Goal: Task Accomplishment & Management: Complete application form

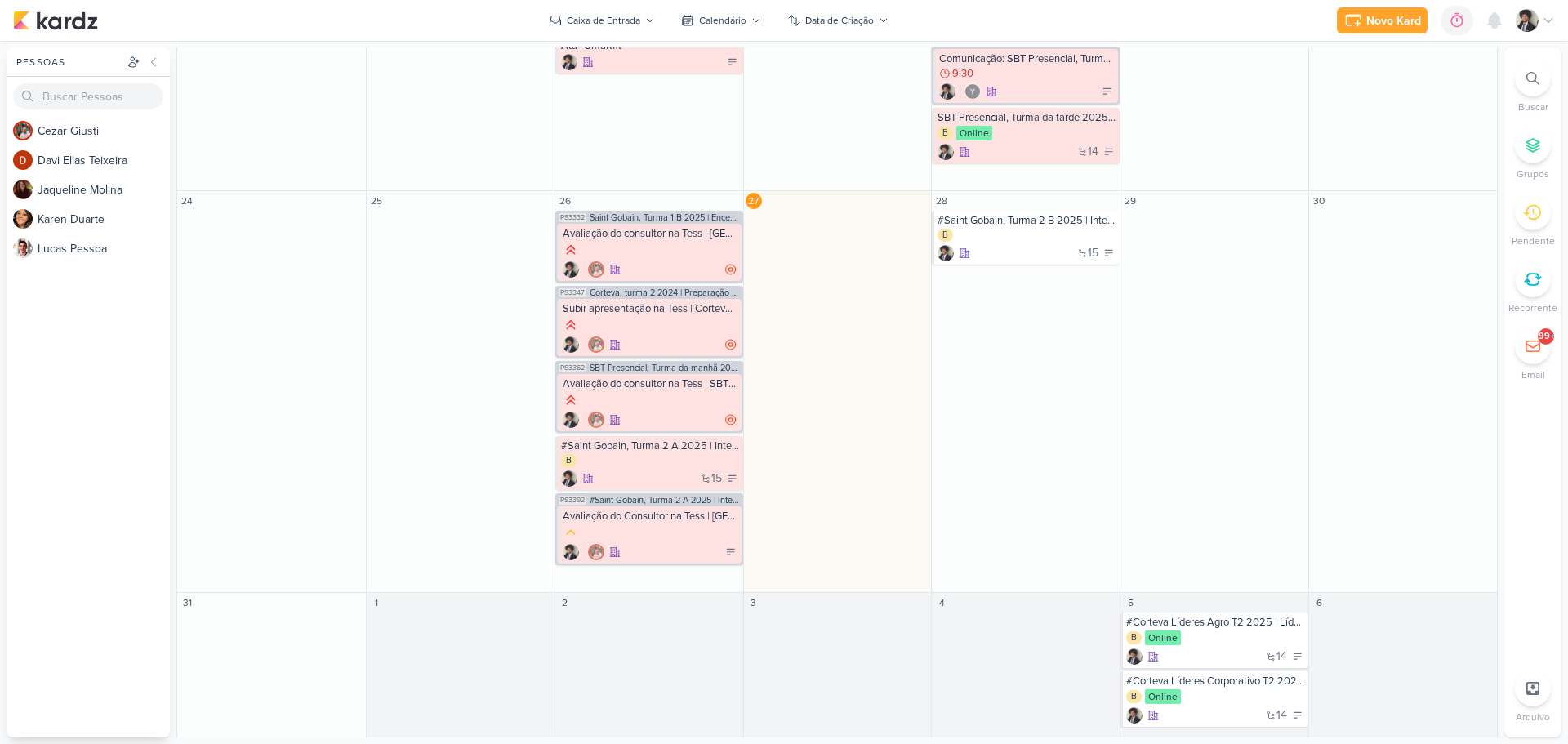
scroll to position [865, 0]
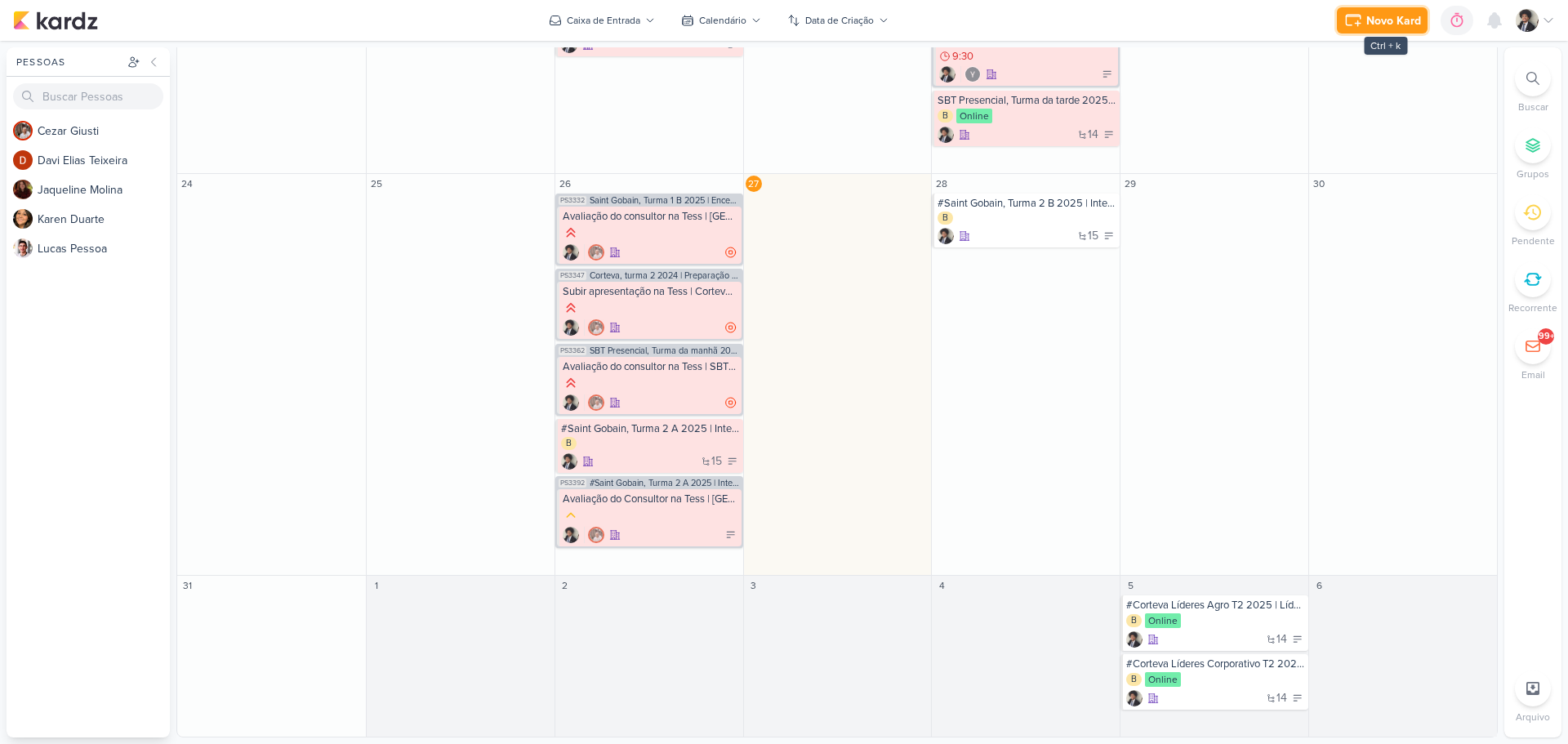
click at [1386, 22] on div "Novo Kard" at bounding box center [1393, 20] width 54 height 17
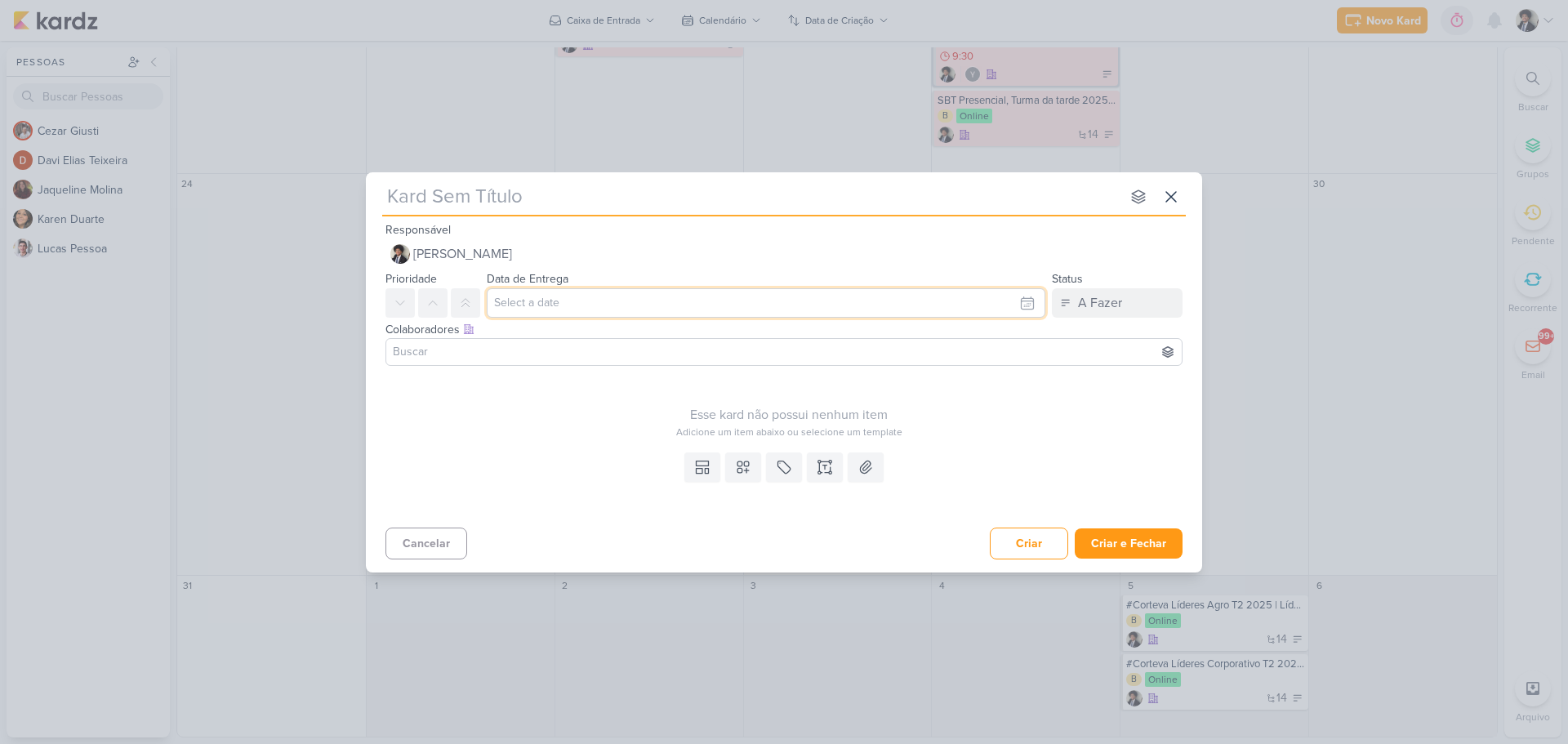
click at [575, 307] on input "text" at bounding box center [766, 303] width 558 height 30
click at [951, 482] on div "27" at bounding box center [948, 481] width 25 height 25
type input "[DATE] 23:59"
click at [585, 348] on input at bounding box center [784, 351] width 789 height 20
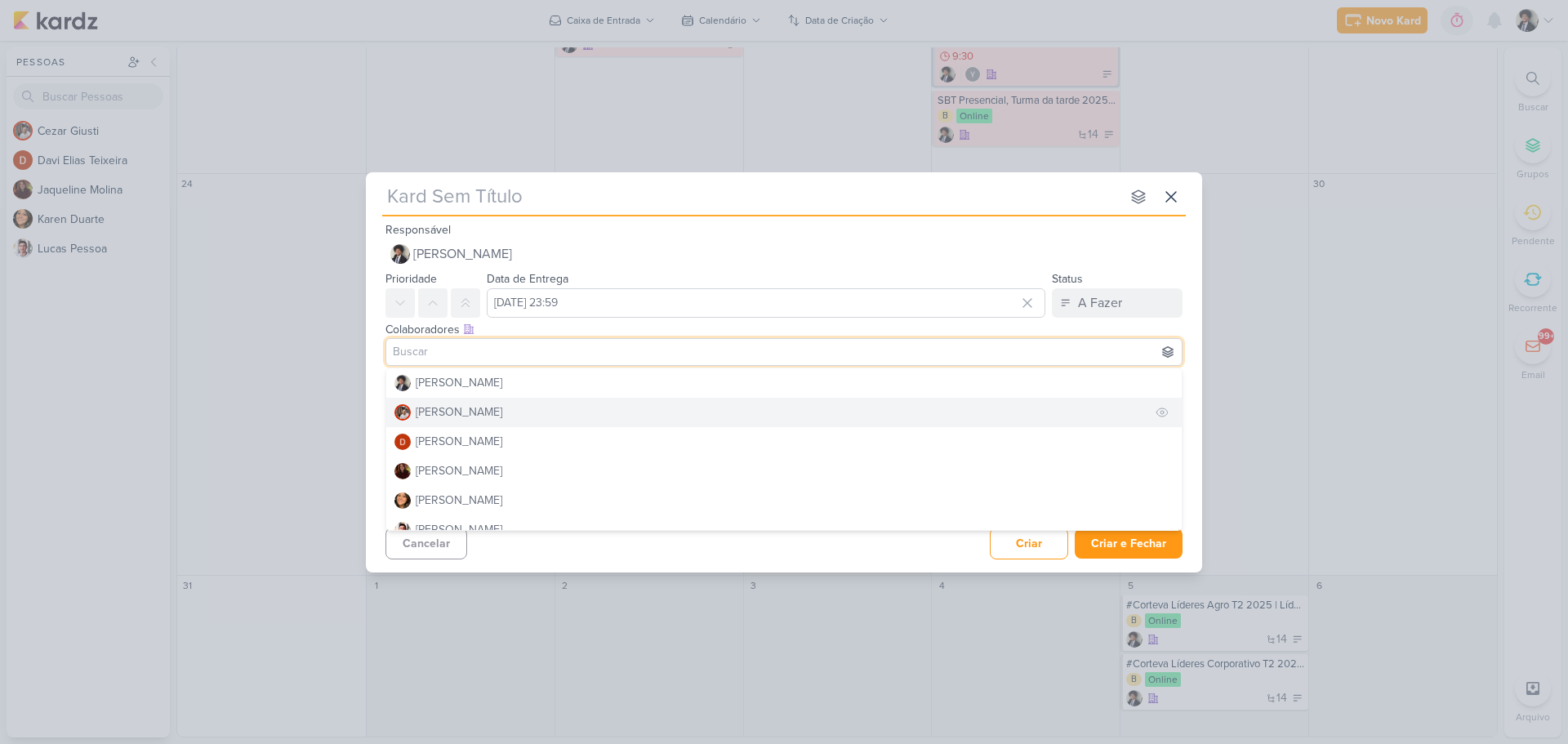
click at [493, 416] on button "[PERSON_NAME]" at bounding box center [784, 412] width 796 height 30
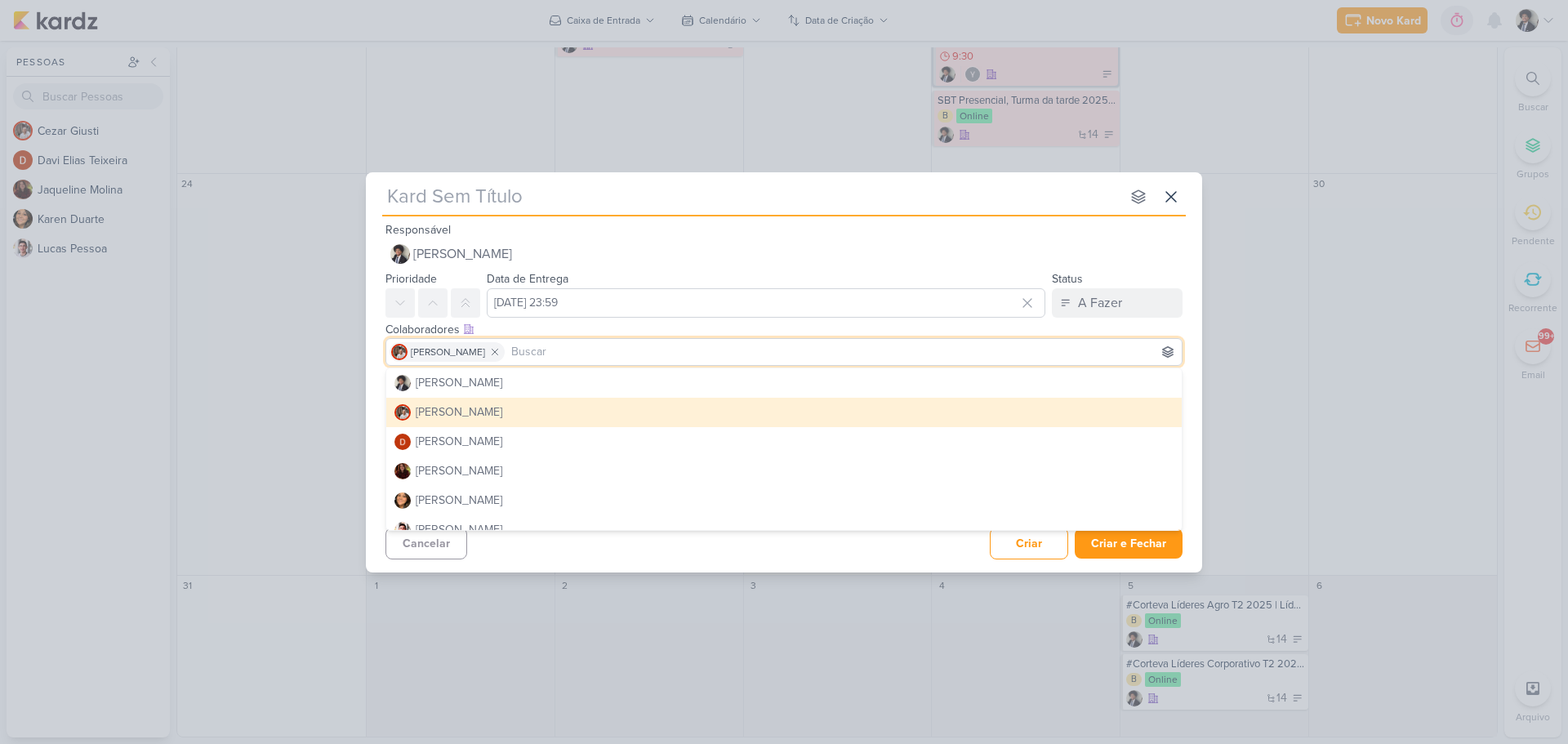
click at [379, 386] on div "Esse kard não possui nenhum item Adicione um item abaixo ou selecione um templa…" at bounding box center [784, 409] width 837 height 74
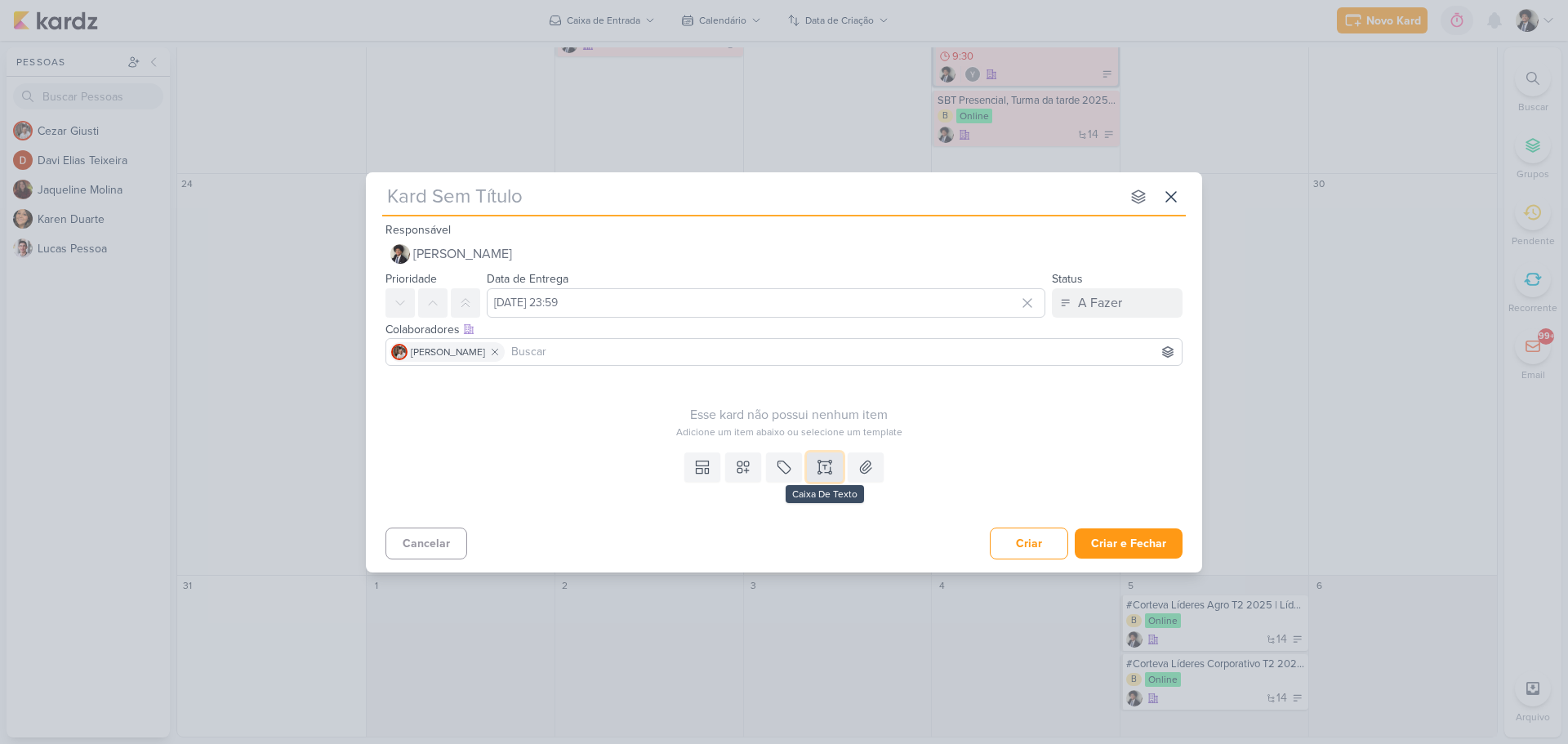
click at [828, 473] on icon at bounding box center [825, 467] width 16 height 16
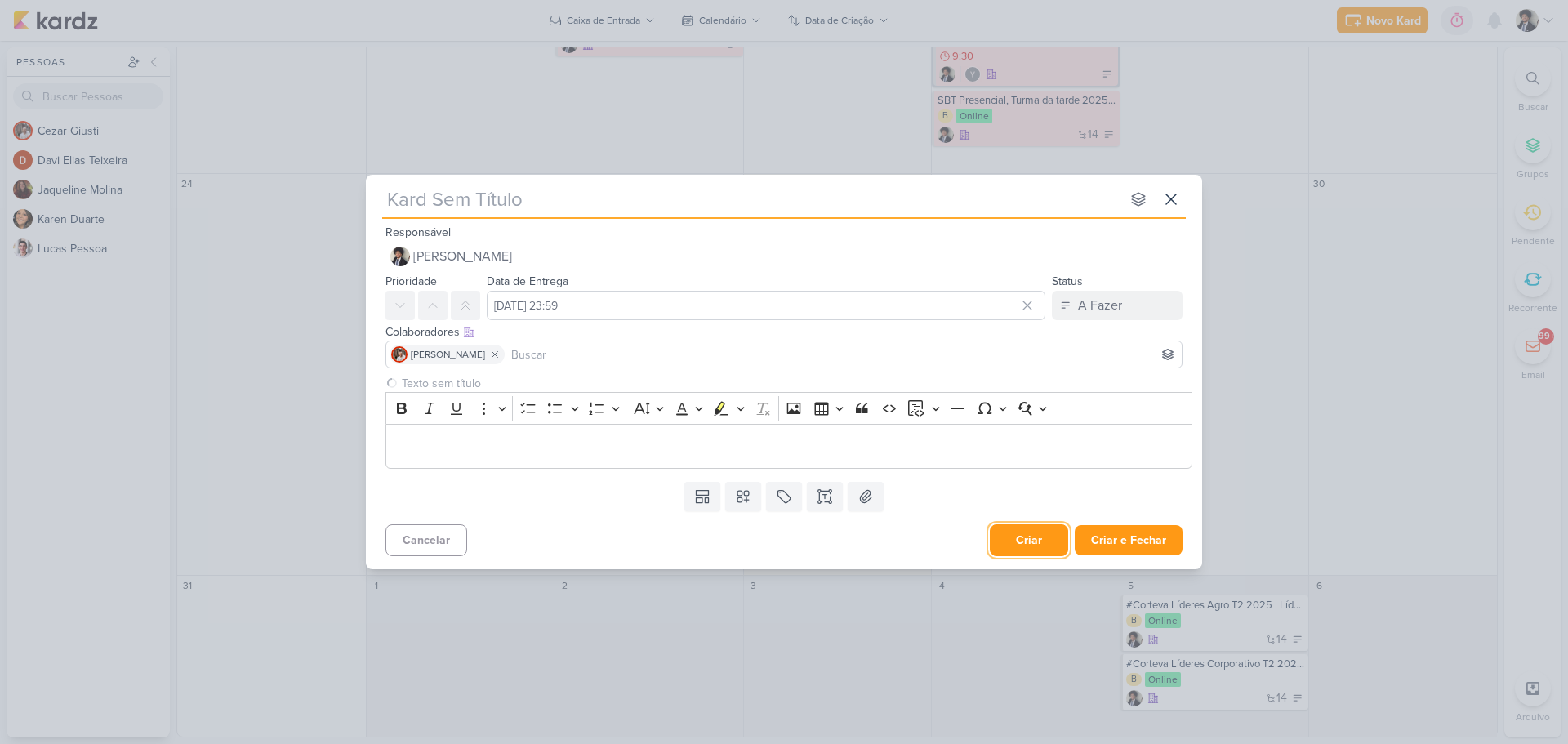
click at [1043, 547] on button "Criar" at bounding box center [1029, 540] width 78 height 32
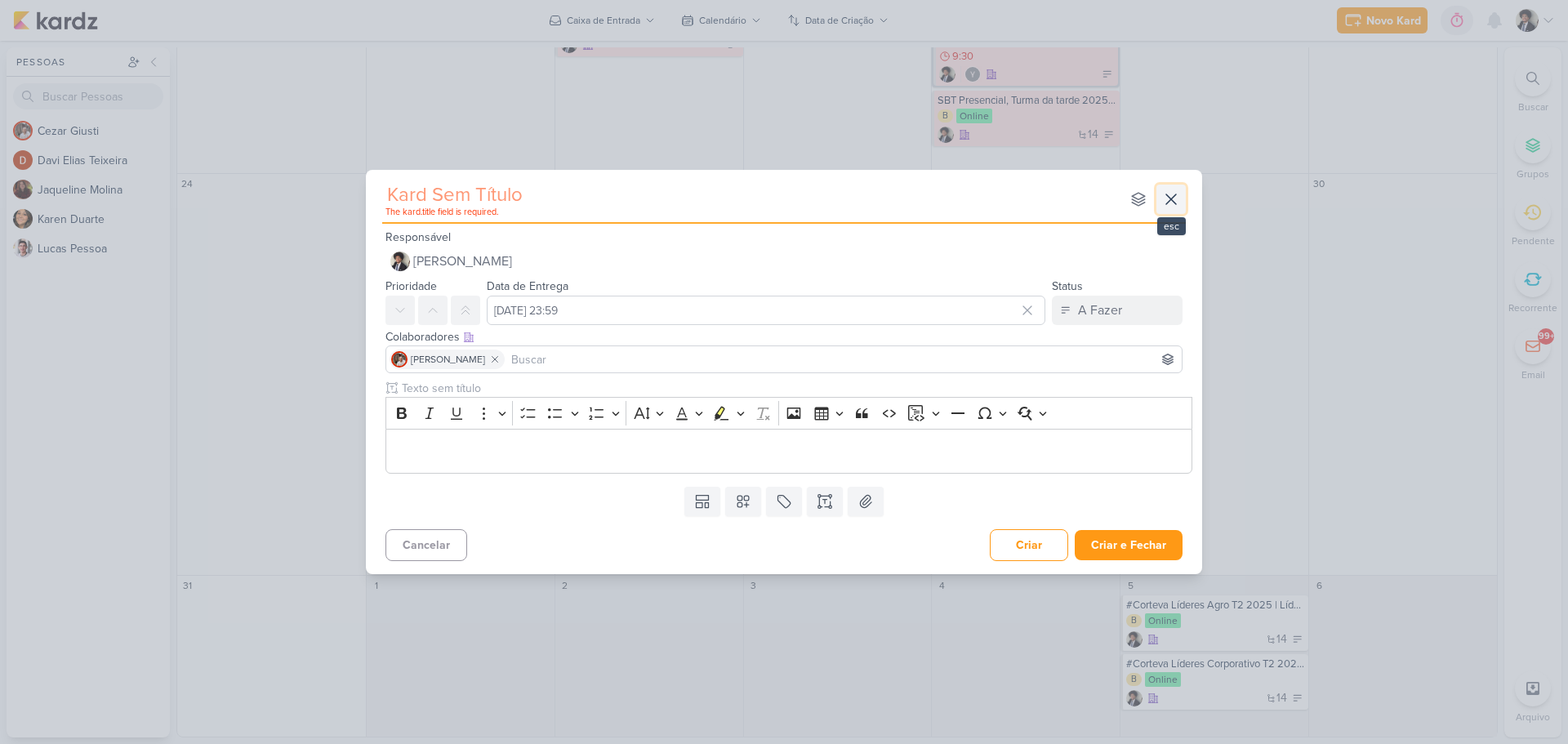
click at [1174, 199] on icon at bounding box center [1171, 199] width 20 height 20
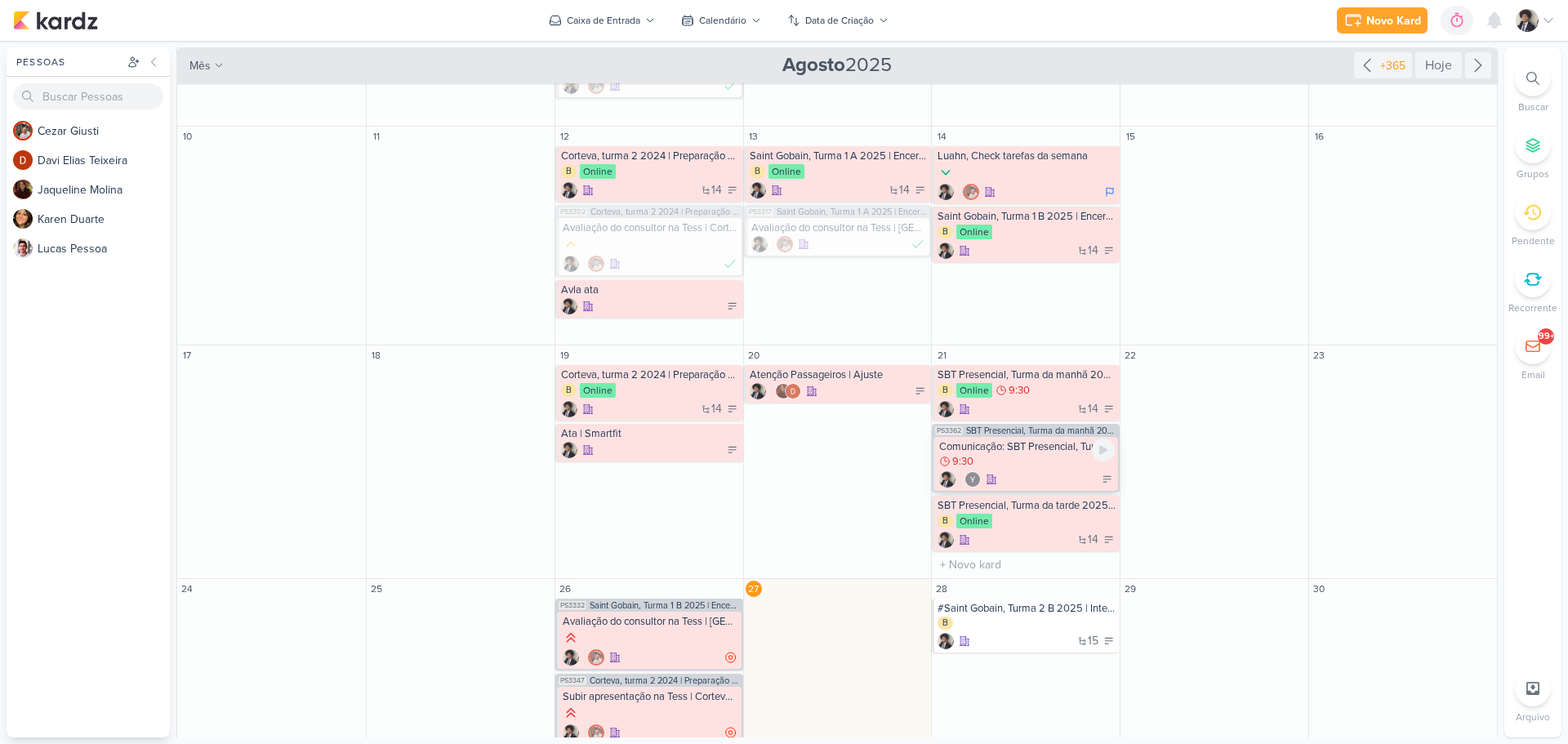
scroll to position [457, 0]
click at [1016, 180] on div at bounding box center [1027, 176] width 179 height 18
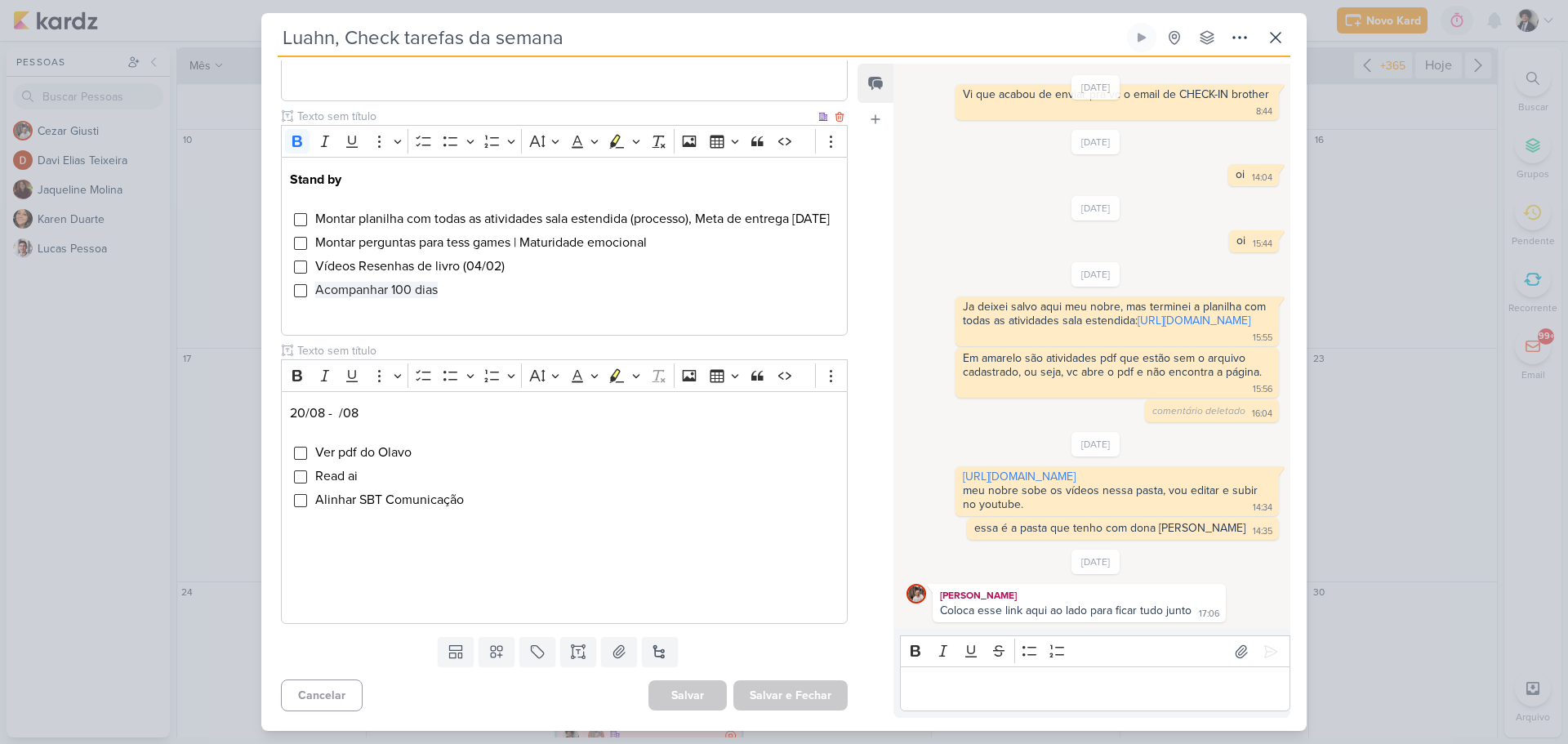
scroll to position [470, 0]
click at [304, 412] on p "20/08 - /08" at bounding box center [564, 413] width 549 height 20
drag, startPoint x: 476, startPoint y: 502, endPoint x: 238, endPoint y: 484, distance: 238.7
click at [238, 484] on div "Luahn, Check tarefas da semana Criado por mim" at bounding box center [784, 372] width 1568 height 744
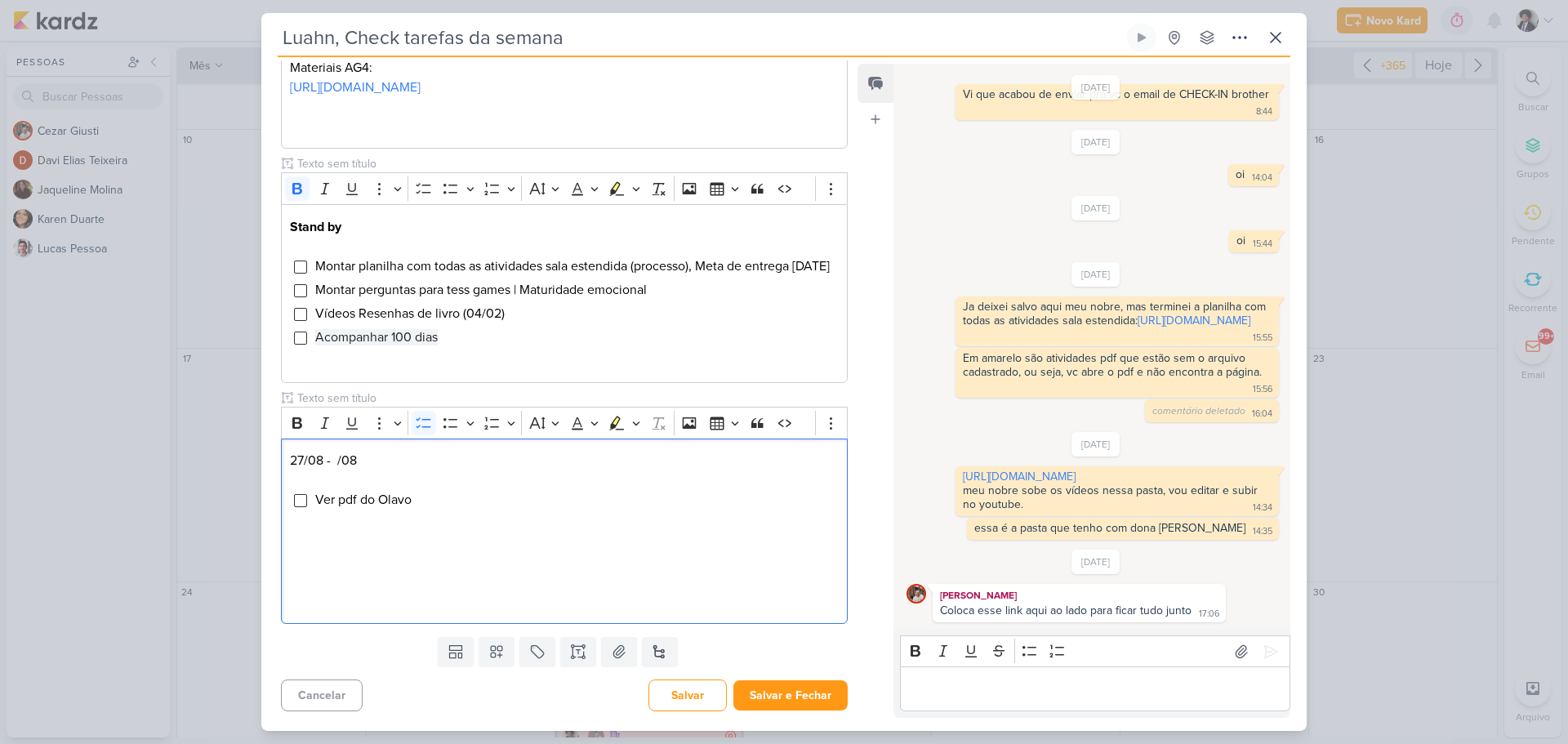
scroll to position [423, 0]
drag, startPoint x: 344, startPoint y: 499, endPoint x: 482, endPoint y: 502, distance: 138.0
click at [482, 502] on li "Ver pdf do Olavo" at bounding box center [577, 500] width 524 height 20
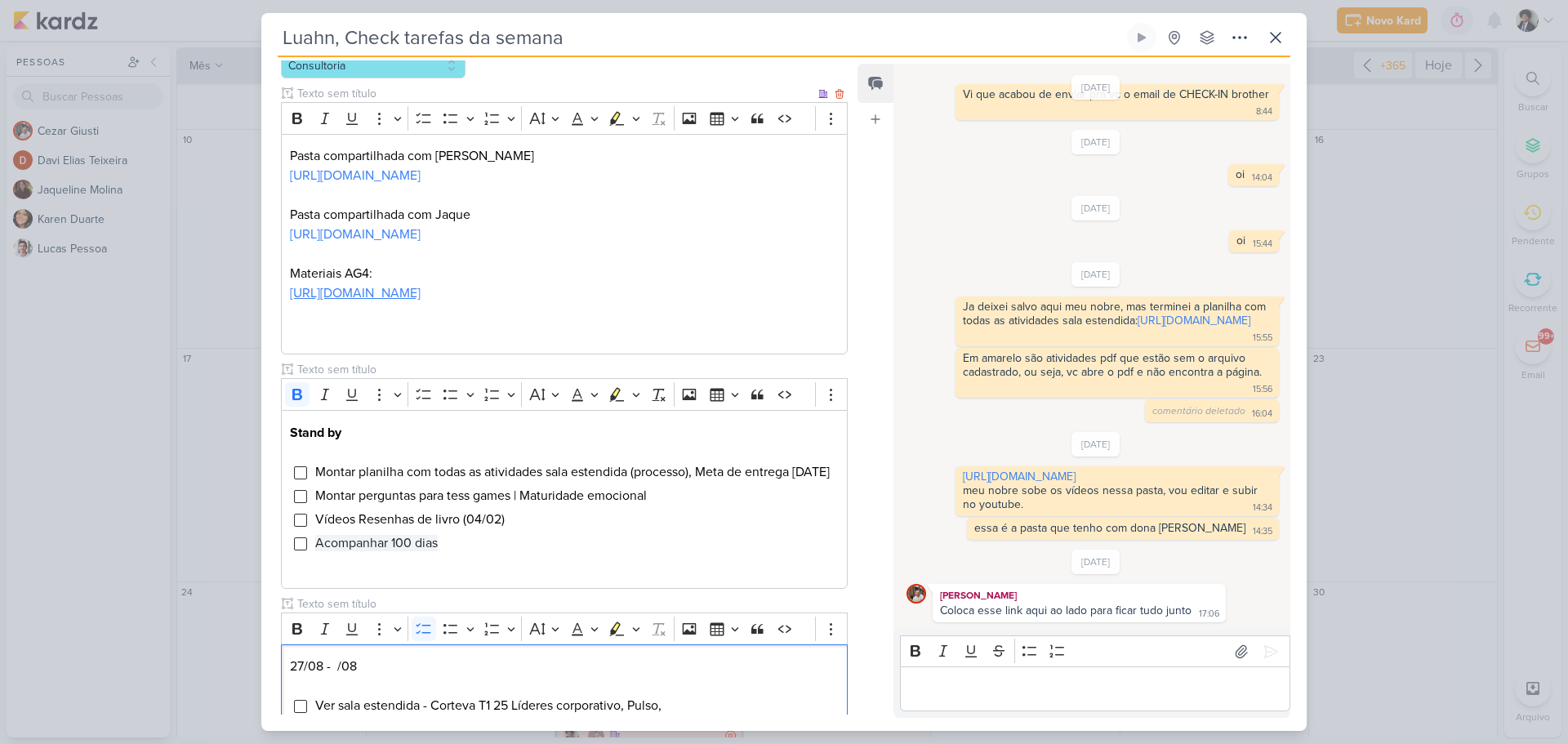
scroll to position [0, 0]
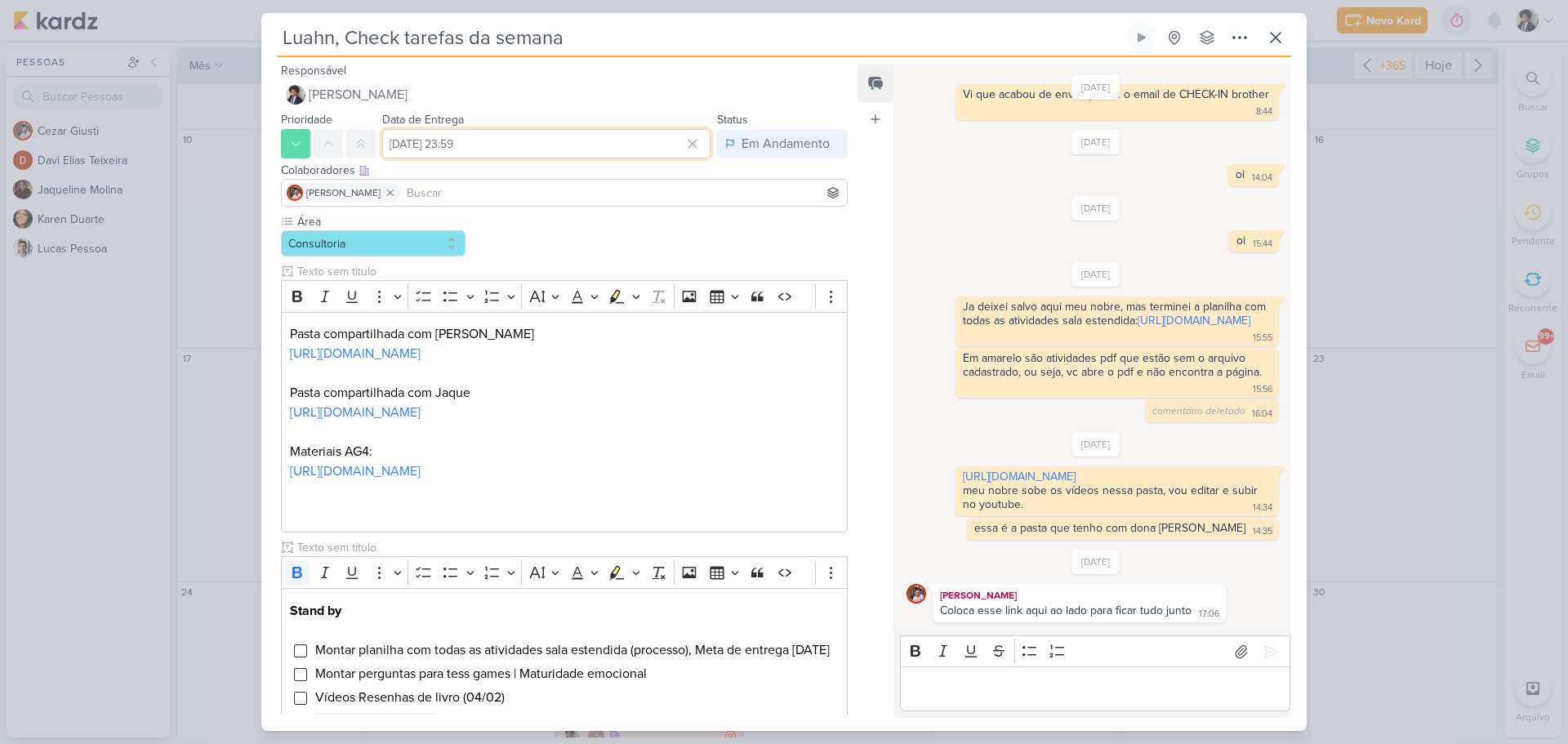
click at [507, 134] on input "[DATE] 23:59" at bounding box center [546, 143] width 328 height 30
click at [605, 317] on div "27" at bounding box center [613, 322] width 25 height 25
type input "[DATE] 23:59"
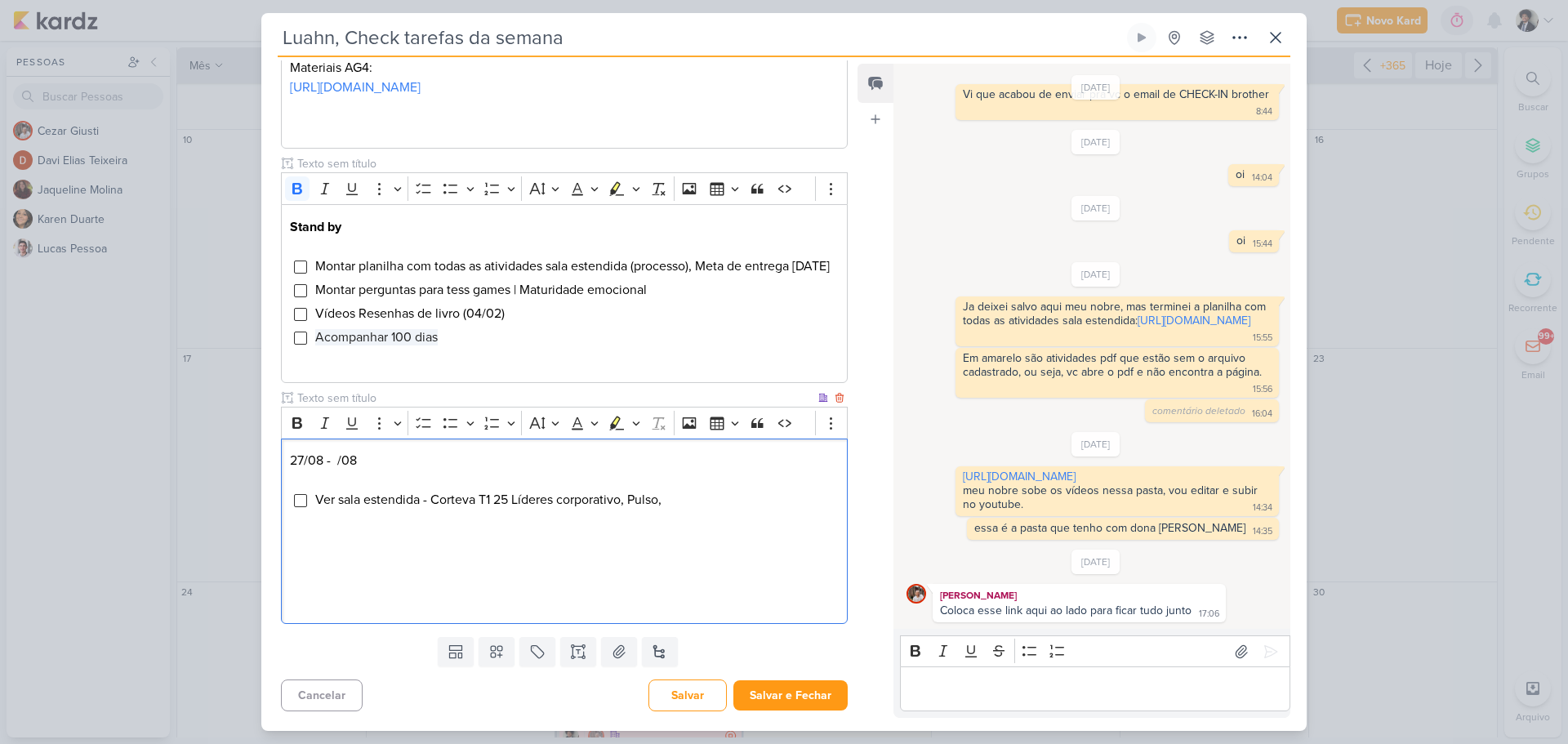
click at [726, 515] on p "Editor editing area: main" at bounding box center [564, 523] width 549 height 20
click at [801, 693] on button "Salvar e Fechar" at bounding box center [790, 696] width 115 height 31
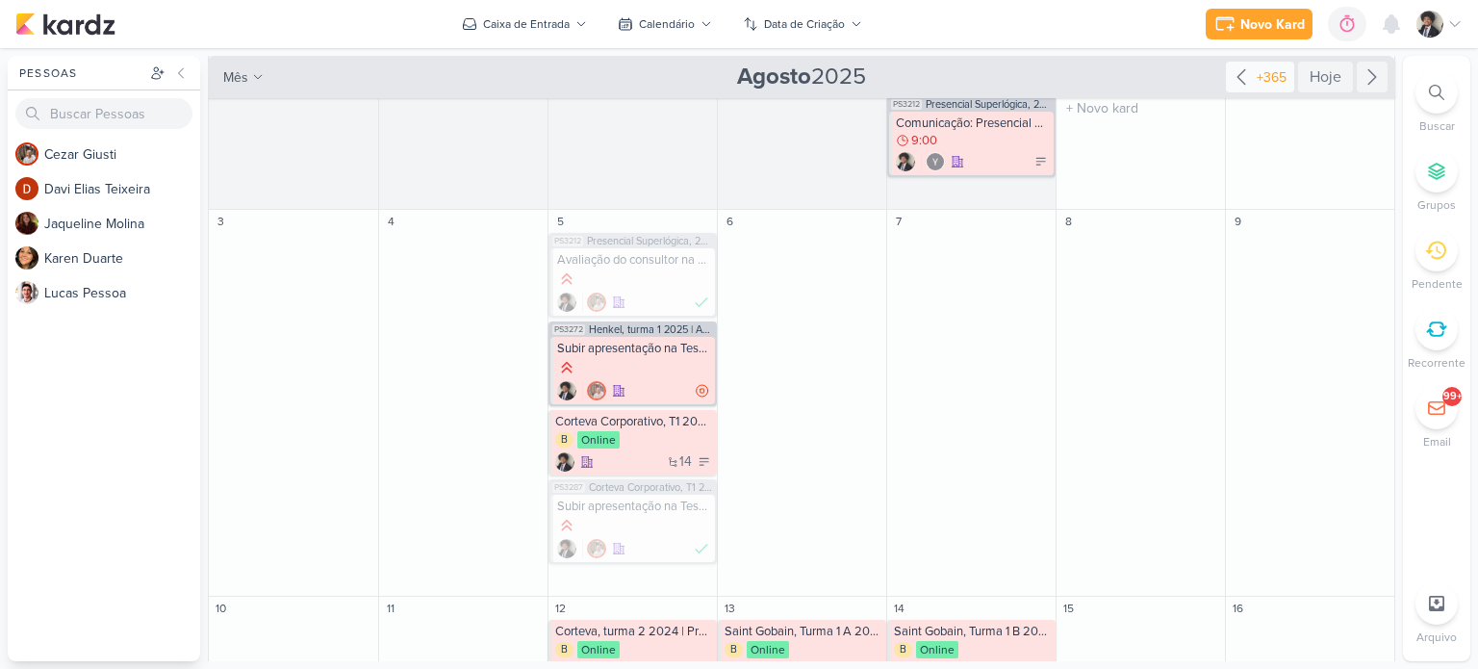
scroll to position [73, 0]
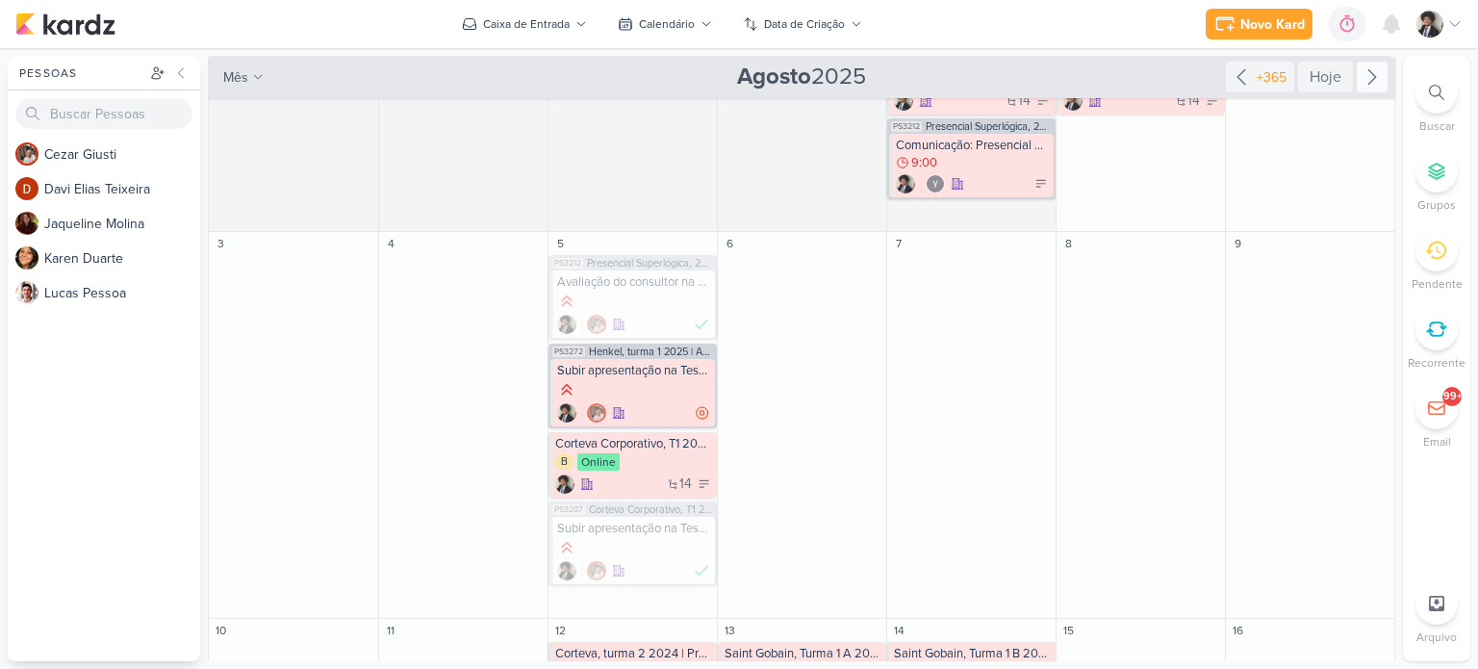
click at [1367, 83] on icon at bounding box center [1372, 76] width 23 height 23
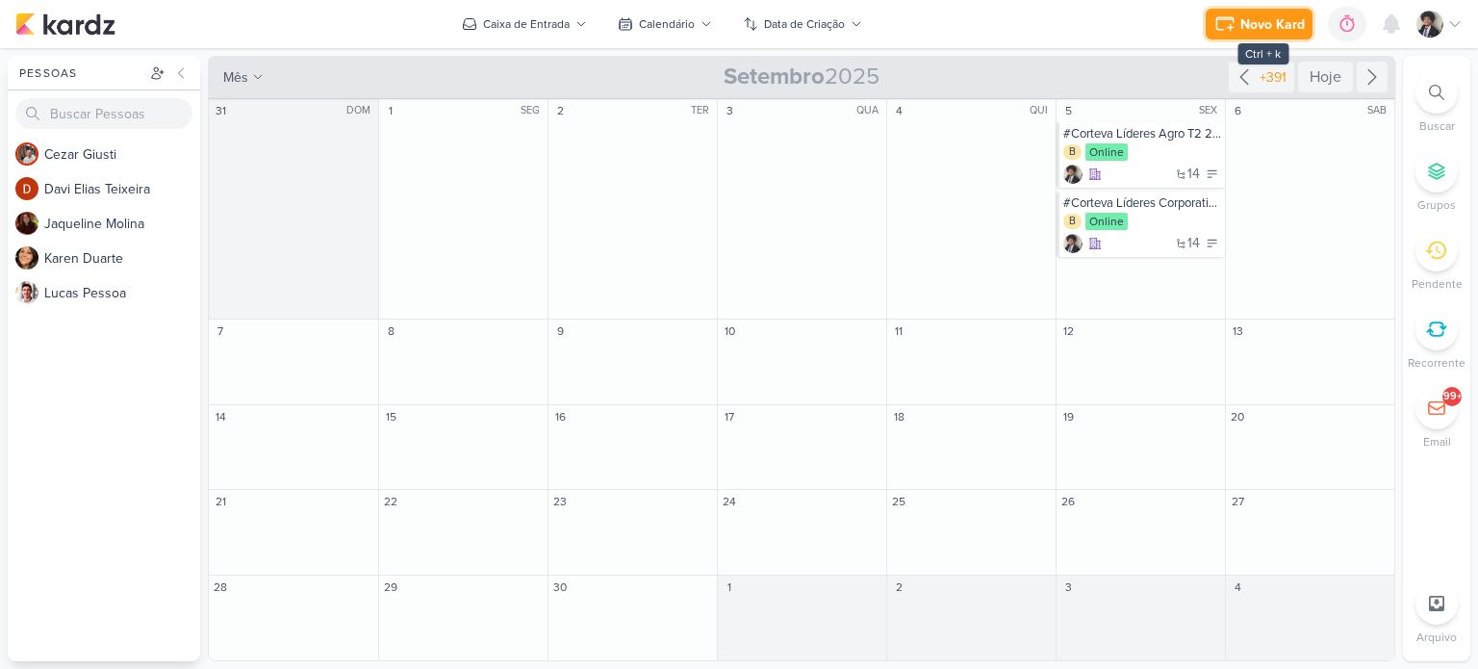
click at [1240, 26] on button "Novo Kard" at bounding box center [1259, 24] width 107 height 31
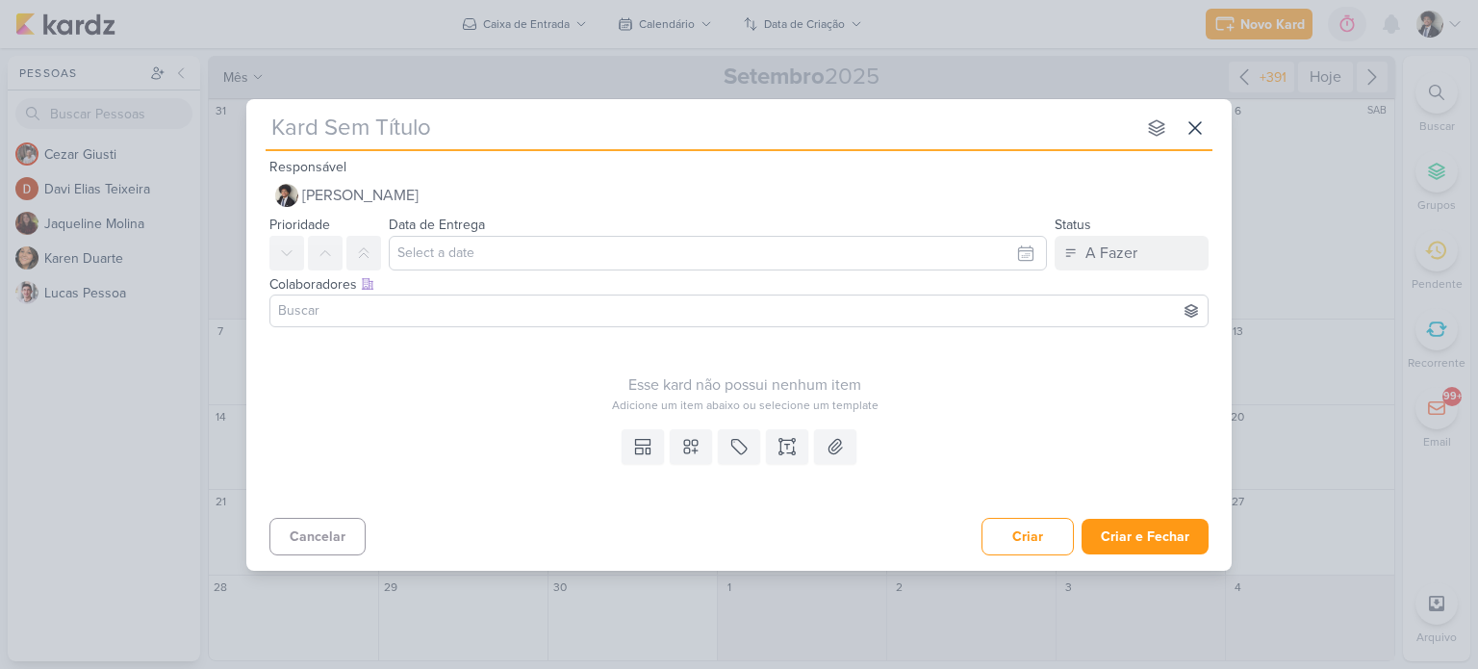
click at [436, 118] on input "text" at bounding box center [701, 128] width 870 height 35
paste input "Saint Gobain, Turma 2 A 2025 | Introdução ao projeto de Estágio"
type input "Saint Gobain, Turma 2 A 2025 | Introdução ao projeto de Estágio"
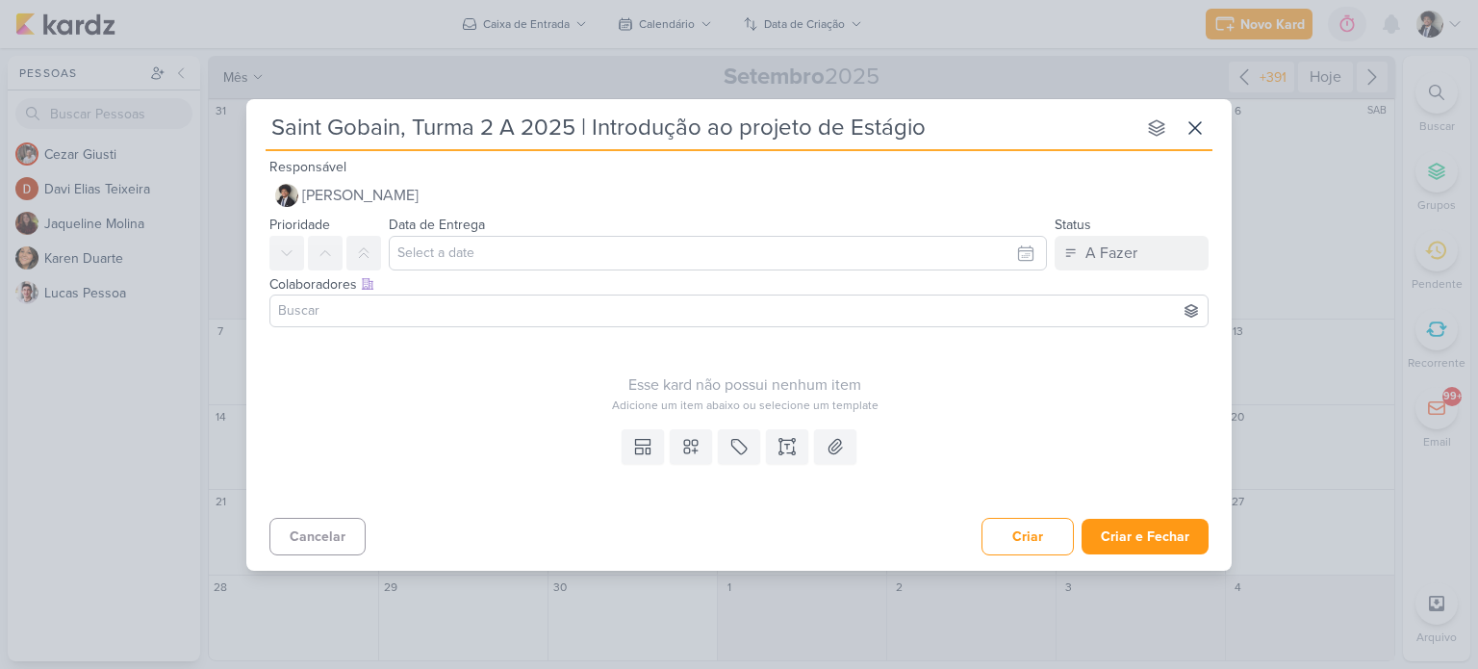
type input "Saint Gobain, Turma 2 A 2025 | Introdução ao projeto de Estágio"
click at [501, 257] on input "text" at bounding box center [718, 253] width 658 height 35
click at [1034, 299] on button "button" at bounding box center [1019, 299] width 31 height 32
click at [909, 381] on div "9" at bounding box center [902, 382] width 30 height 27
type input "9 de setembro de 2025 às 23:59"
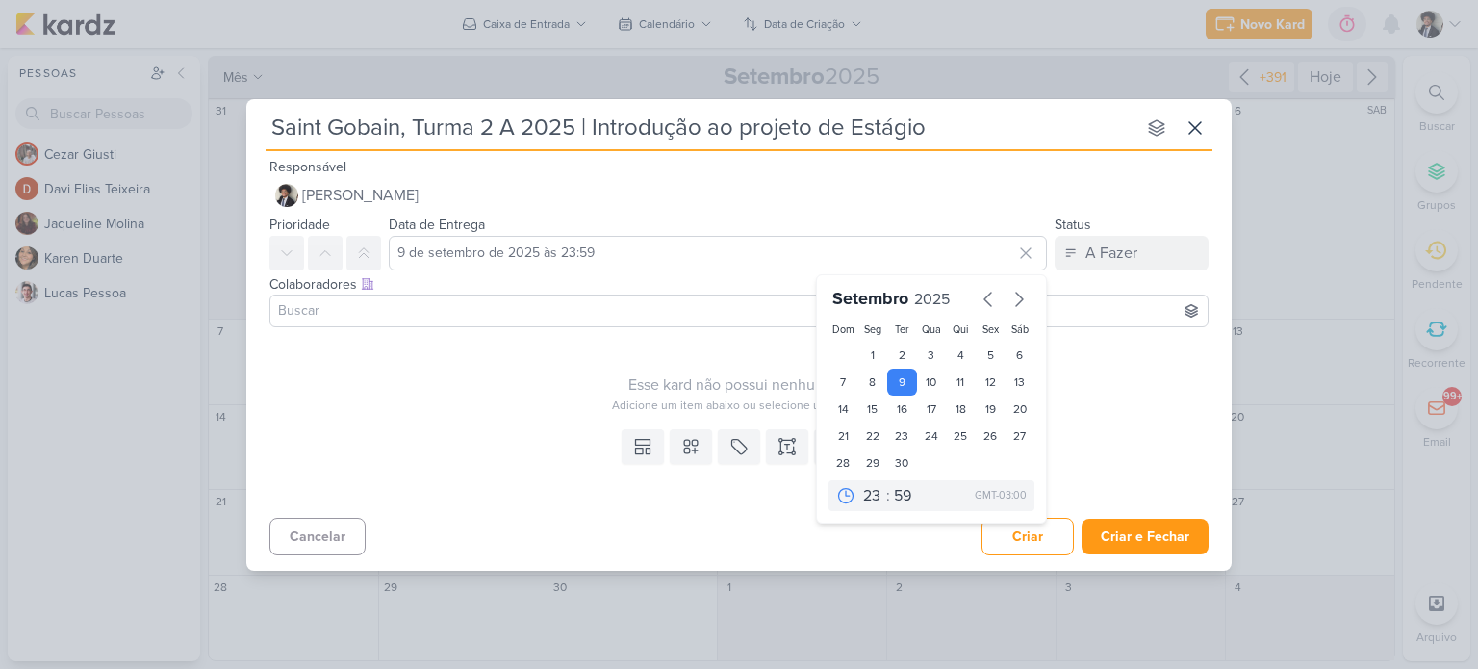
click at [419, 357] on div "Esse kard não possui nenhum item Adicione um item abaixo ou selecione um templa…" at bounding box center [745, 374] width 951 height 79
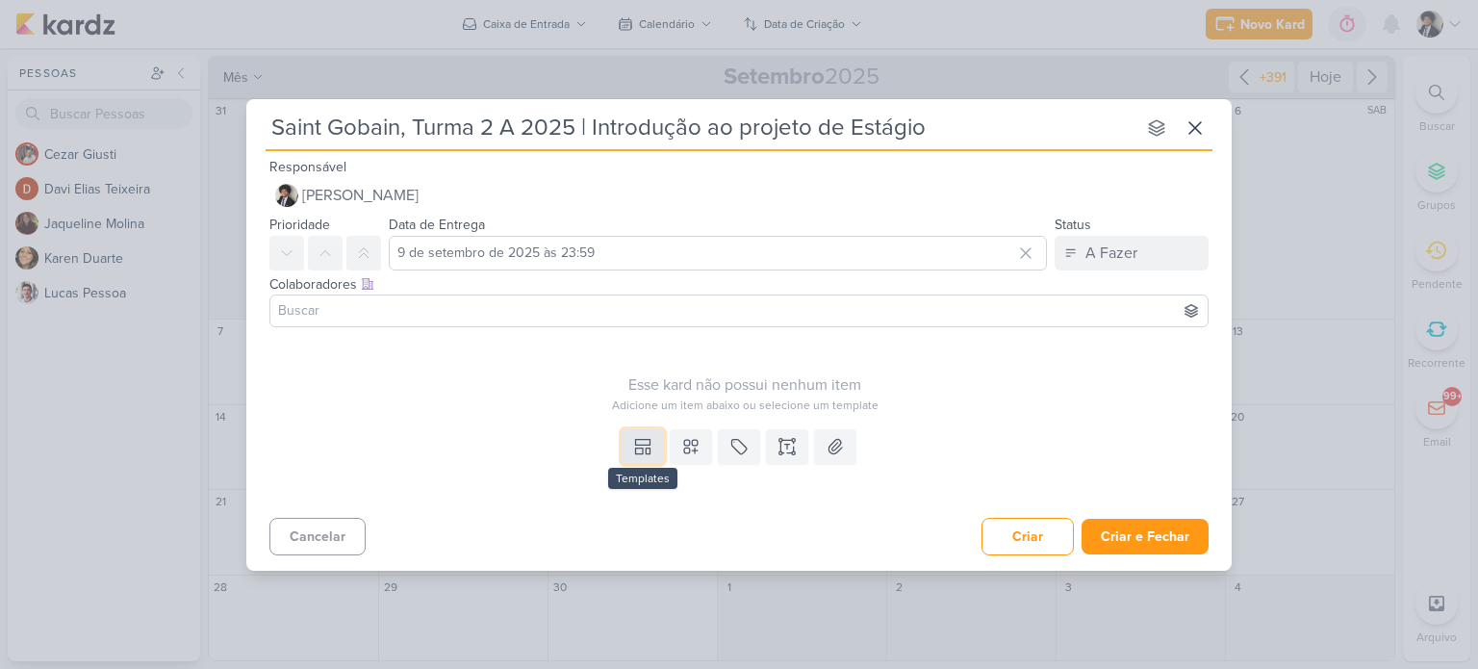
click at [637, 451] on icon at bounding box center [642, 446] width 19 height 19
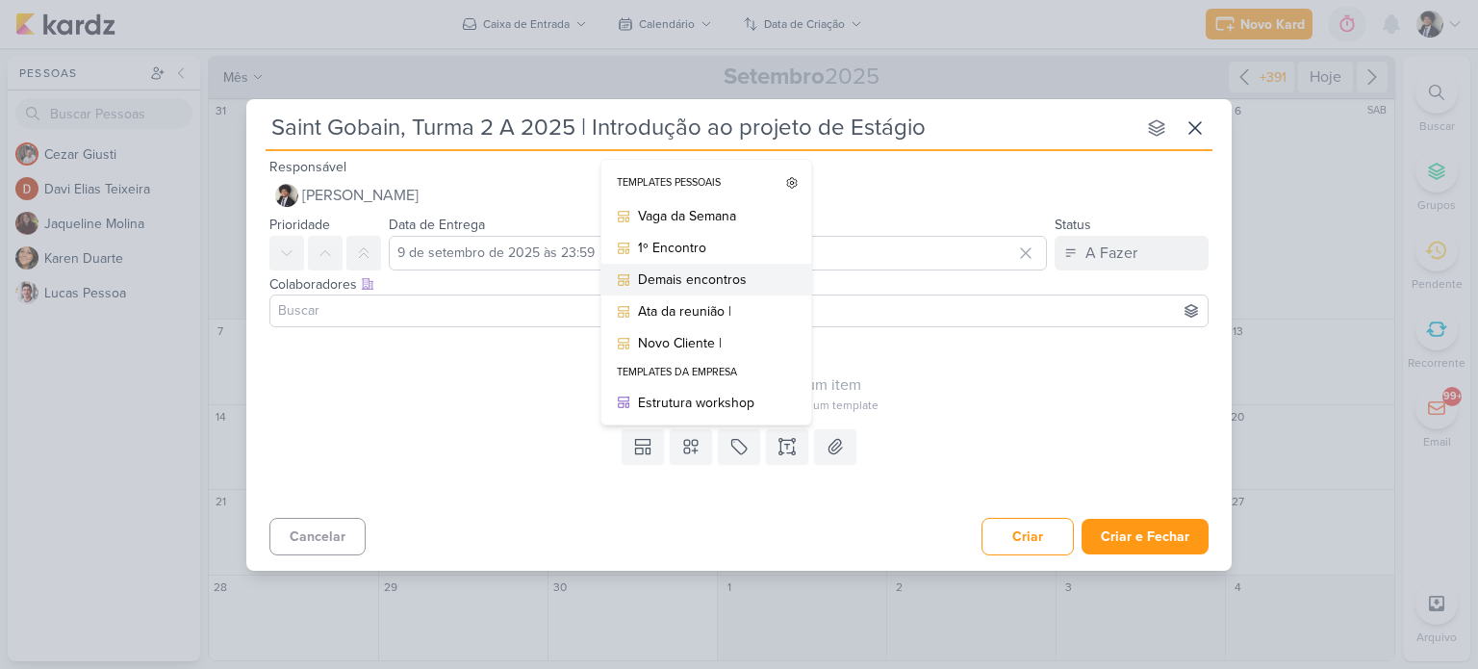
click at [697, 282] on div "Demais encontros" at bounding box center [713, 280] width 150 height 20
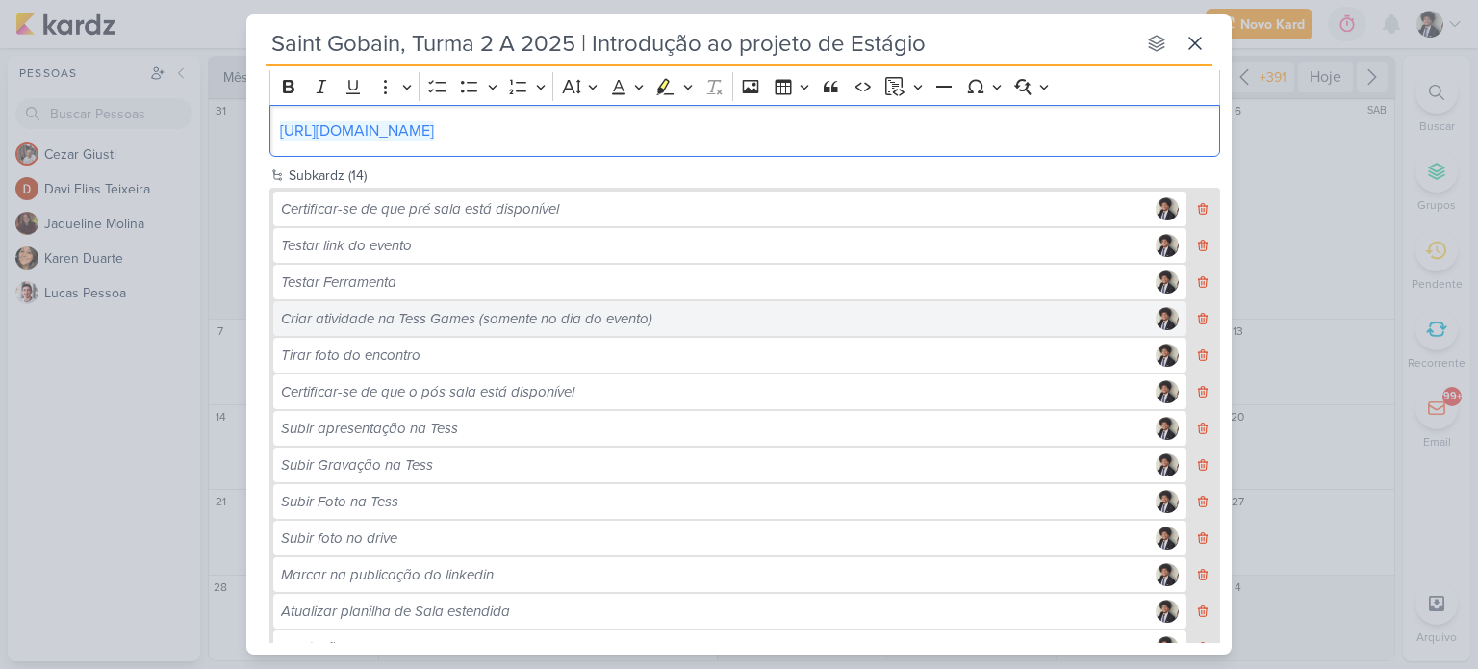
scroll to position [553, 0]
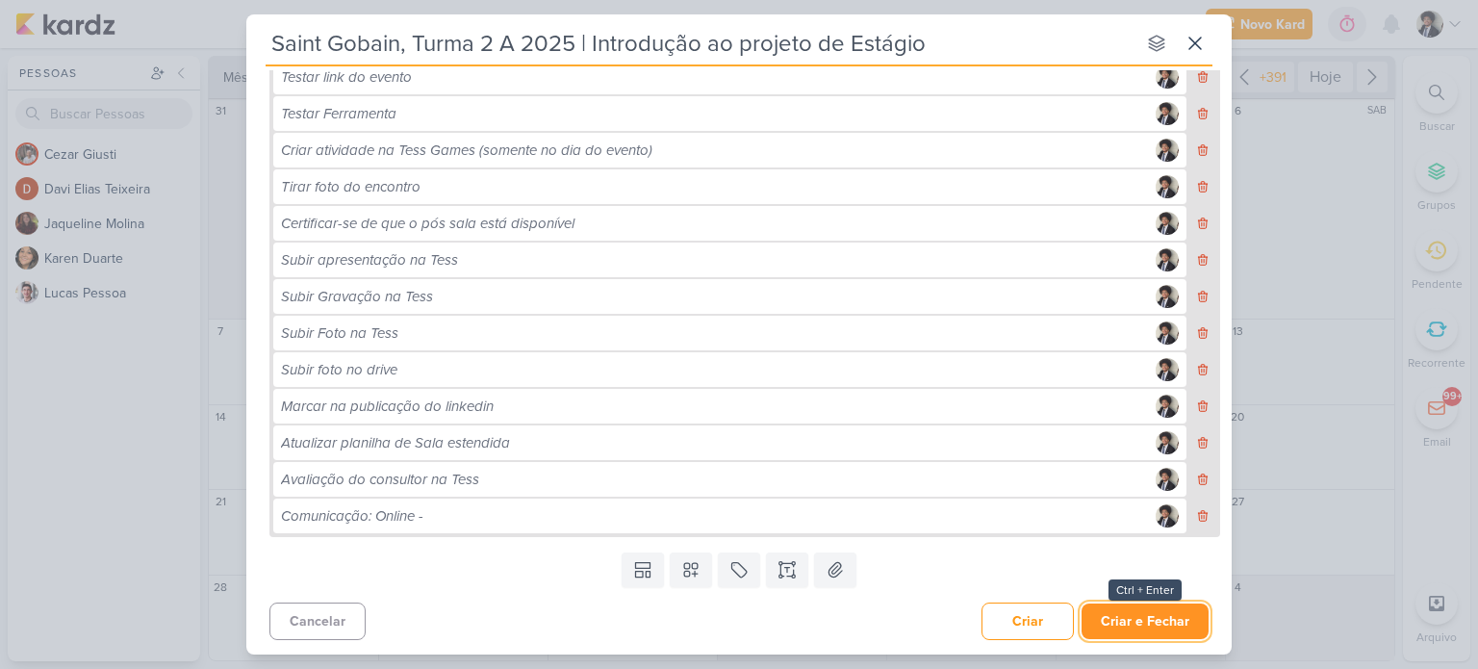
click at [1136, 613] on button "Criar e Fechar" at bounding box center [1145, 622] width 127 height 36
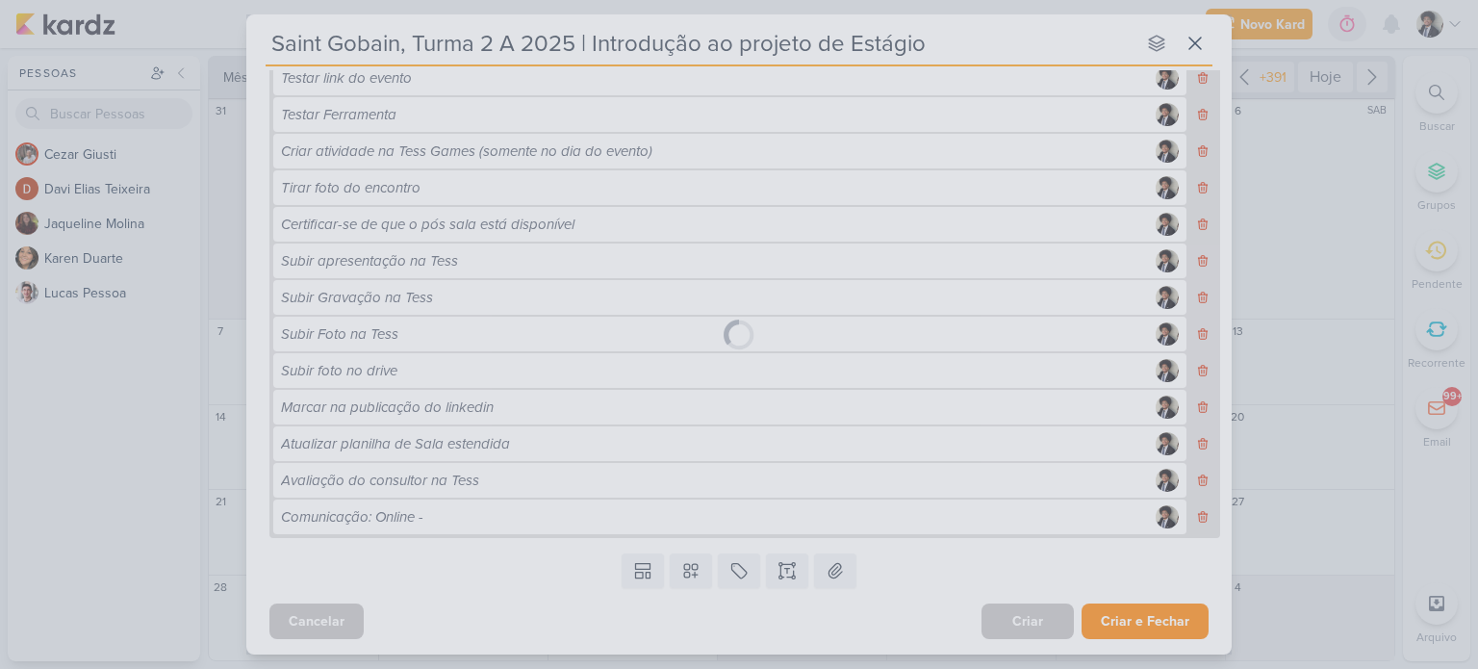
scroll to position [552, 0]
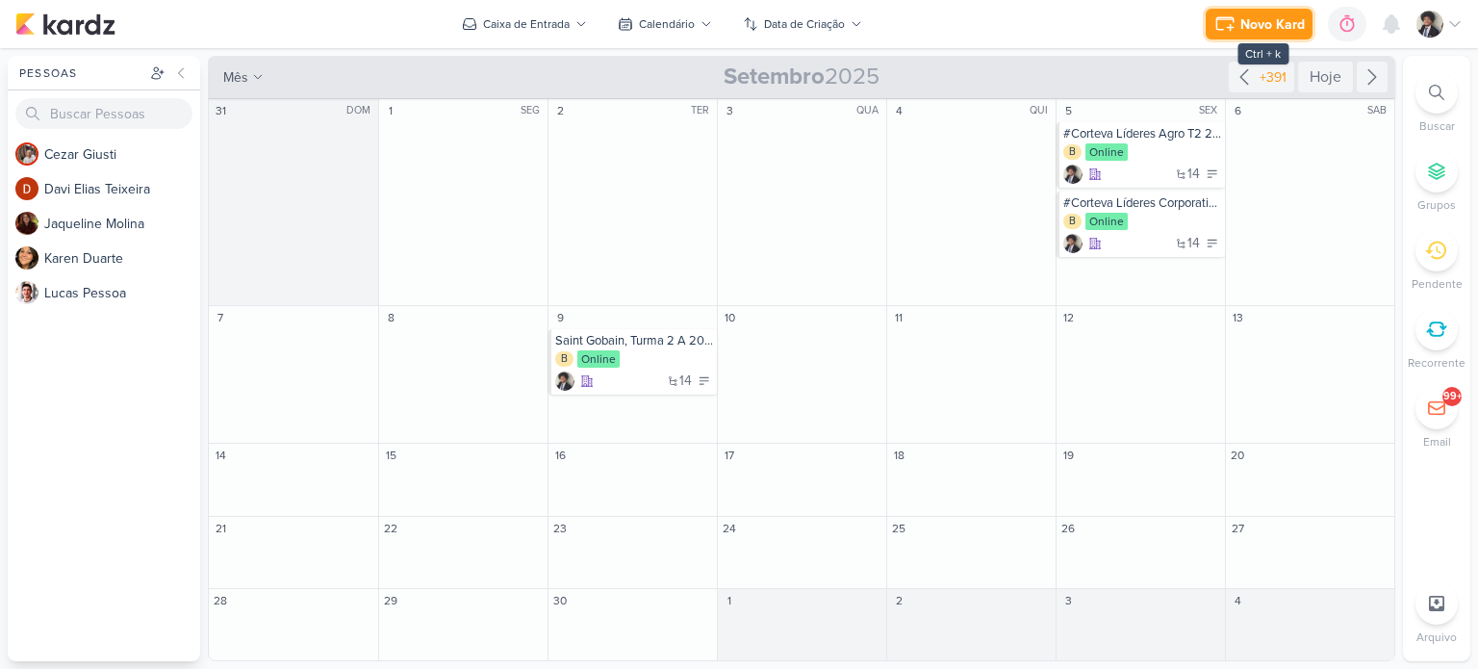
click at [1272, 18] on div "Novo Kard" at bounding box center [1273, 24] width 64 height 20
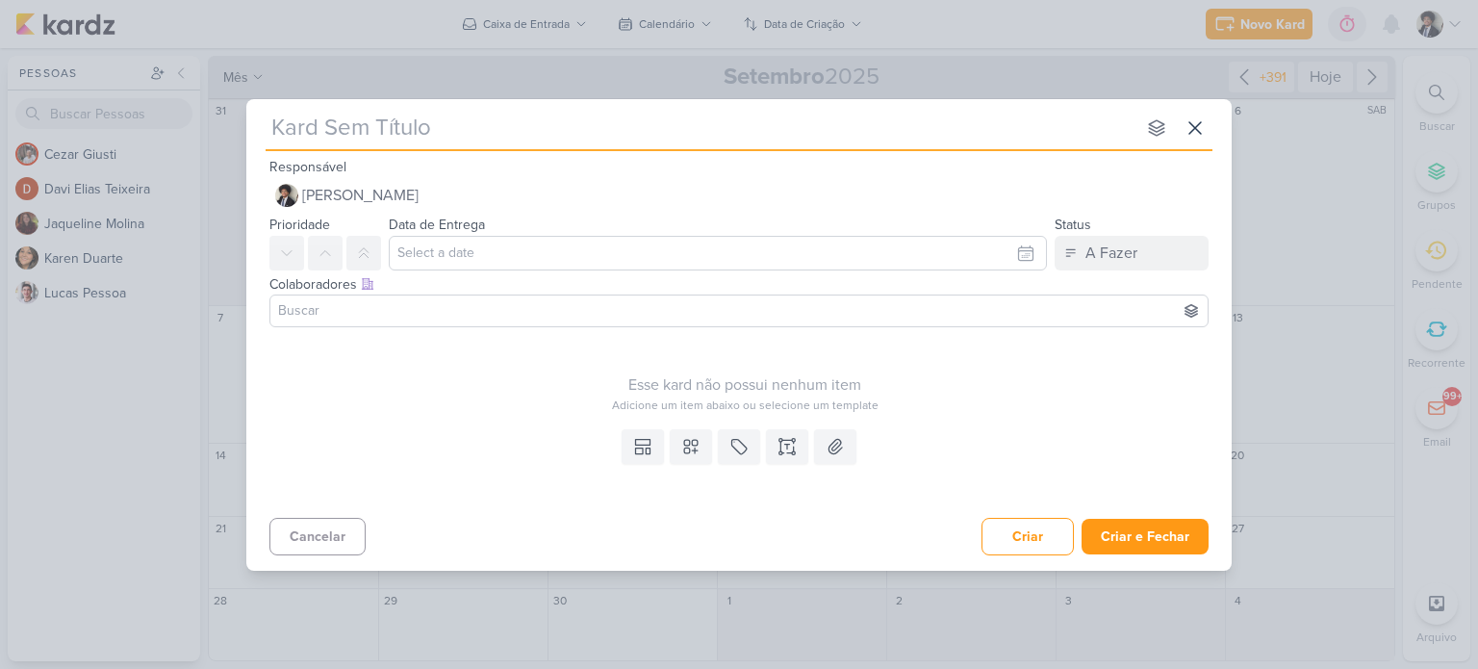
type input "Corteva Líderes, T1 Corporativo 2025 | Pulso"
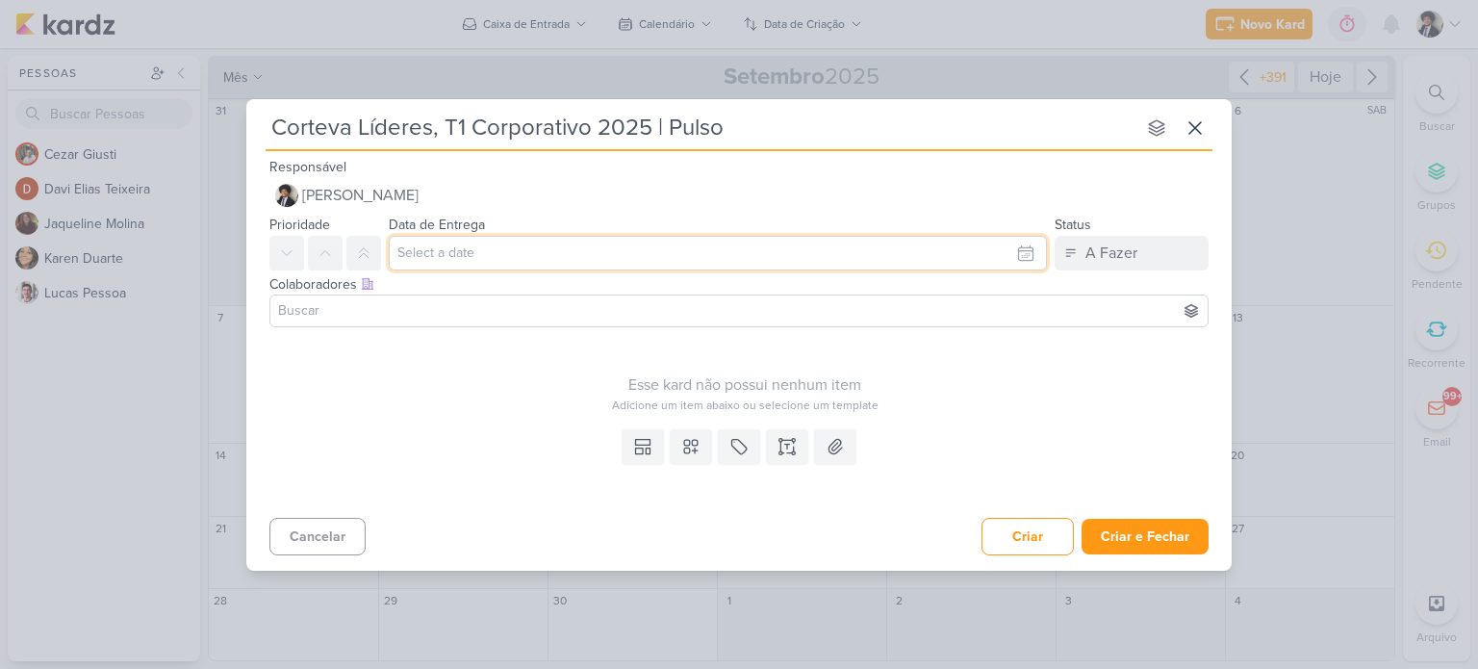
click at [511, 258] on input "text" at bounding box center [718, 253] width 658 height 35
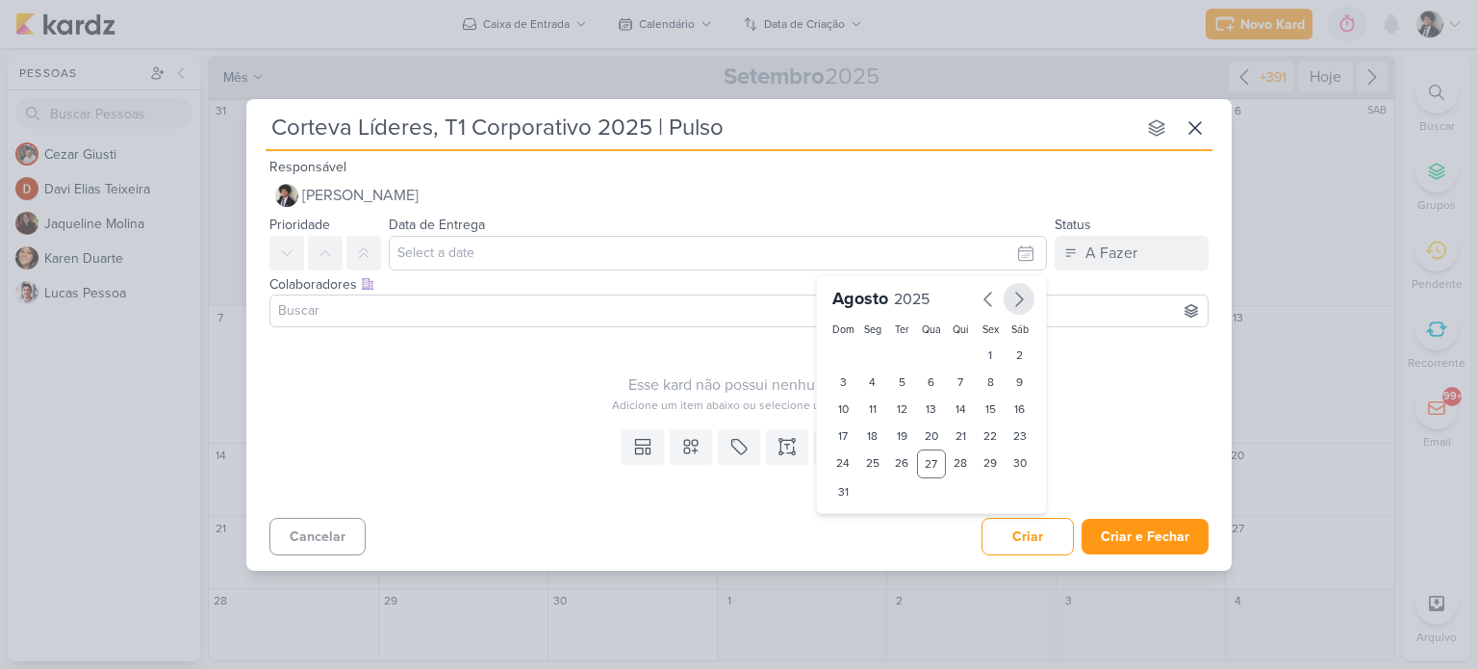
click at [1024, 296] on icon "button" at bounding box center [1019, 299] width 23 height 23
click at [905, 379] on div "9" at bounding box center [902, 382] width 30 height 27
type input "9 de setembro de 2025 às 23:59"
click at [416, 295] on div at bounding box center [739, 311] width 939 height 33
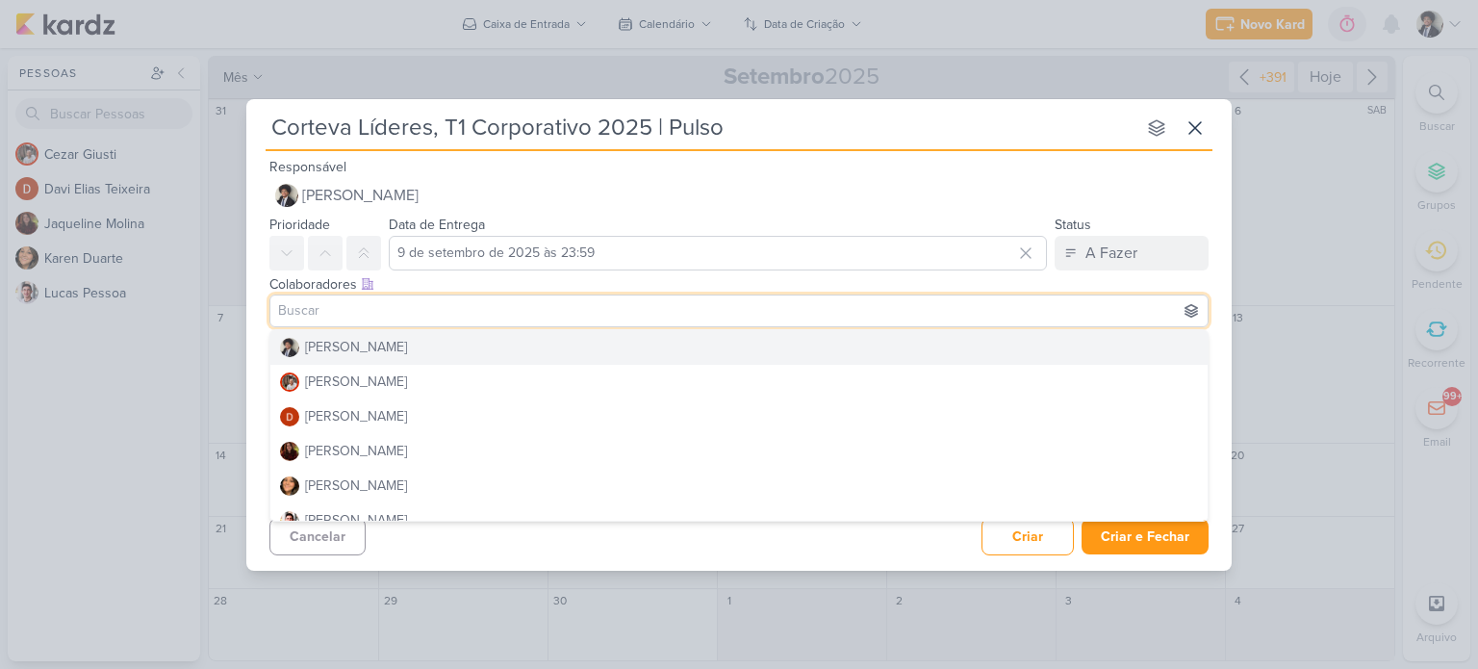
click at [262, 322] on div "Colaboradores Este kard pode ser visível a usuários da sua organização Este kar…" at bounding box center [739, 302] width 986 height 64
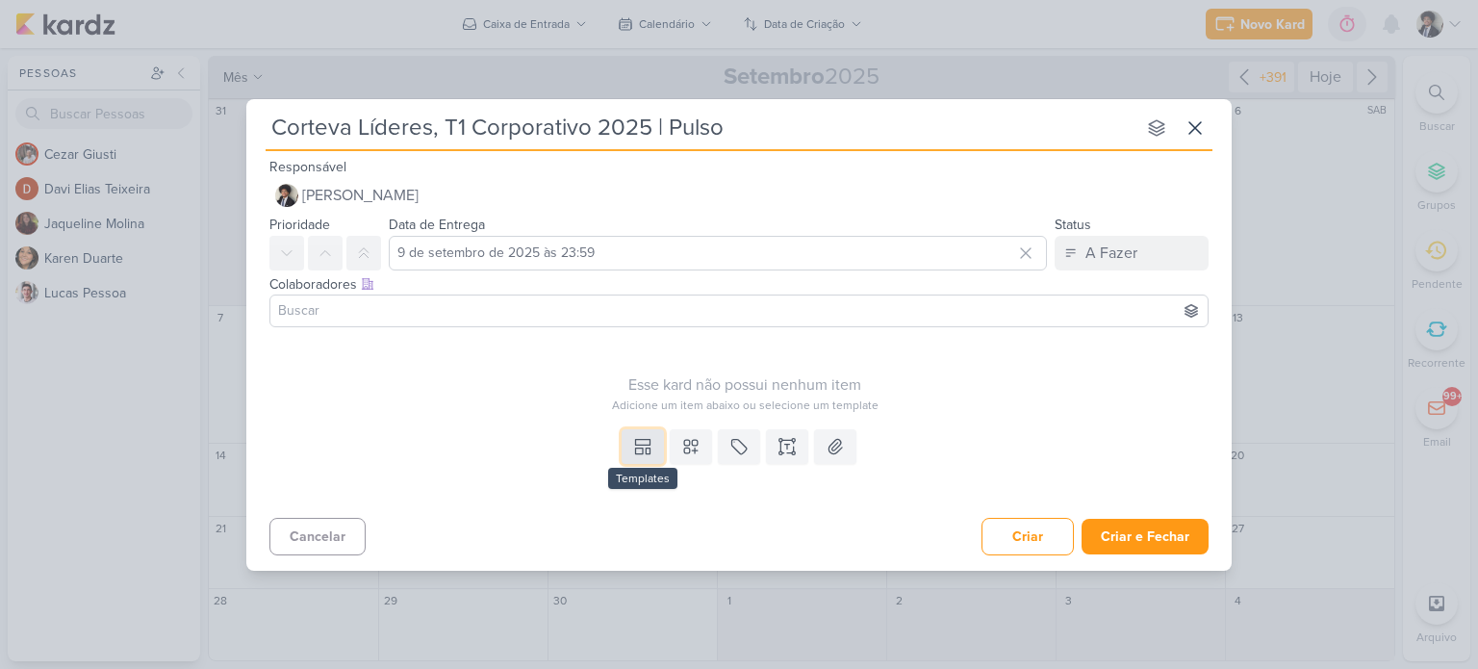
click at [635, 448] on icon at bounding box center [642, 446] width 19 height 19
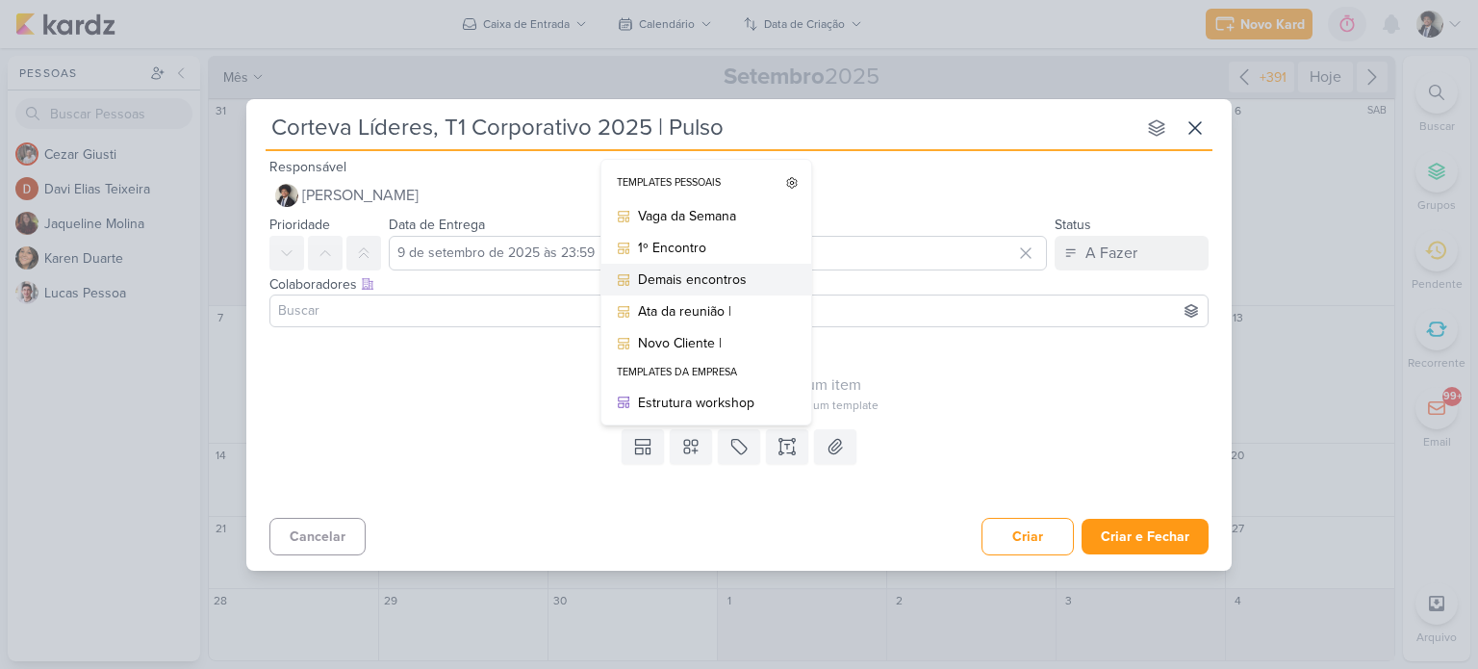
click at [693, 281] on div "Demais encontros" at bounding box center [713, 280] width 150 height 20
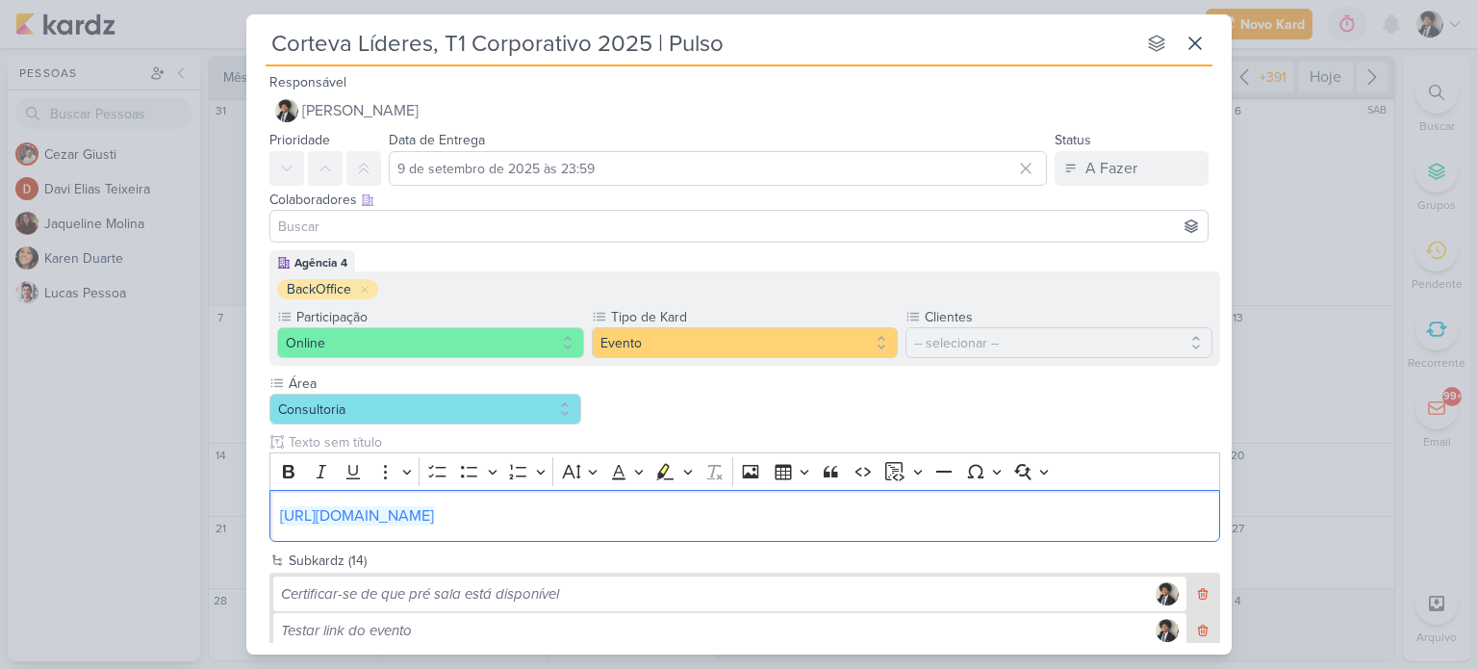
click at [770, 401] on div "Área Consultoria" at bounding box center [745, 457] width 951 height 168
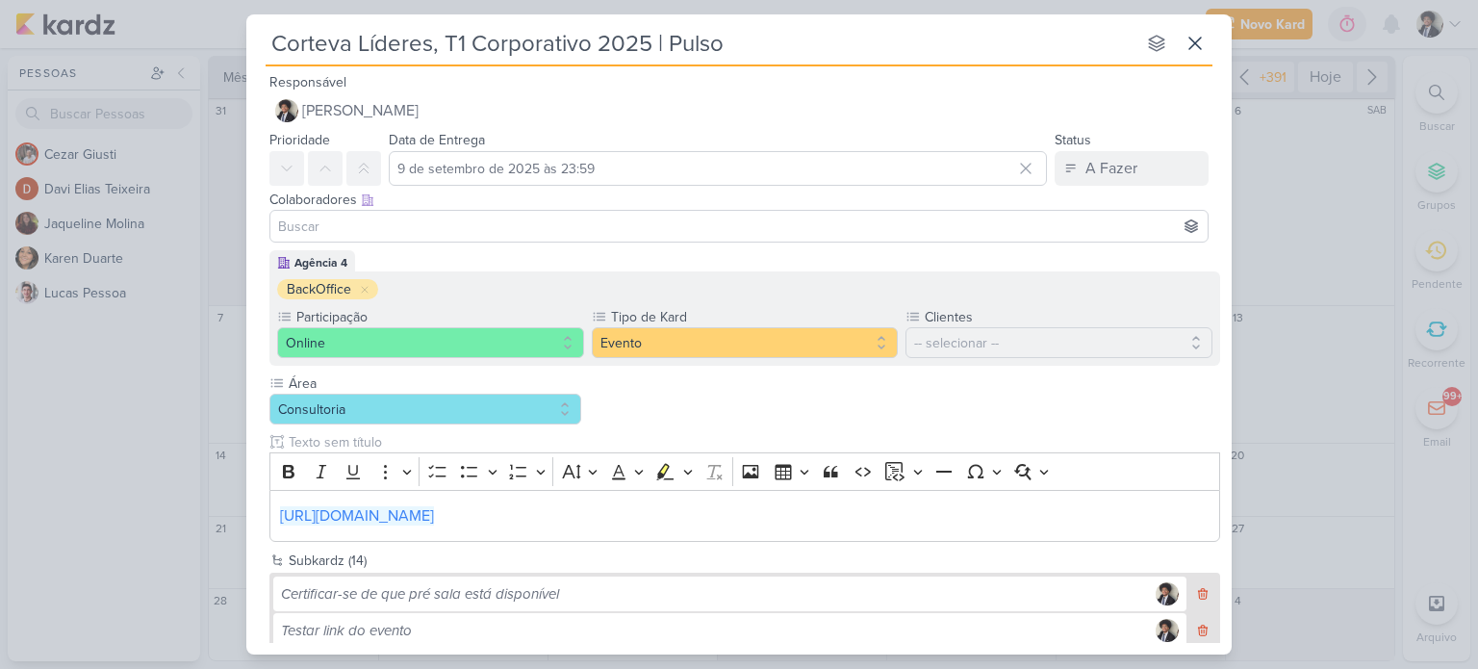
scroll to position [553, 0]
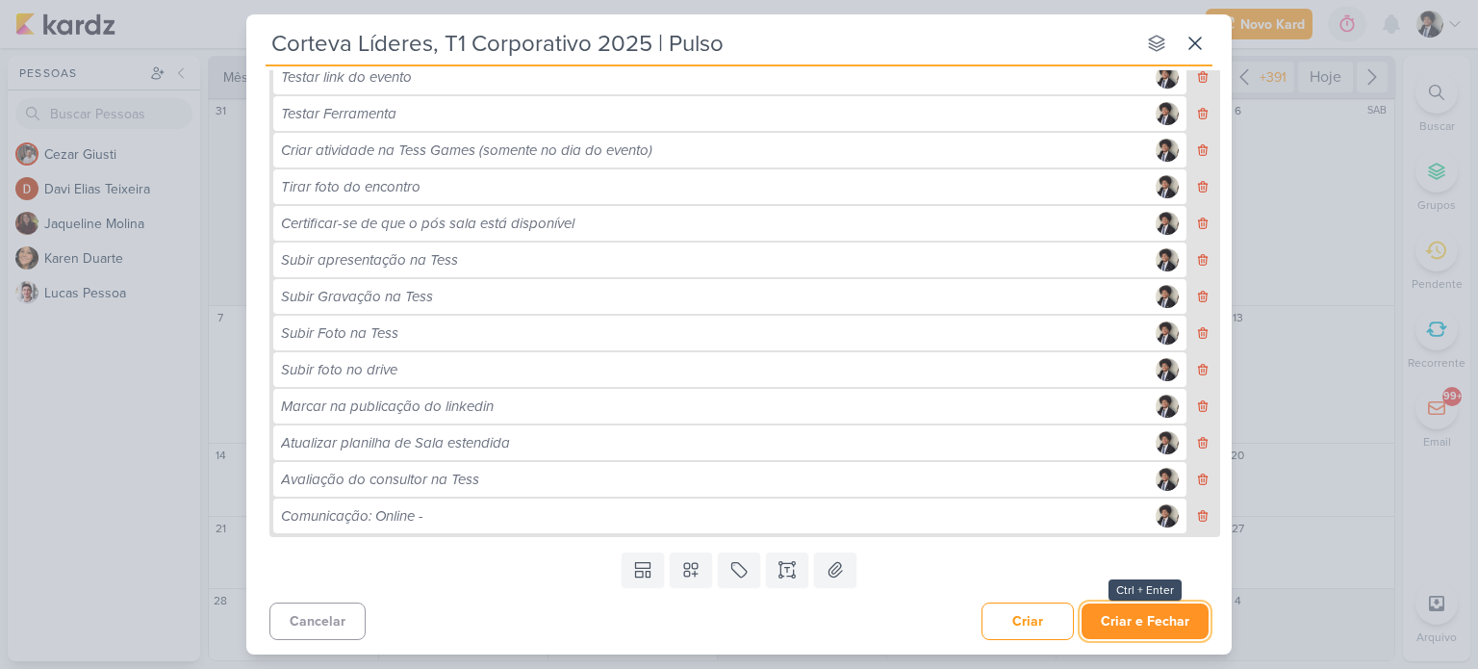
click at [1139, 619] on button "Criar e Fechar" at bounding box center [1145, 622] width 127 height 36
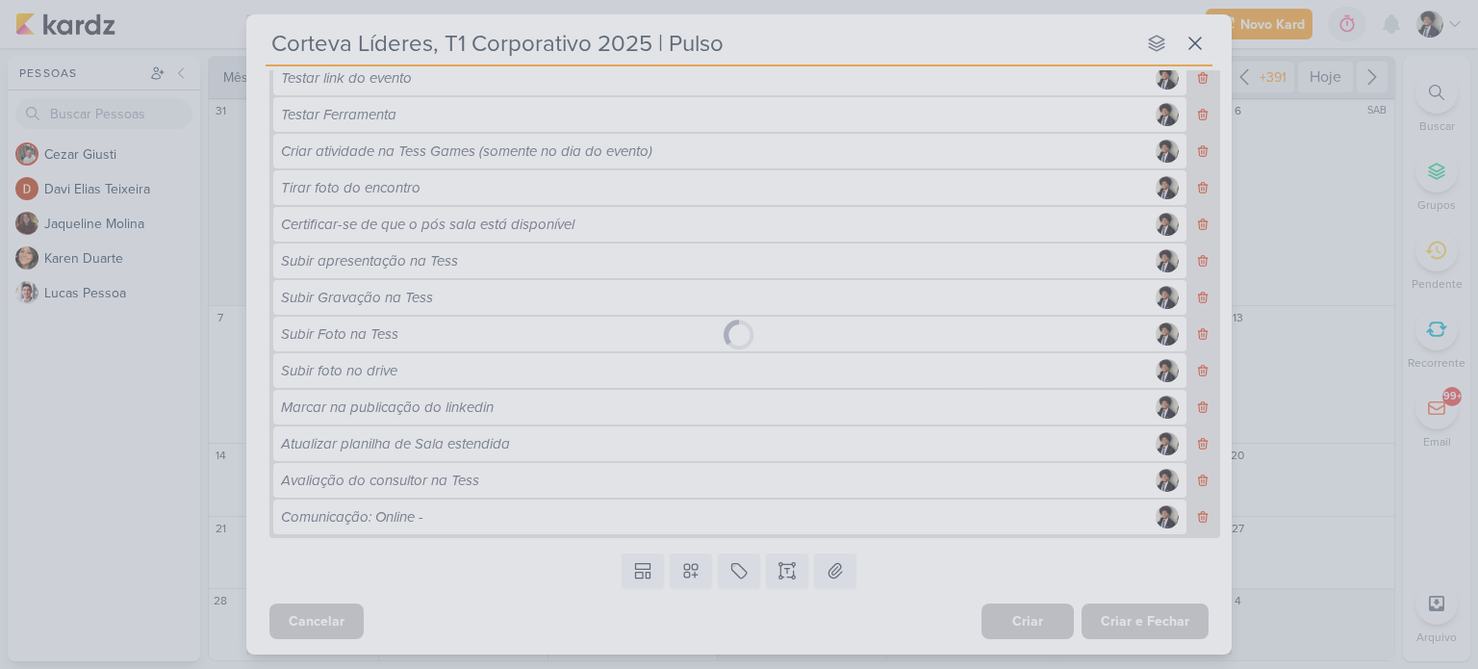
scroll to position [552, 0]
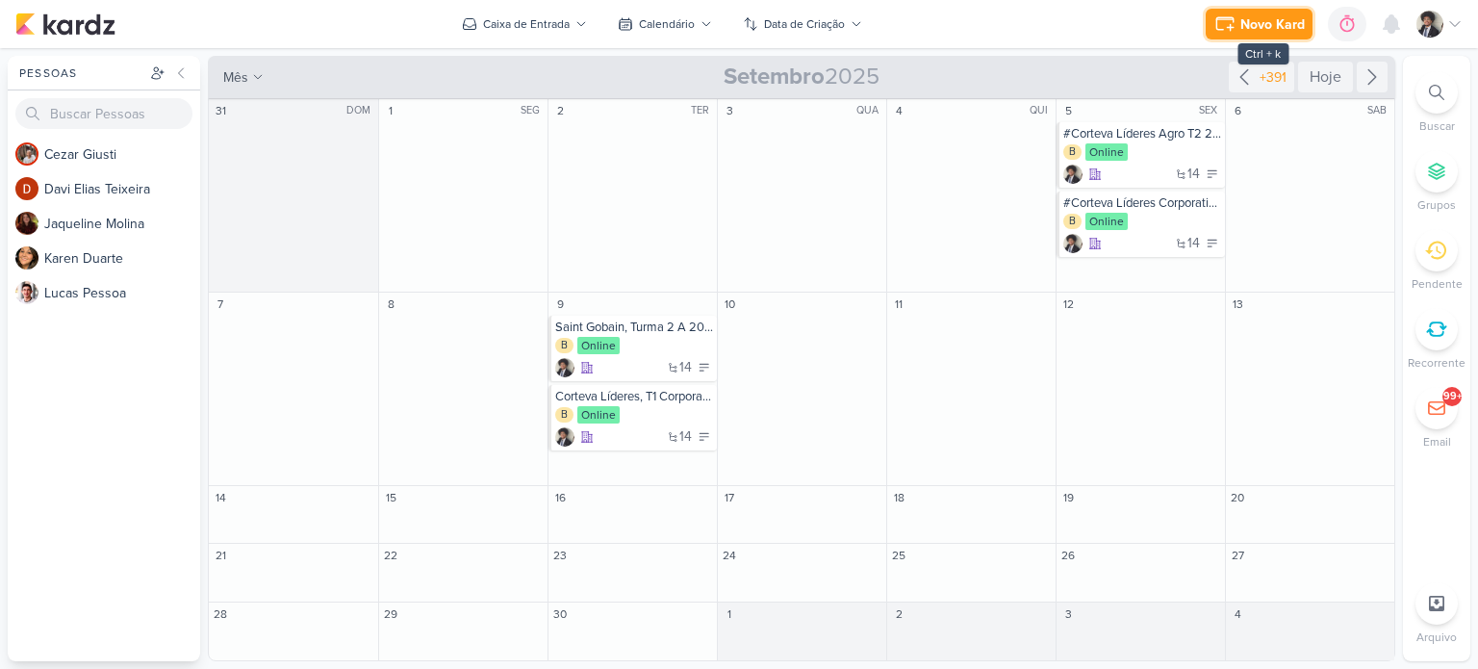
click at [1265, 23] on div "Novo Kard" at bounding box center [1273, 24] width 64 height 20
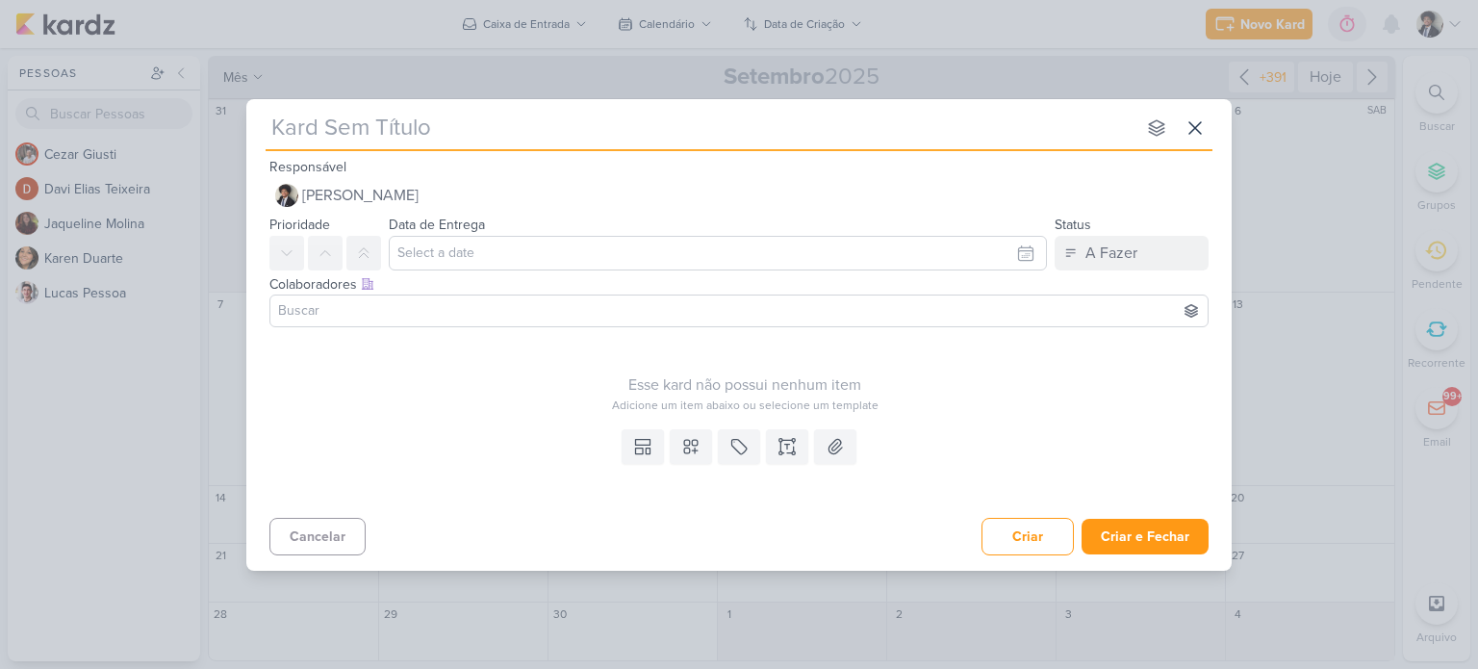
type input "Saint Gobain, Turma 2 B 2025 | Introdução ao Projeto de estágio"
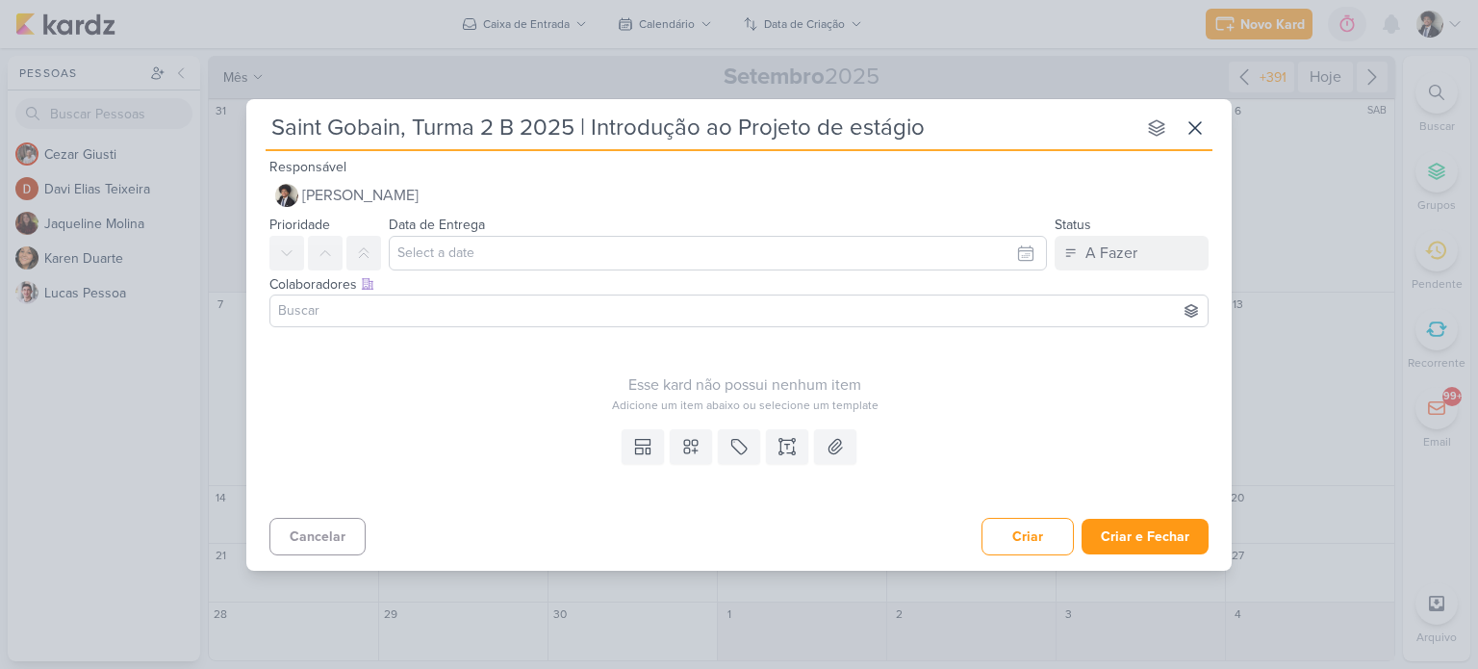
type input "Saint Gobain, Turma 2 B 2025 | Introdução ao Projeto de estágio"
click at [504, 256] on input "text" at bounding box center [718, 253] width 658 height 35
click at [1016, 299] on icon "button" at bounding box center [1019, 299] width 23 height 23
click at [958, 382] on div "11" at bounding box center [961, 382] width 30 height 27
type input "[DATE] 23:59"
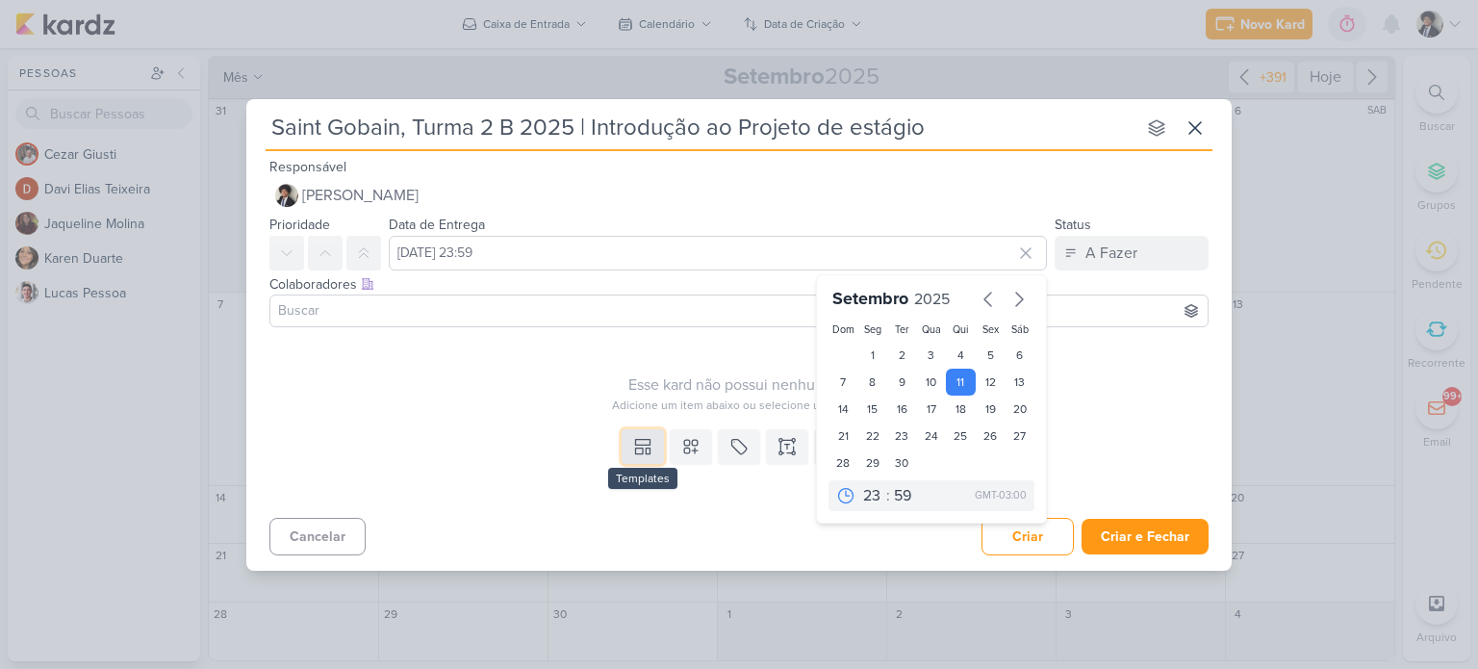
click at [636, 450] on icon at bounding box center [642, 446] width 19 height 19
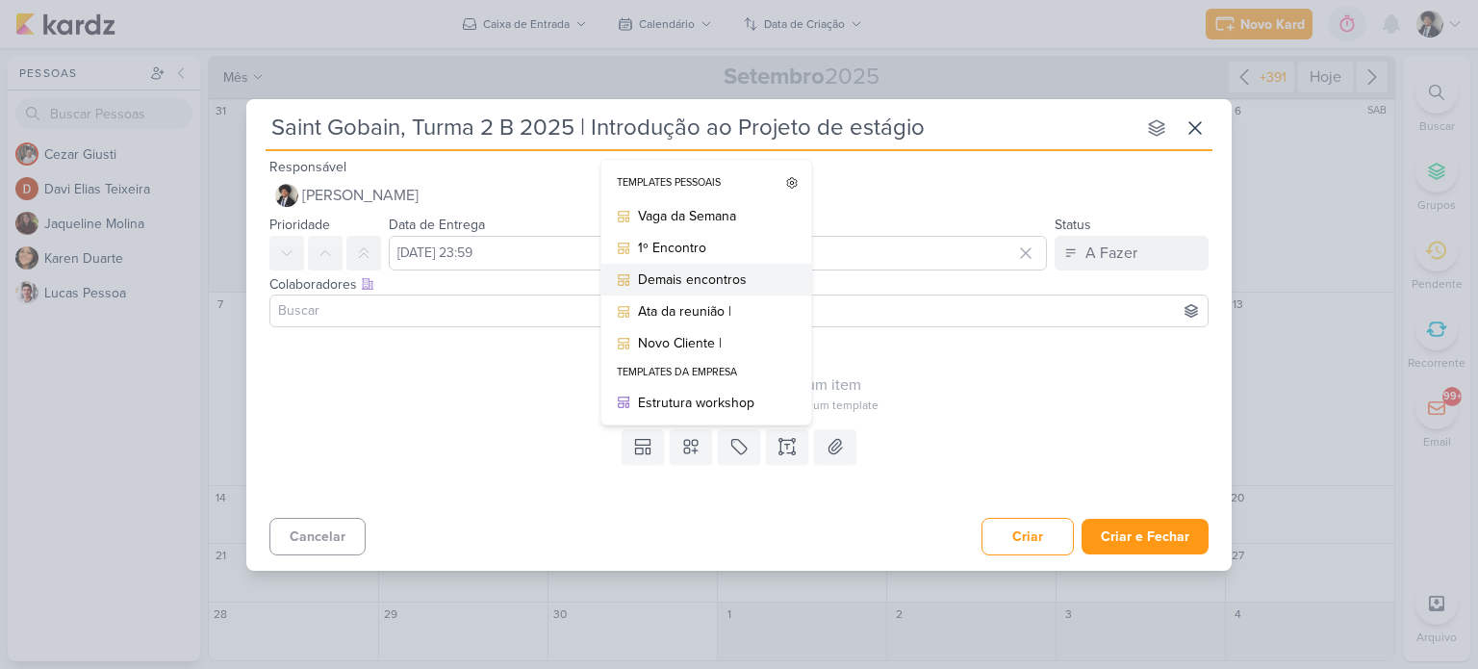
click at [711, 280] on div "Demais encontros" at bounding box center [713, 280] width 150 height 20
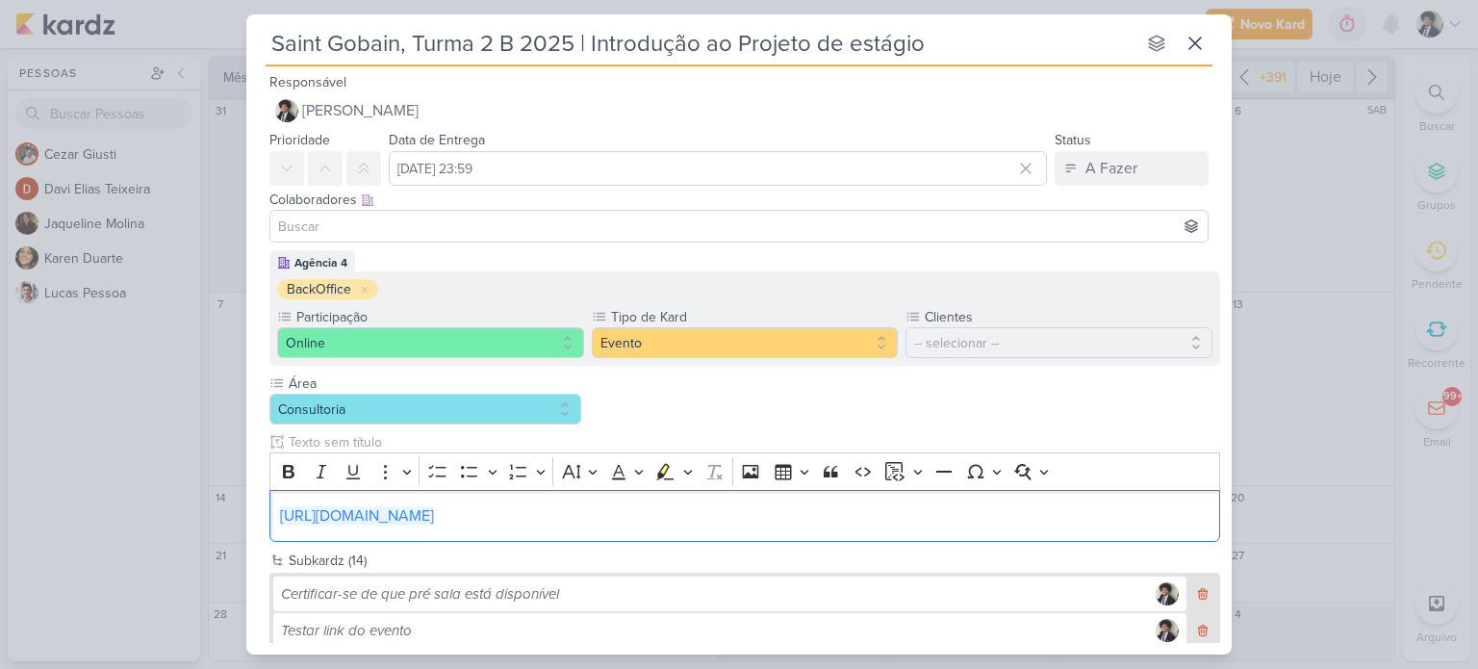
click at [825, 403] on div "Área Consultoria" at bounding box center [745, 457] width 951 height 168
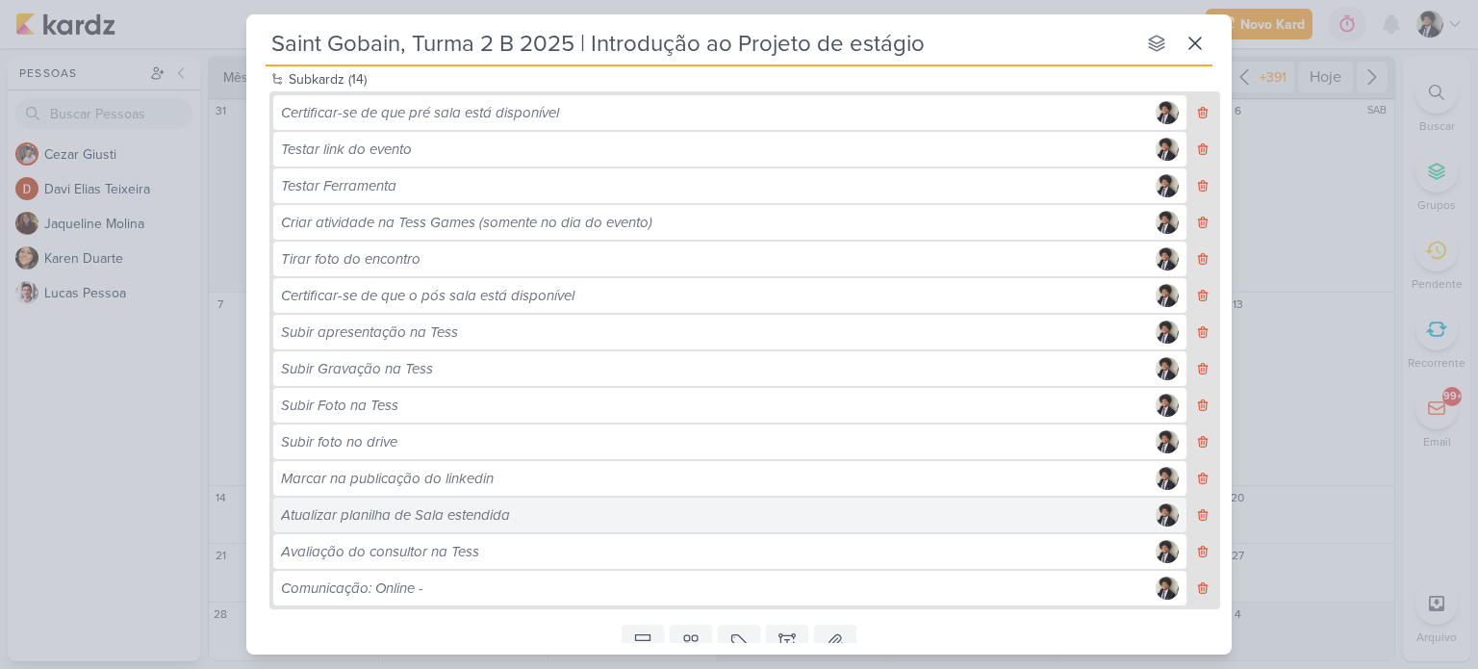
scroll to position [553, 0]
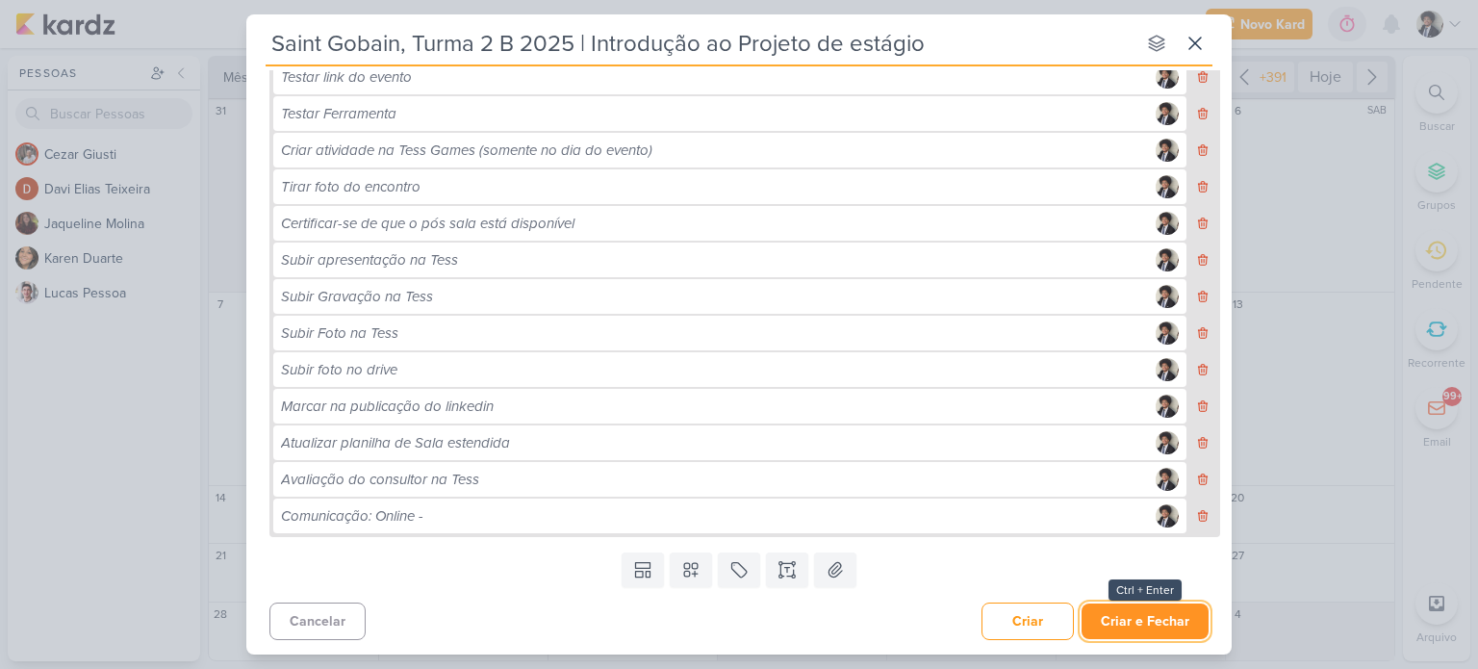
click at [1163, 630] on button "Criar e Fechar" at bounding box center [1145, 622] width 127 height 36
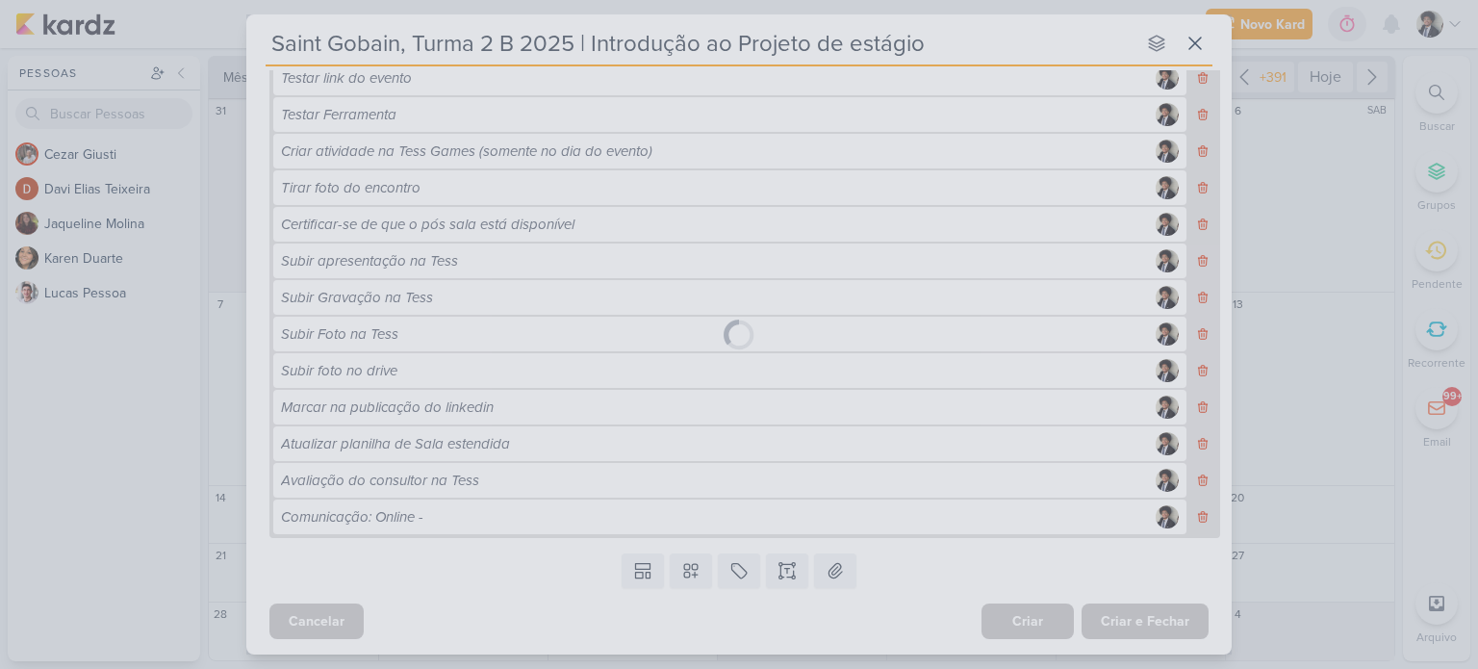
scroll to position [552, 0]
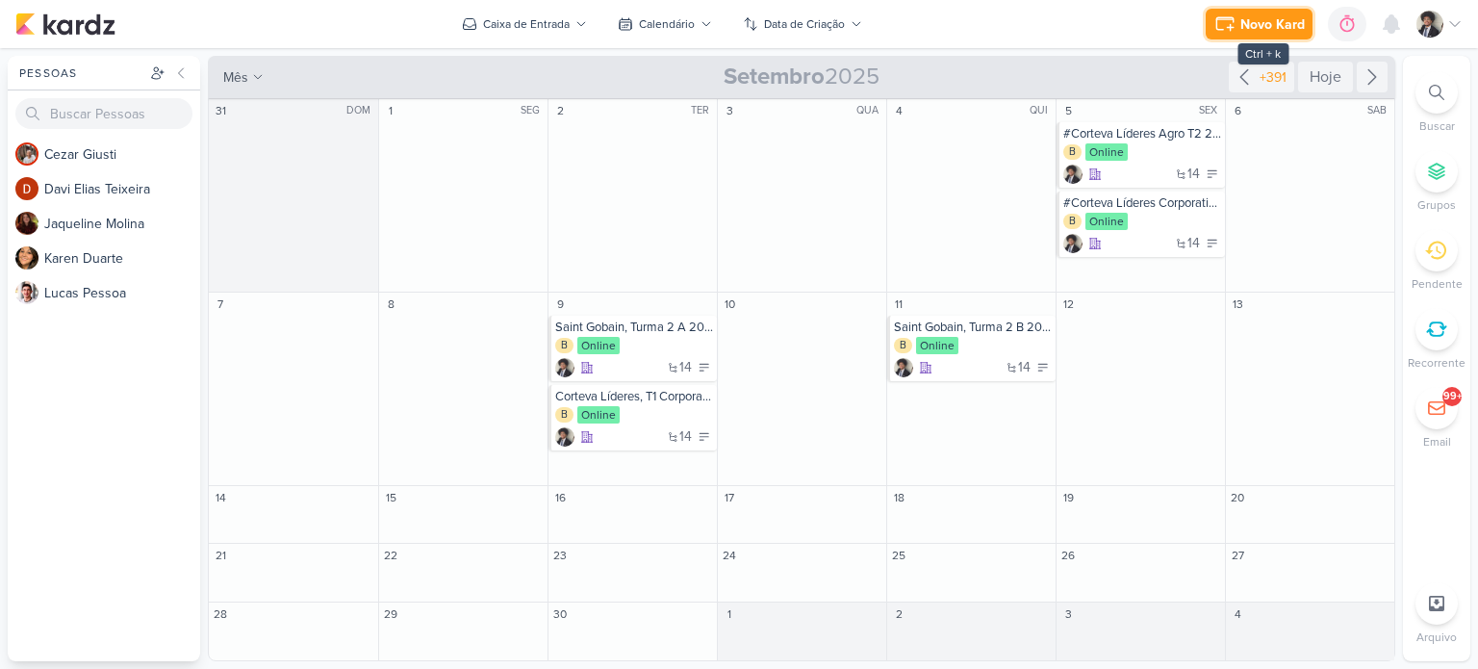
click at [1250, 27] on div "Novo Kard" at bounding box center [1273, 24] width 64 height 20
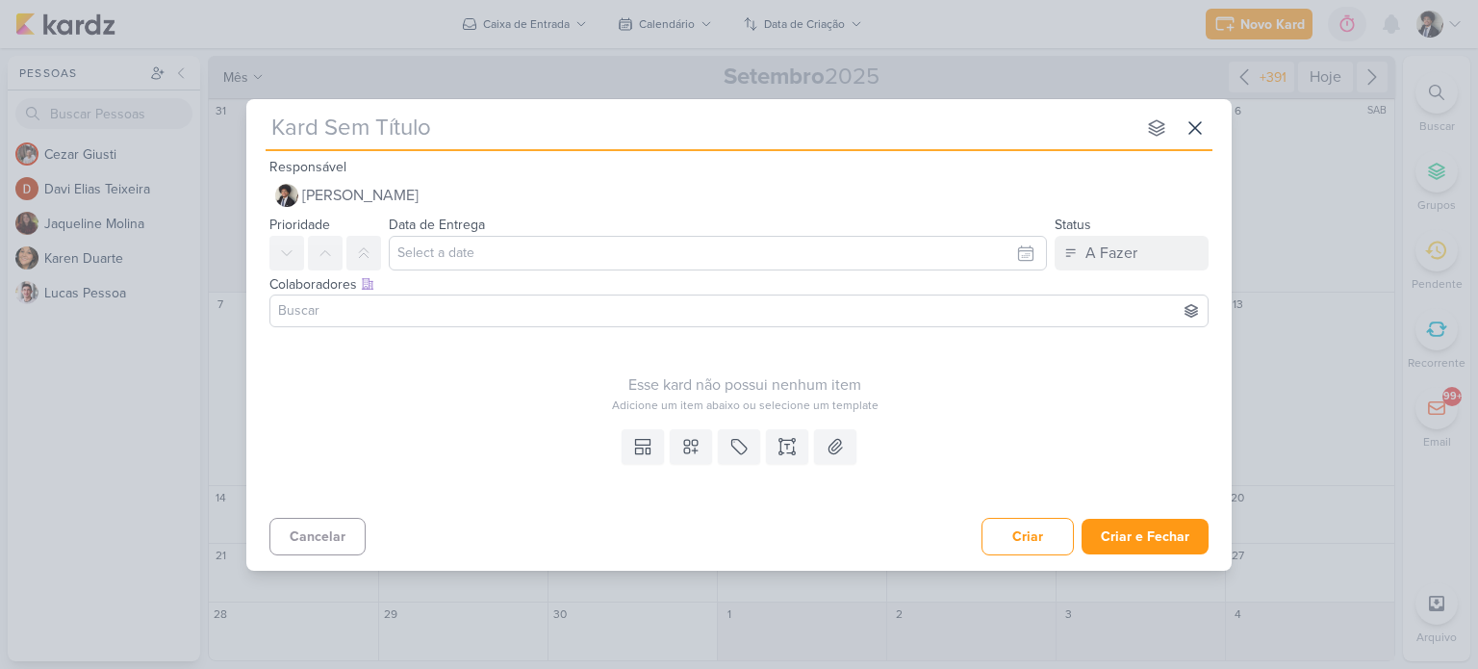
type input "#Corteva Agro T2 | Metodologias Ágeis"
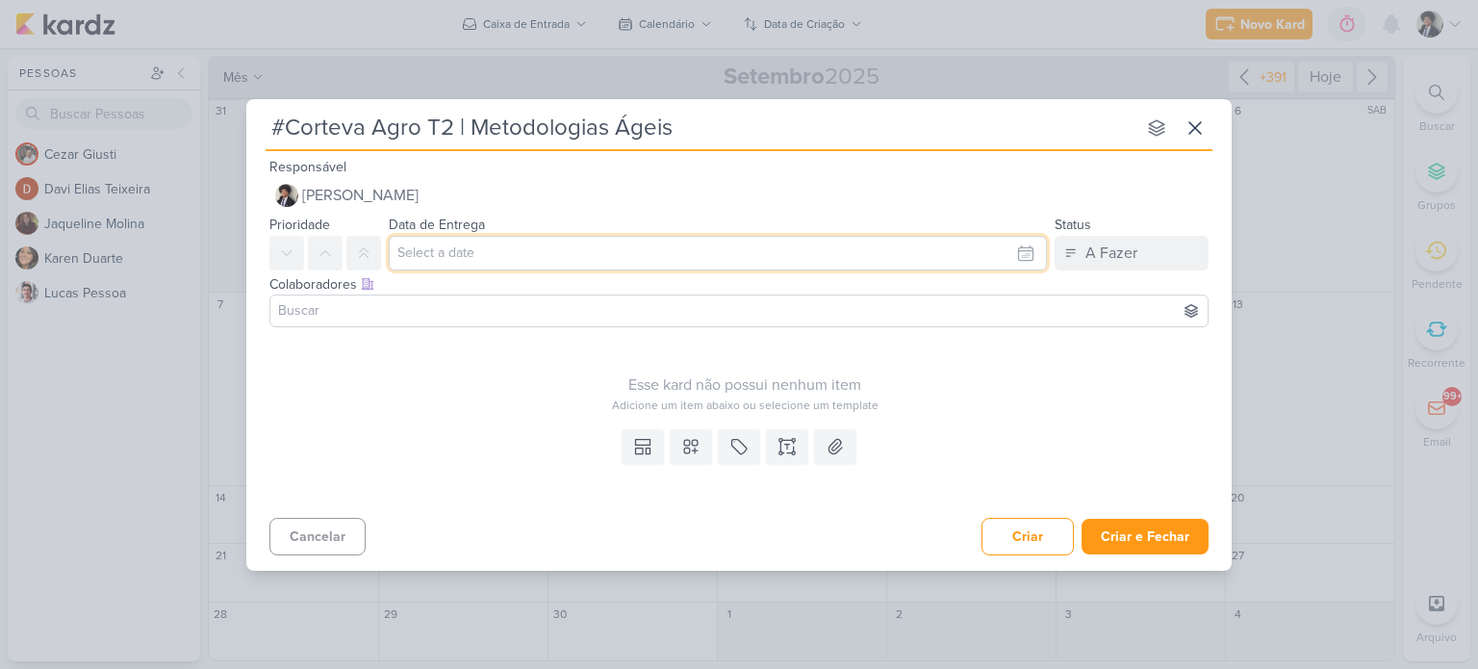
click at [514, 250] on input "text" at bounding box center [718, 253] width 658 height 35
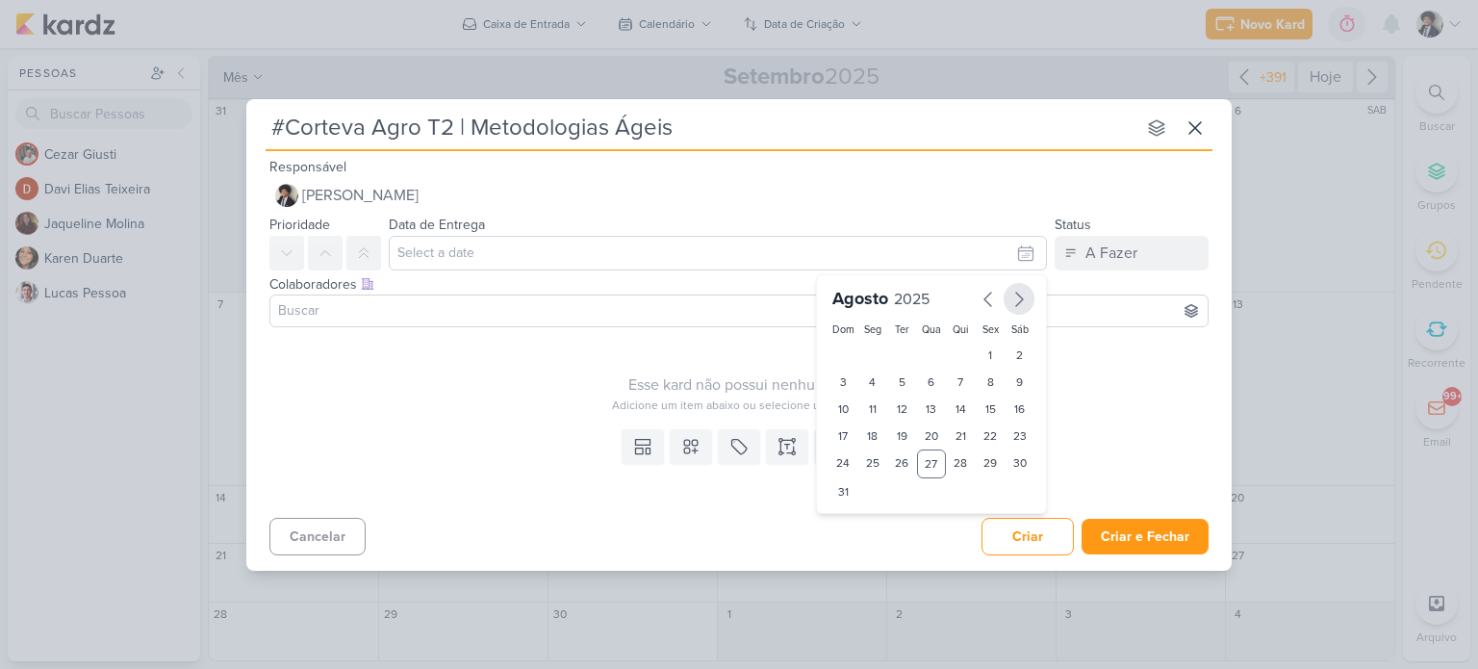
click at [1021, 303] on icon "button" at bounding box center [1019, 299] width 23 height 23
click at [991, 379] on div "12" at bounding box center [991, 382] width 30 height 27
type input "[DATE] 23:59"
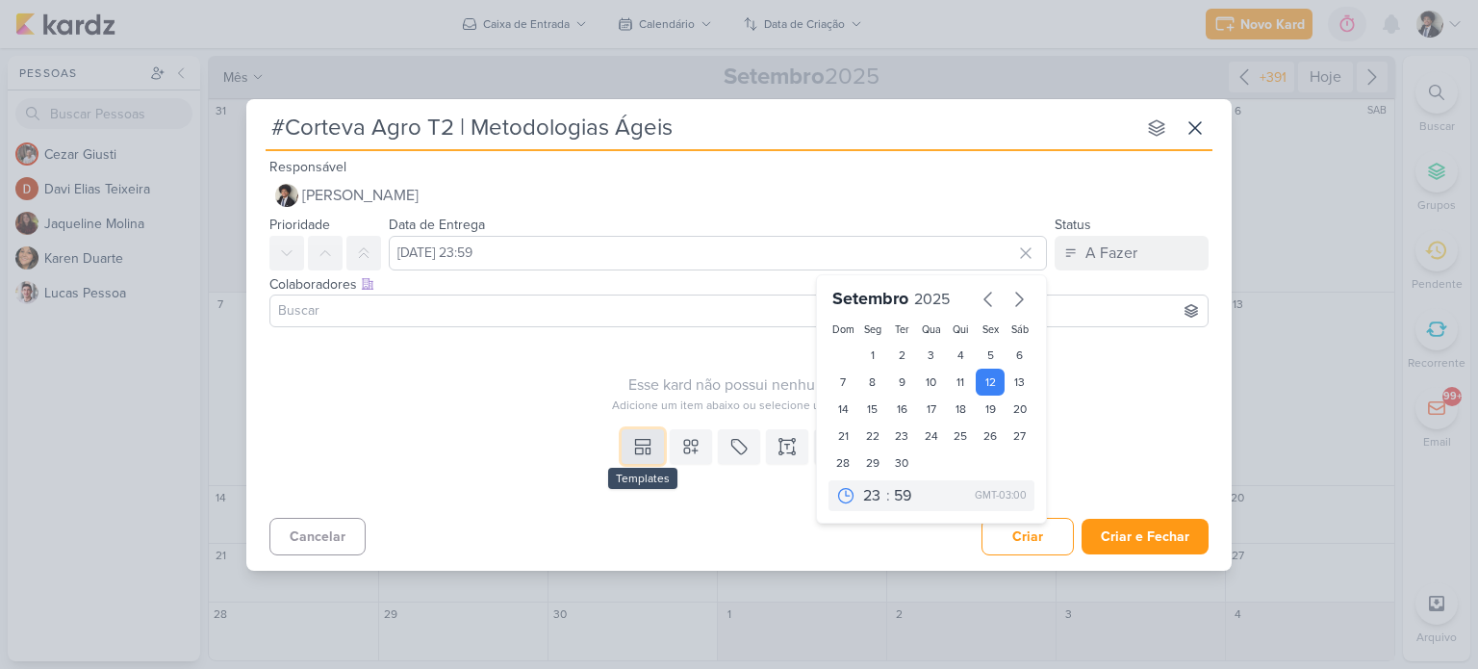
click at [635, 446] on icon at bounding box center [642, 446] width 19 height 19
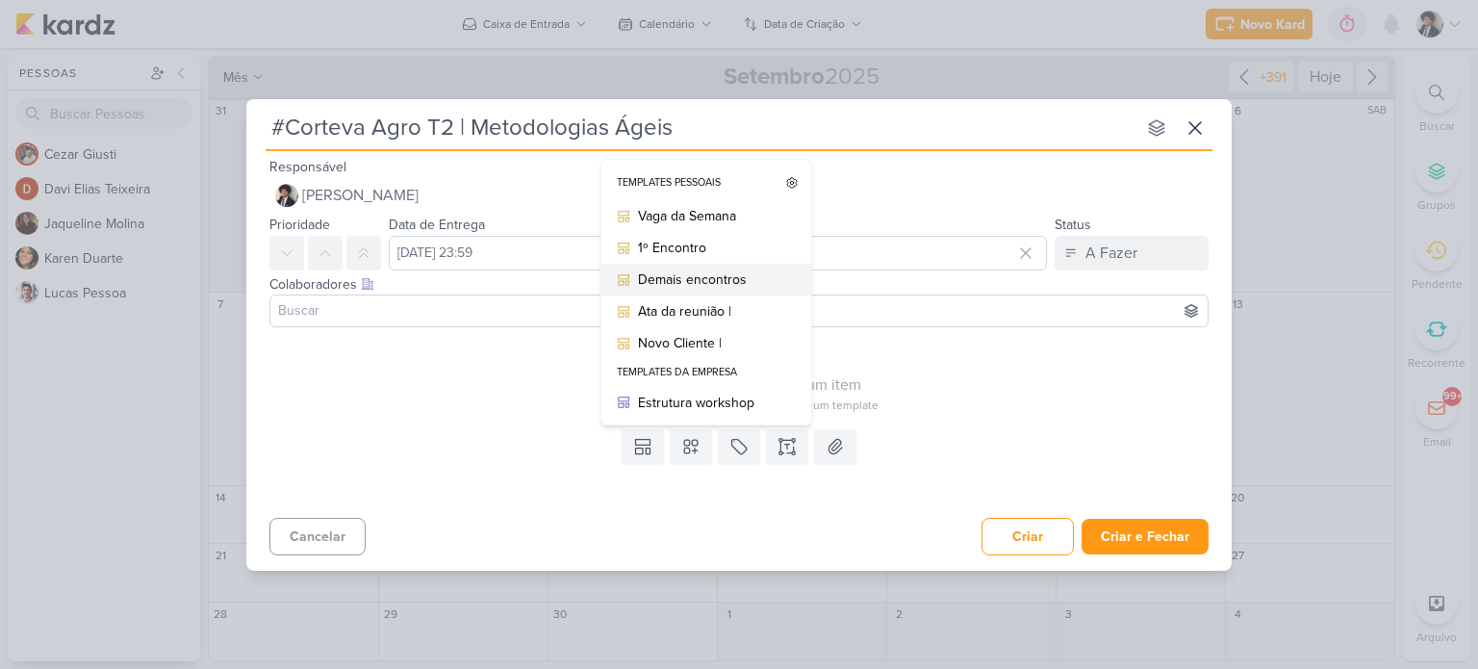
click at [728, 285] on div "Demais encontros" at bounding box center [713, 280] width 150 height 20
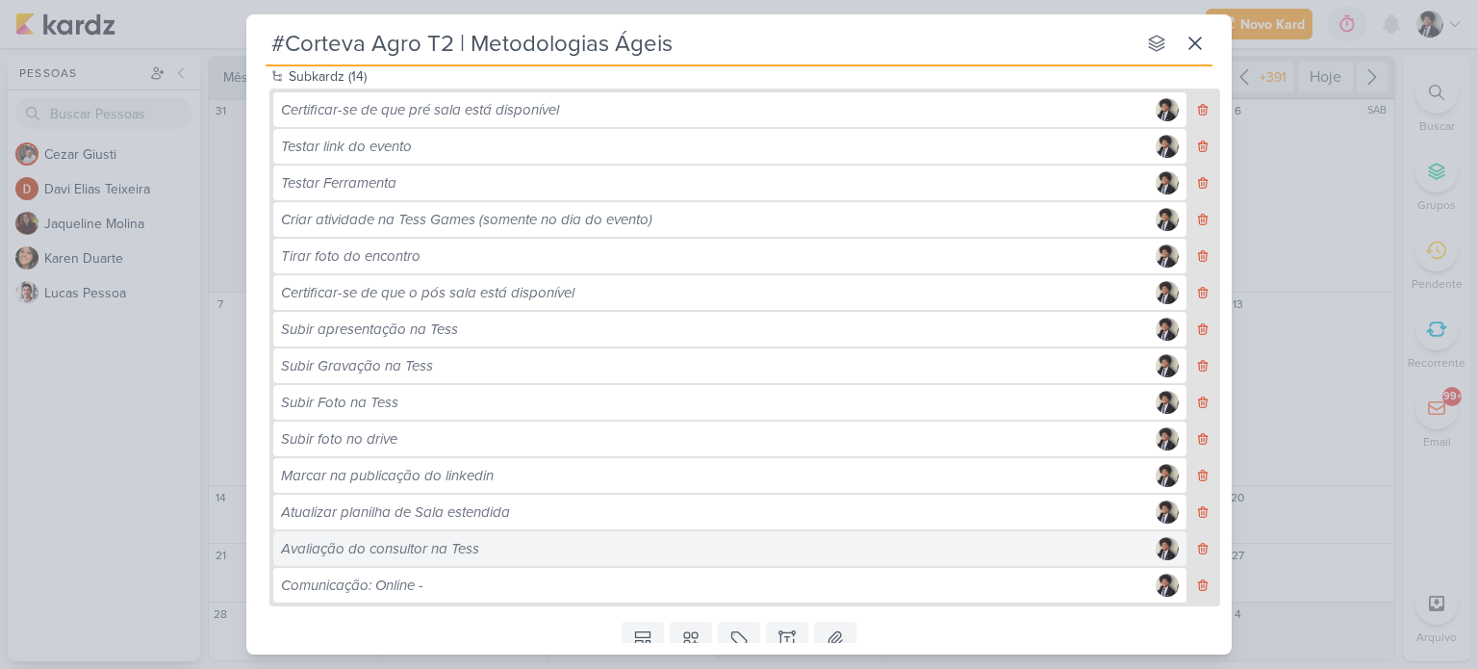
scroll to position [553, 0]
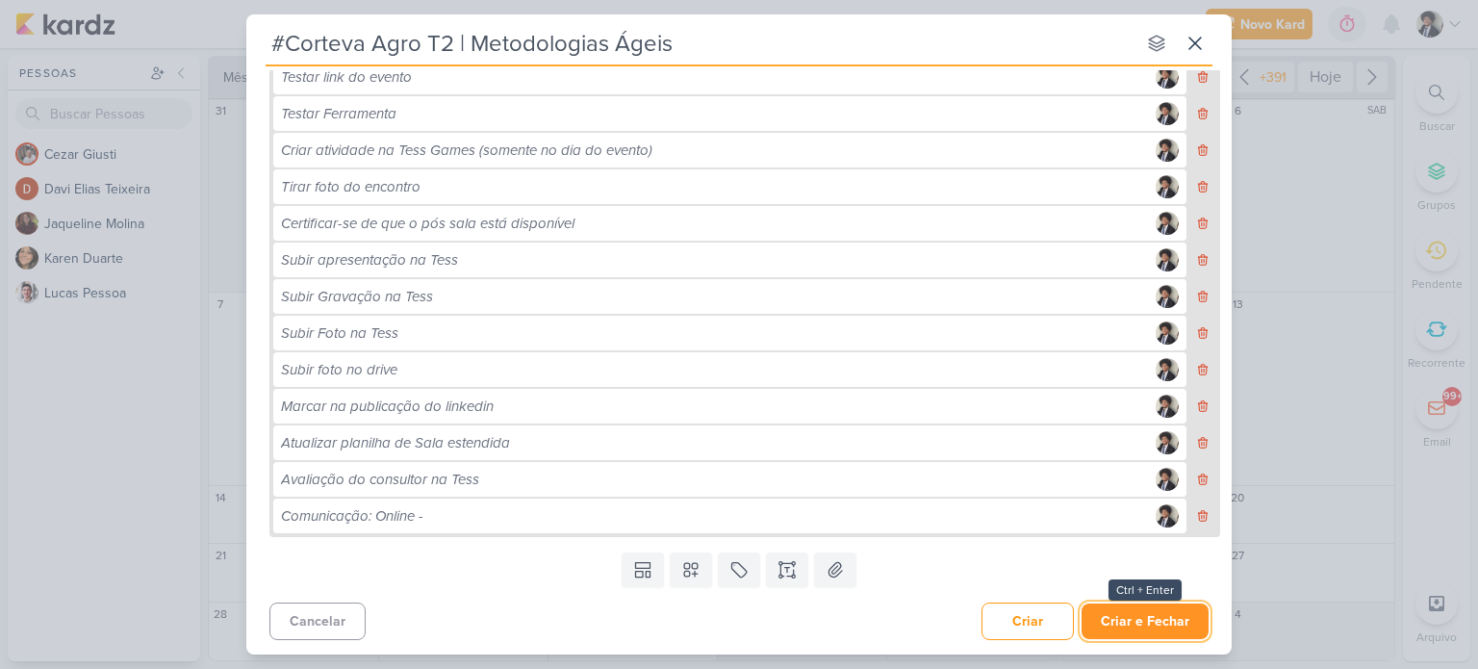
click at [1149, 621] on button "Criar e Fechar" at bounding box center [1145, 622] width 127 height 36
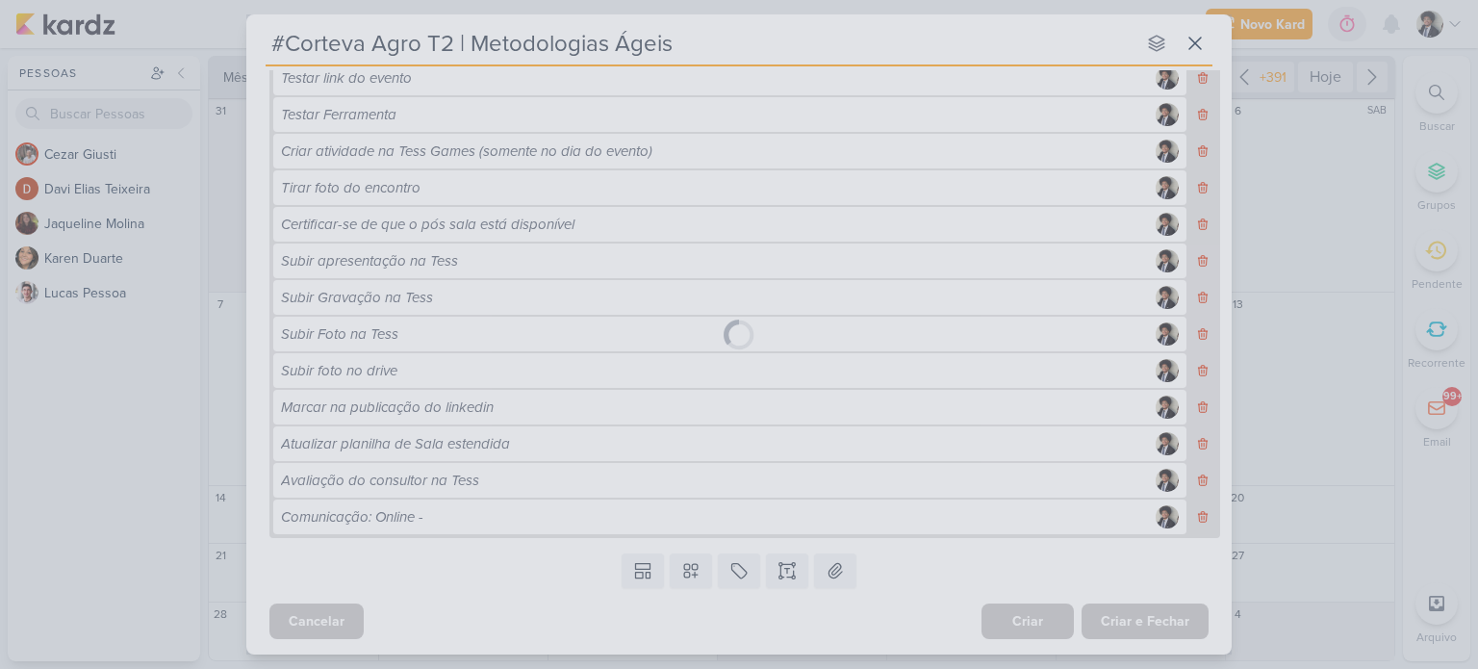
scroll to position [552, 0]
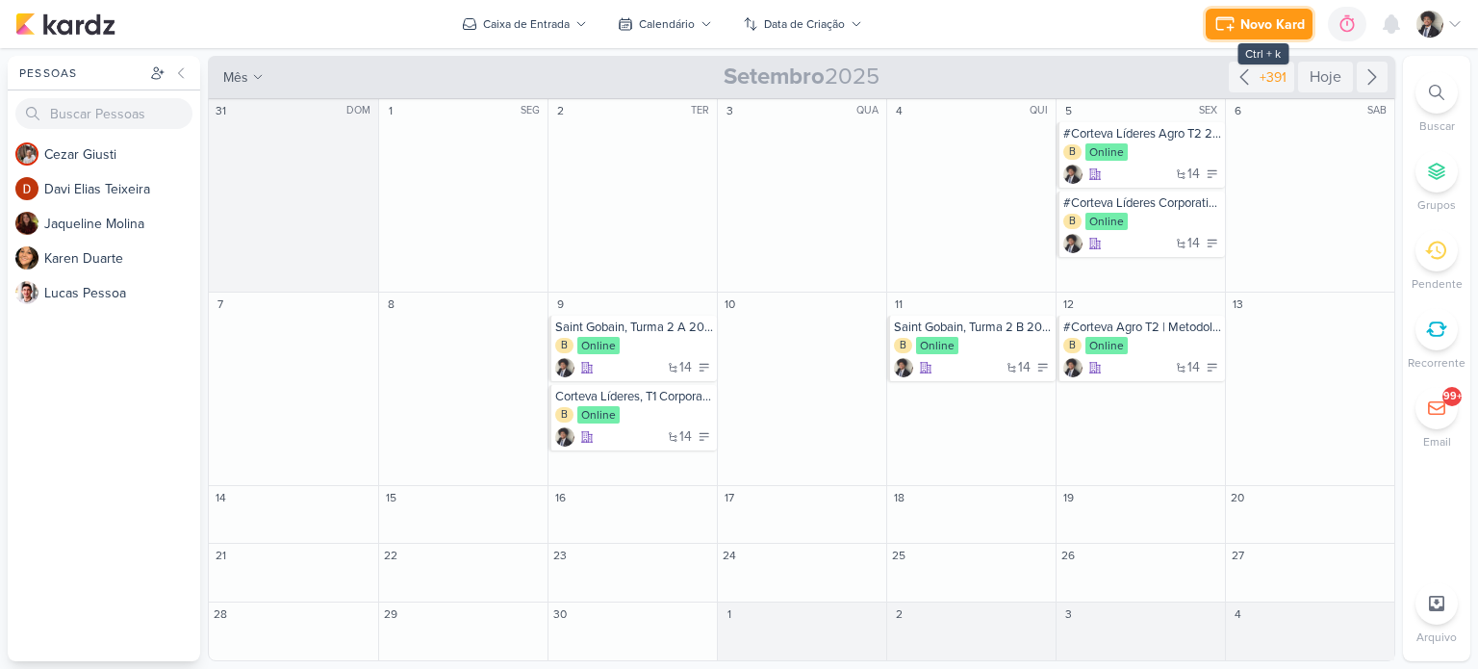
click at [1254, 14] on div "Novo Kard" at bounding box center [1273, 24] width 64 height 20
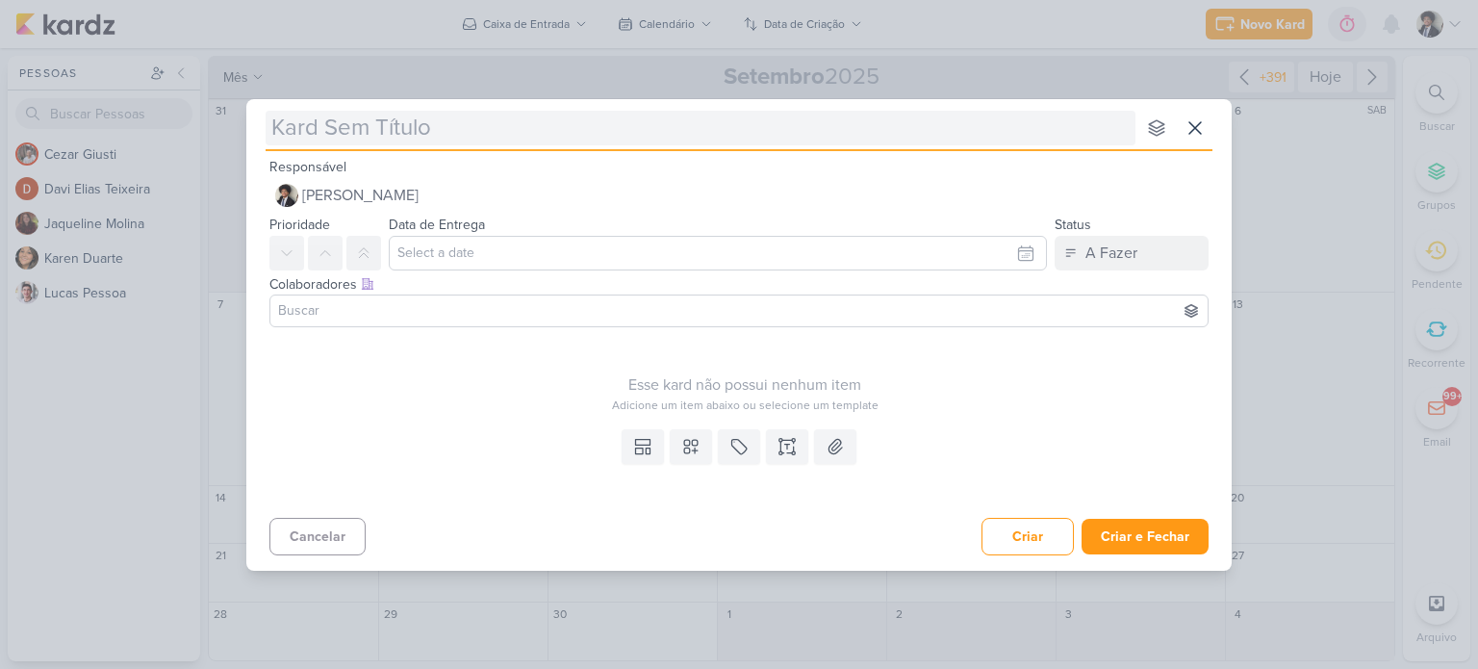
type input "#Corteva Corporativo T2 2025 | Integração"
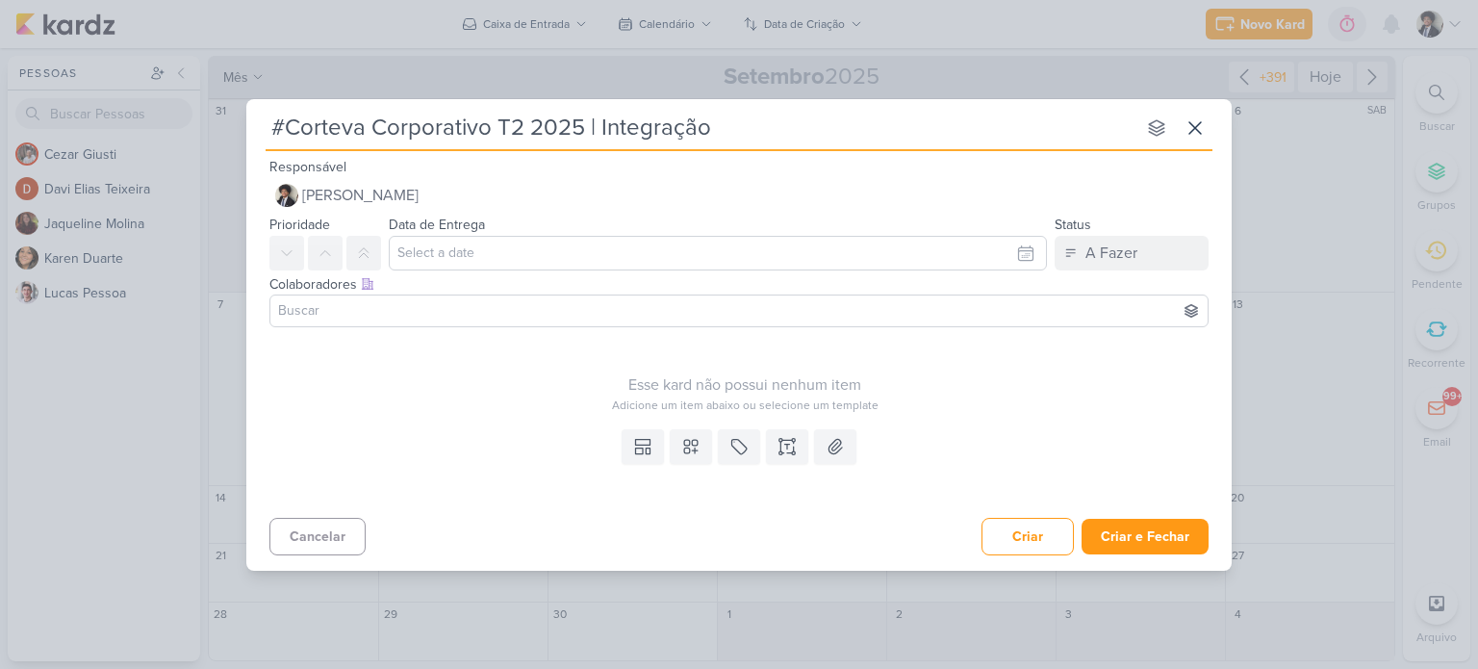
type input "#Corteva Corporativo T2 2025 | Integração"
click at [466, 247] on input "text" at bounding box center [718, 253] width 658 height 35
click at [1014, 306] on icon "button" at bounding box center [1019, 299] width 23 height 23
click at [993, 376] on div "12" at bounding box center [991, 382] width 30 height 27
type input "[DATE] 23:59"
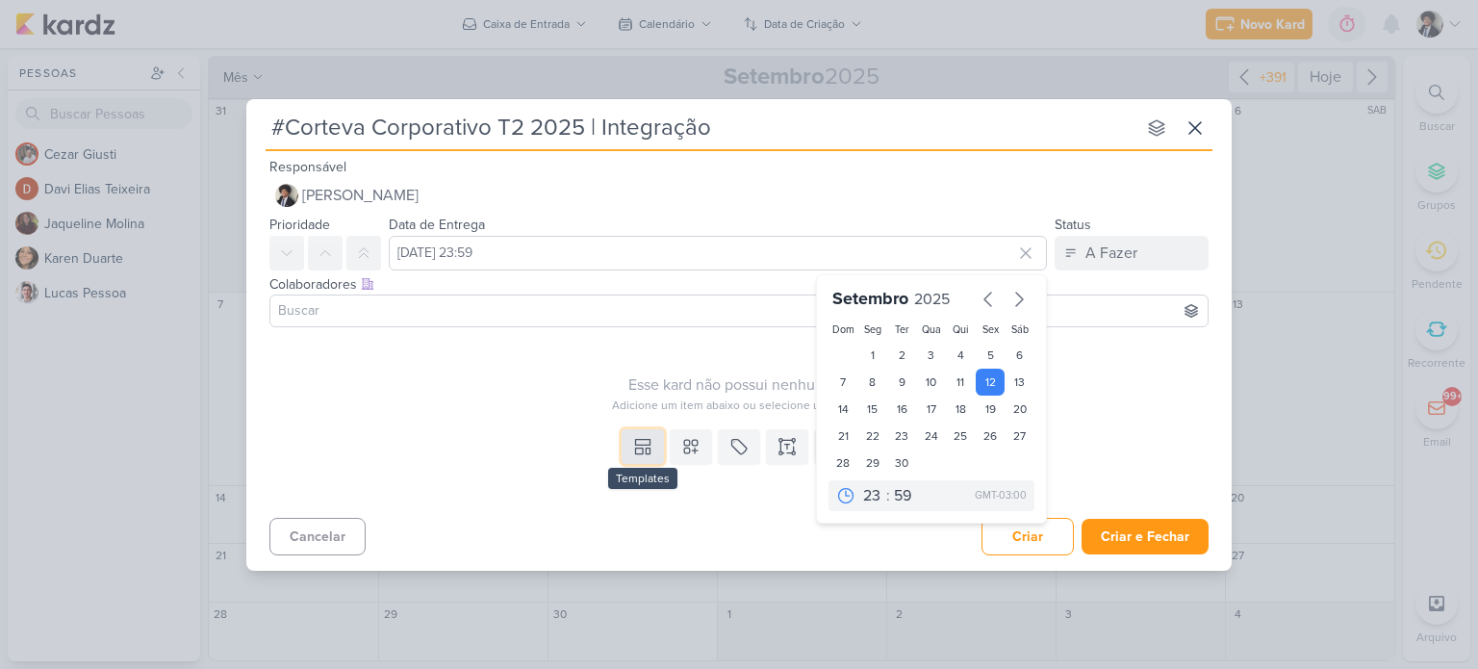
click at [643, 450] on icon at bounding box center [640, 451] width 8 height 6
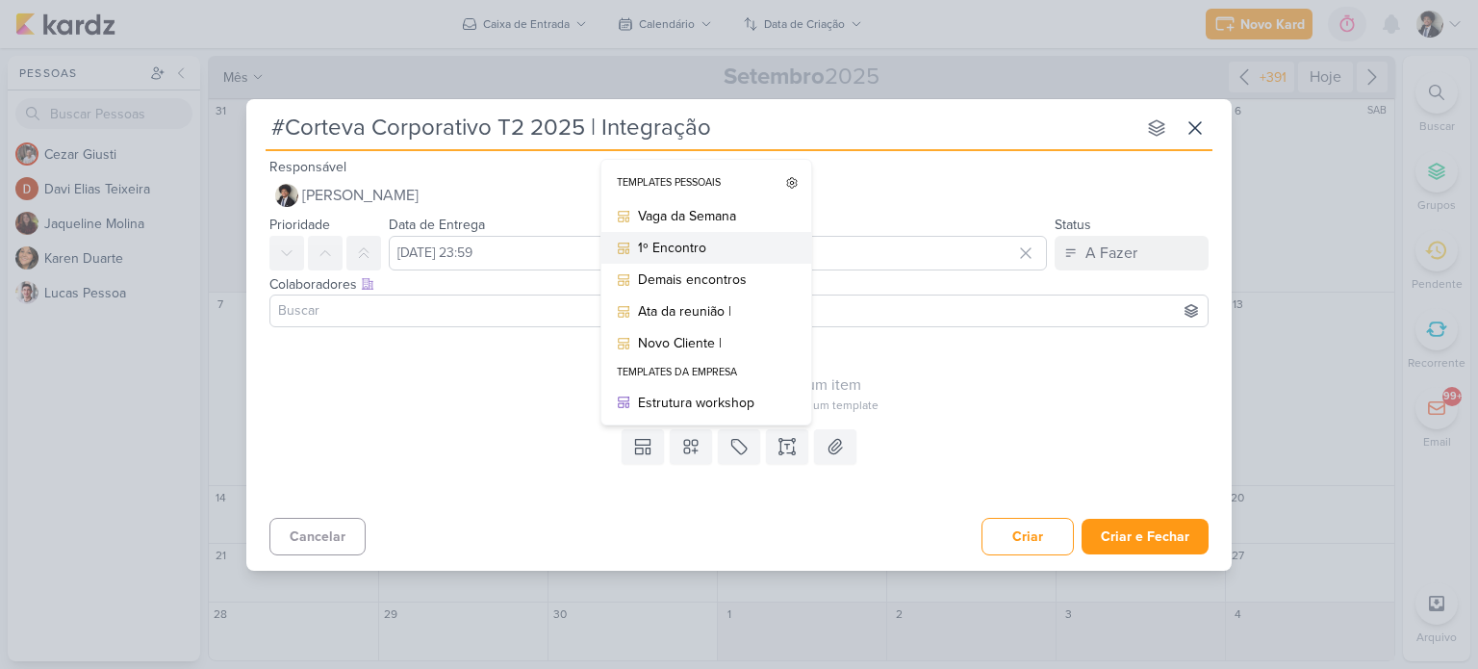
click at [719, 255] on div "1º Encontro" at bounding box center [713, 248] width 150 height 20
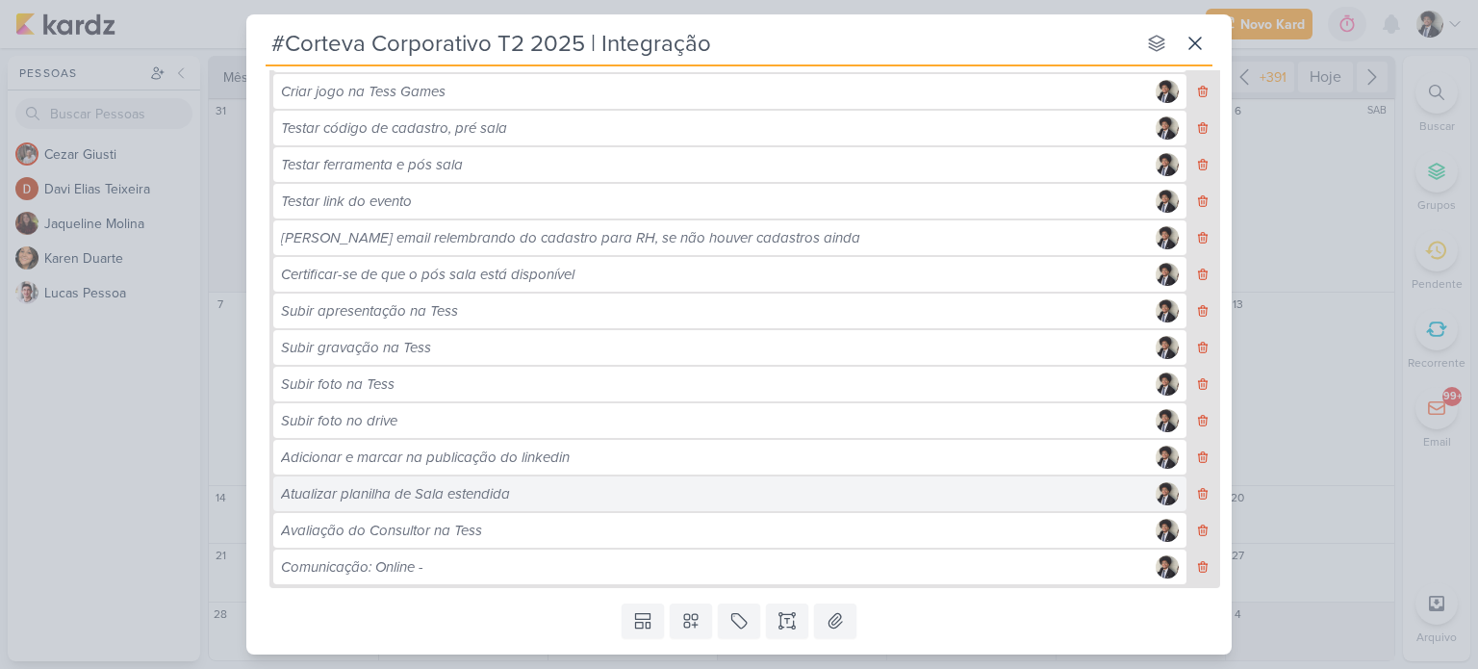
scroll to position [590, 0]
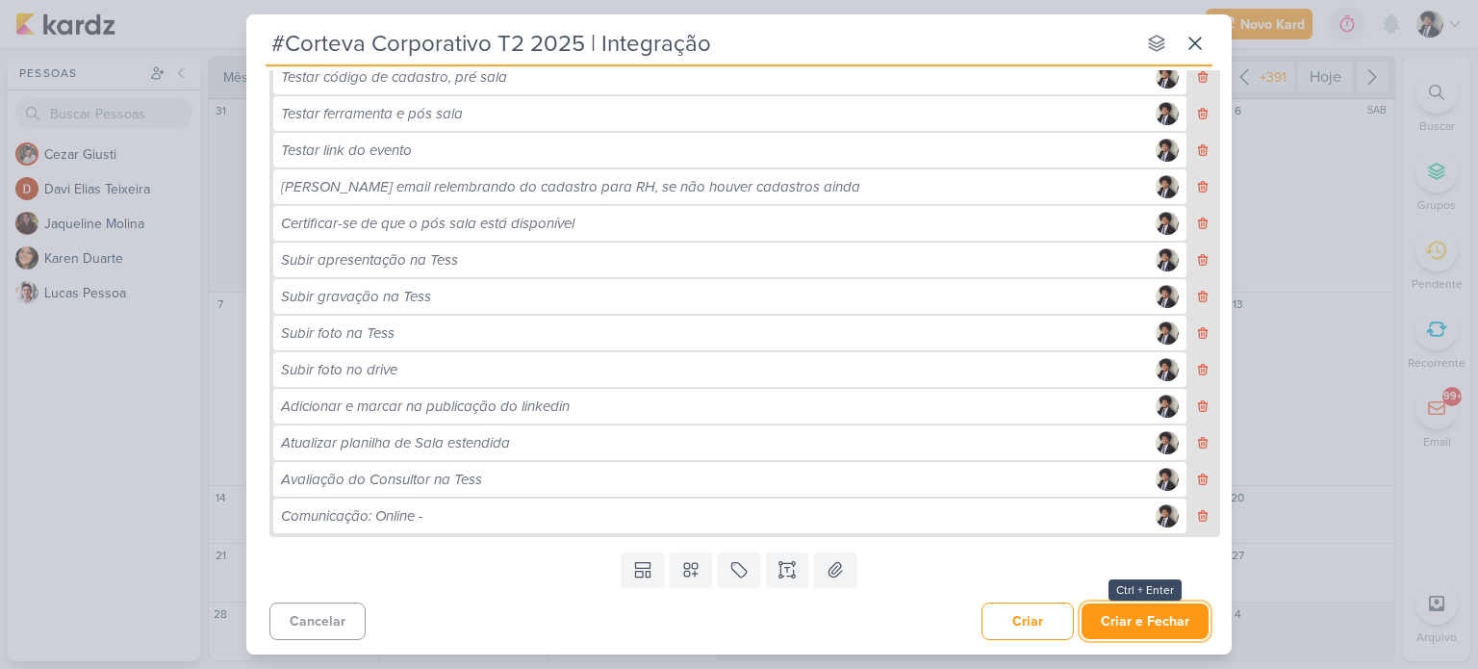
drag, startPoint x: 1165, startPoint y: 620, endPoint x: 1163, endPoint y: 604, distance: 16.5
click at [1167, 620] on button "Criar e Fechar" at bounding box center [1145, 622] width 127 height 36
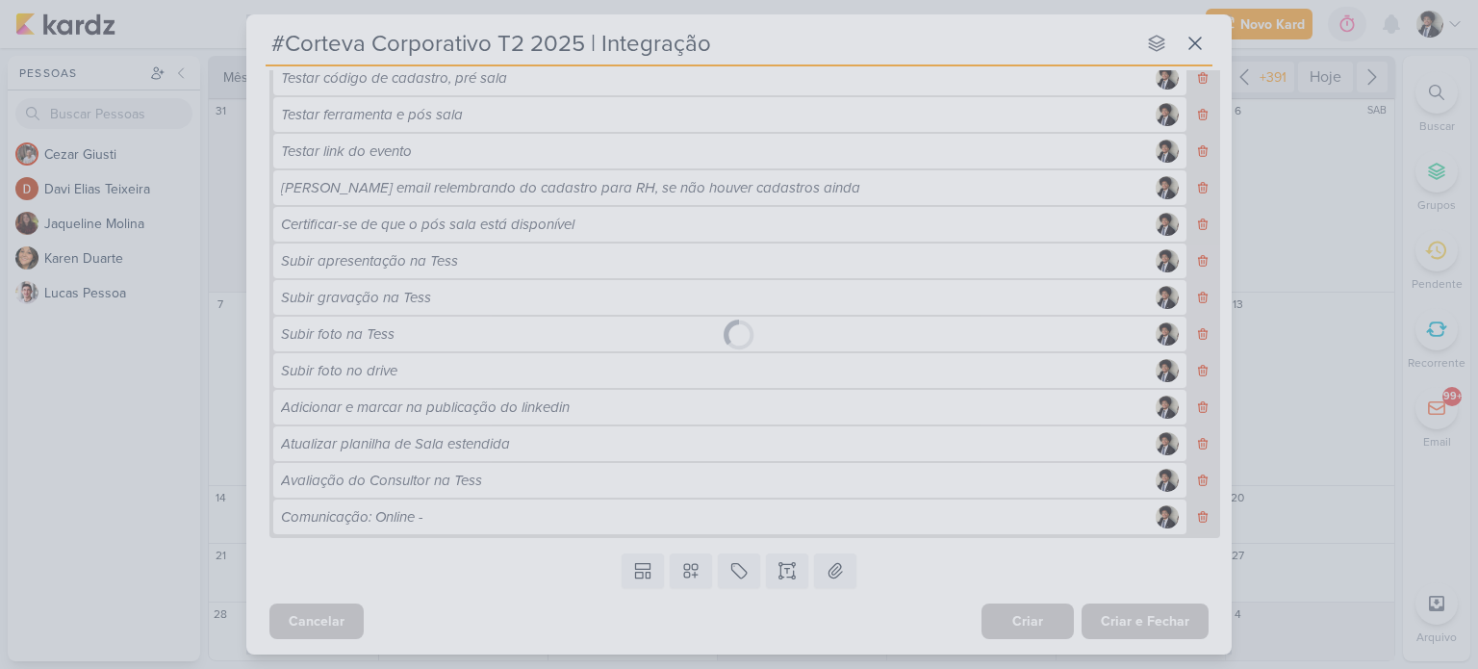
scroll to position [589, 0]
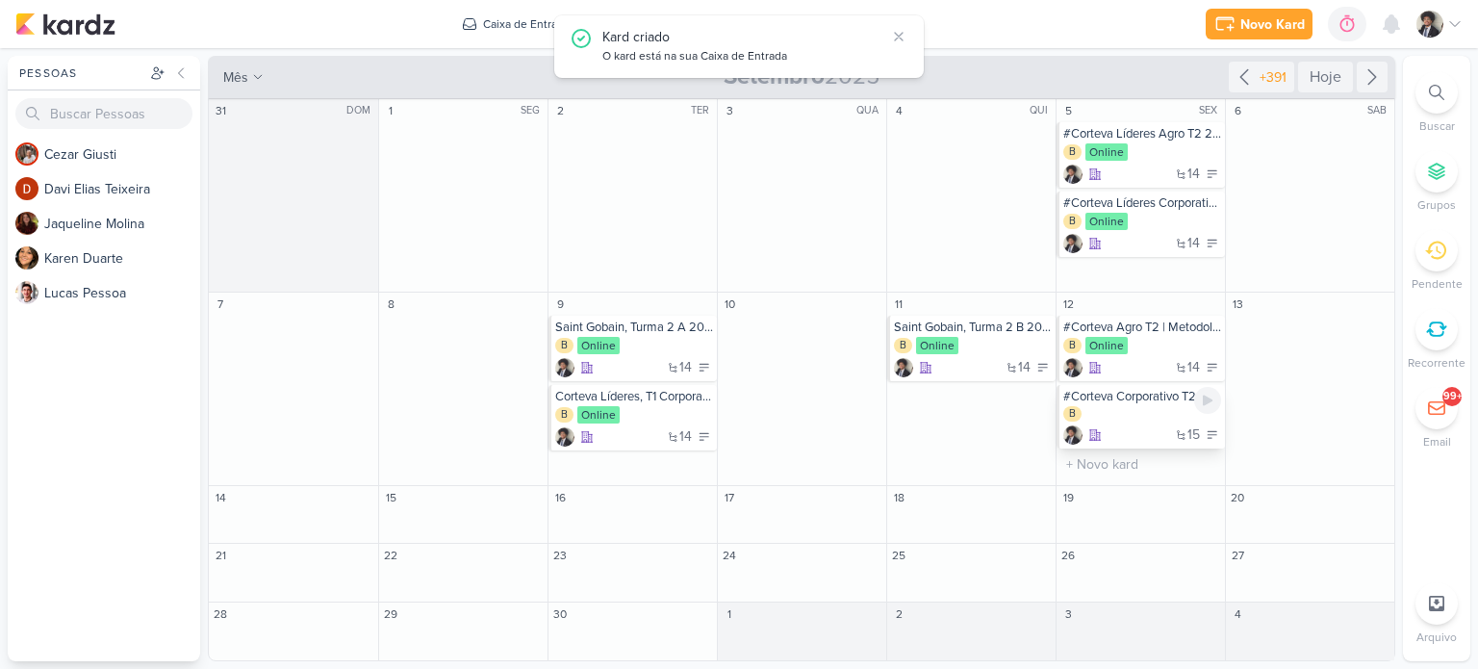
click at [1154, 409] on div "B" at bounding box center [1143, 414] width 158 height 17
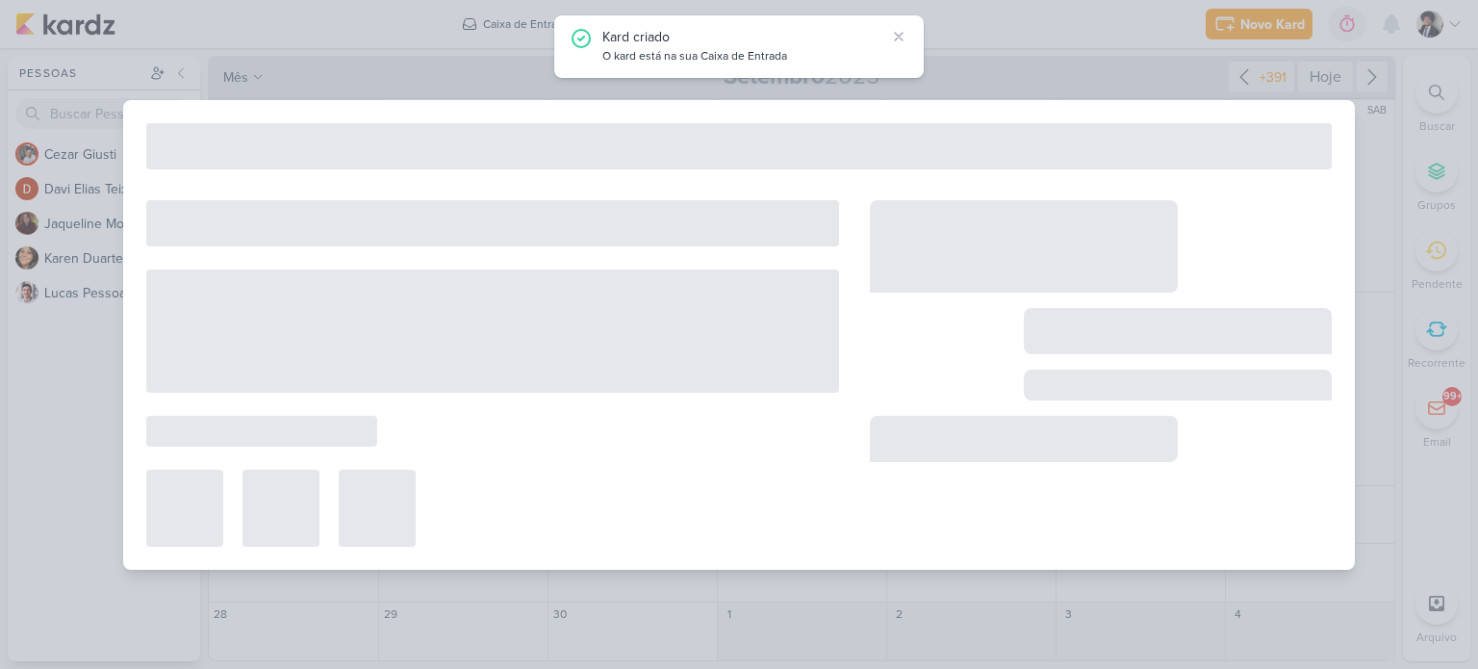
scroll to position [0, 0]
type input "#Corteva Corporativo T2 2025 | Integração"
type input "[DATE] 23:59"
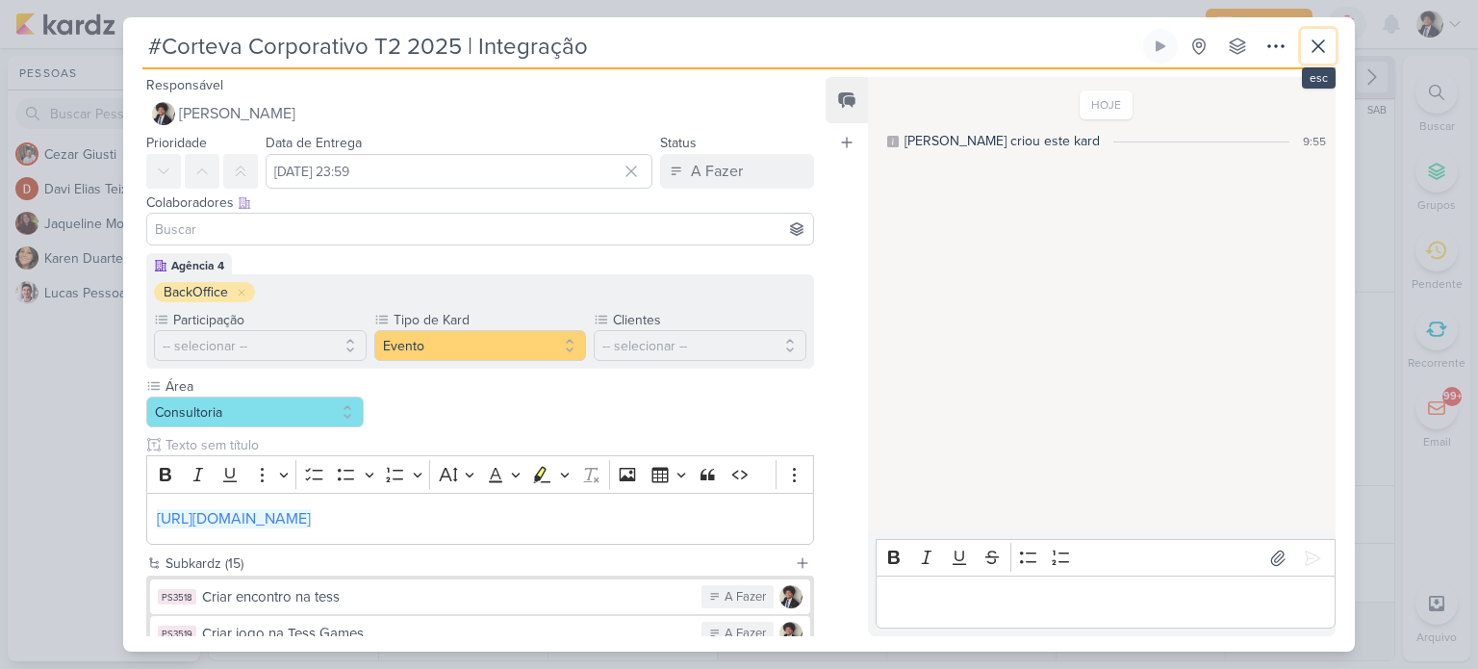
click at [1318, 46] on icon at bounding box center [1319, 46] width 12 height 12
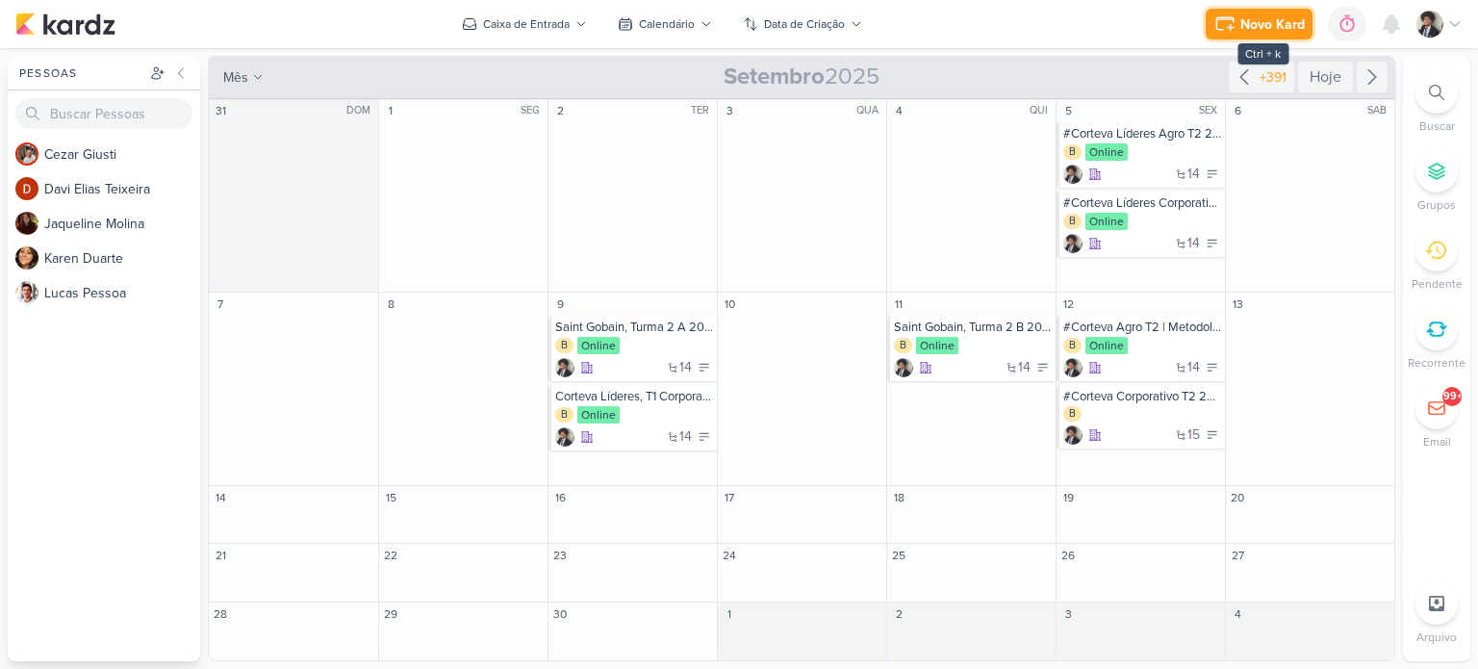
click at [1265, 13] on button "Novo Kard" at bounding box center [1259, 24] width 107 height 31
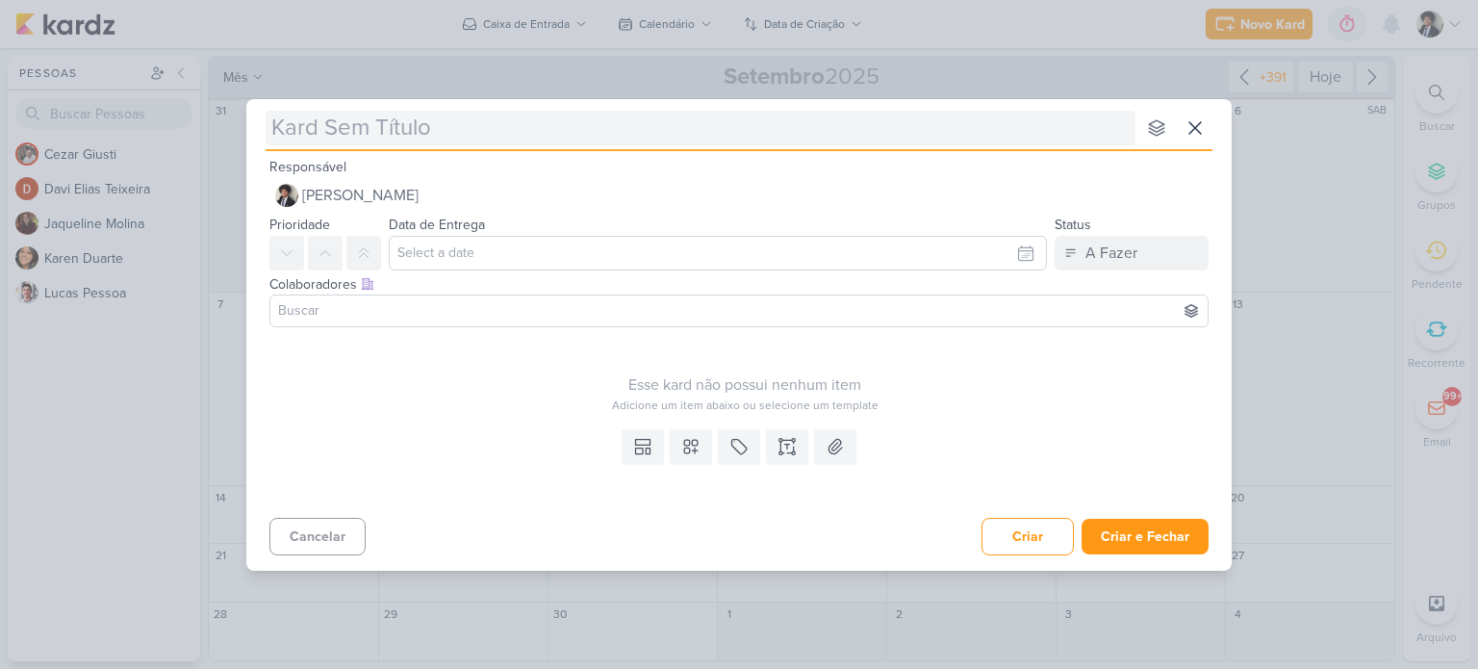
type input "Superlógica, 2025 Turma 1 | O melhor do Conflito"
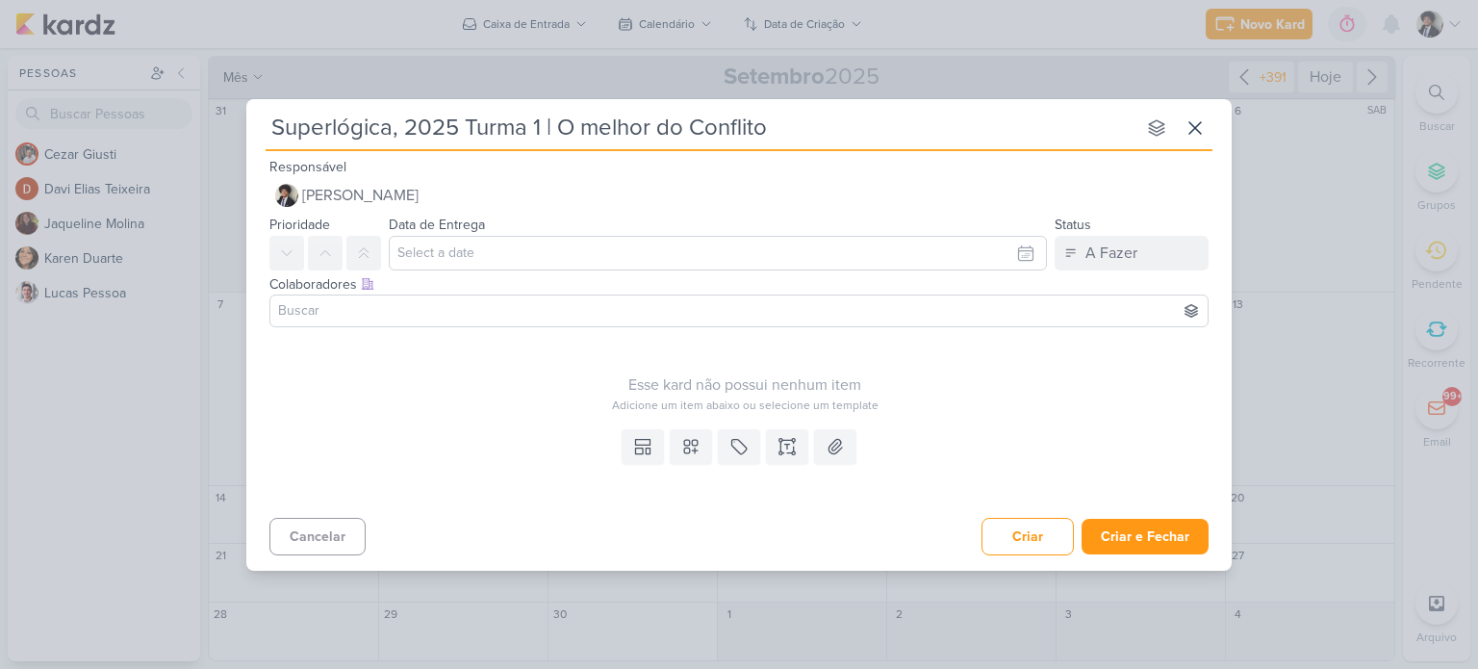
type input "Superlógica, 2025 Turma 1 | O melhor do Conflito"
click at [470, 244] on input "text" at bounding box center [718, 253] width 658 height 35
click at [1024, 295] on icon "button" at bounding box center [1019, 299] width 23 height 23
click at [908, 409] on div "16" at bounding box center [902, 409] width 30 height 27
type input "[DATE] 23:59"
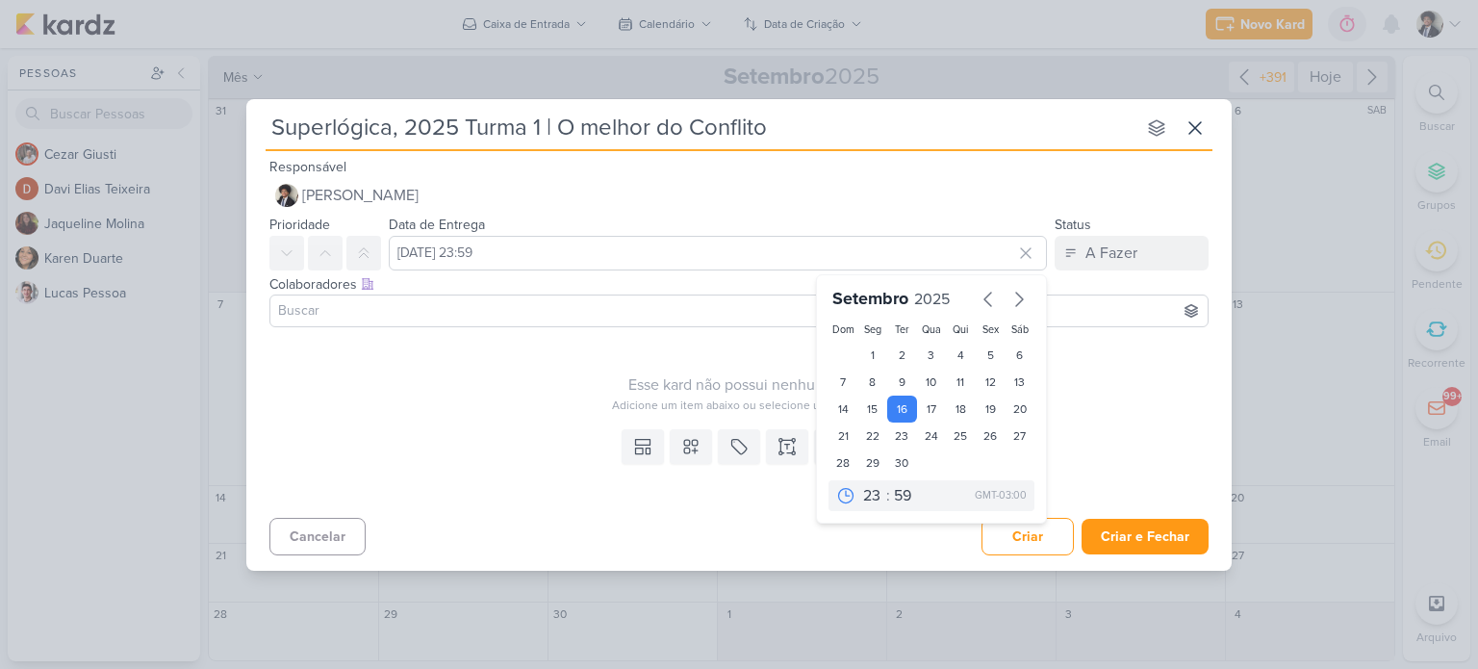
click at [567, 411] on div "Adicione um item abaixo ou selecione um template" at bounding box center [745, 405] width 951 height 17
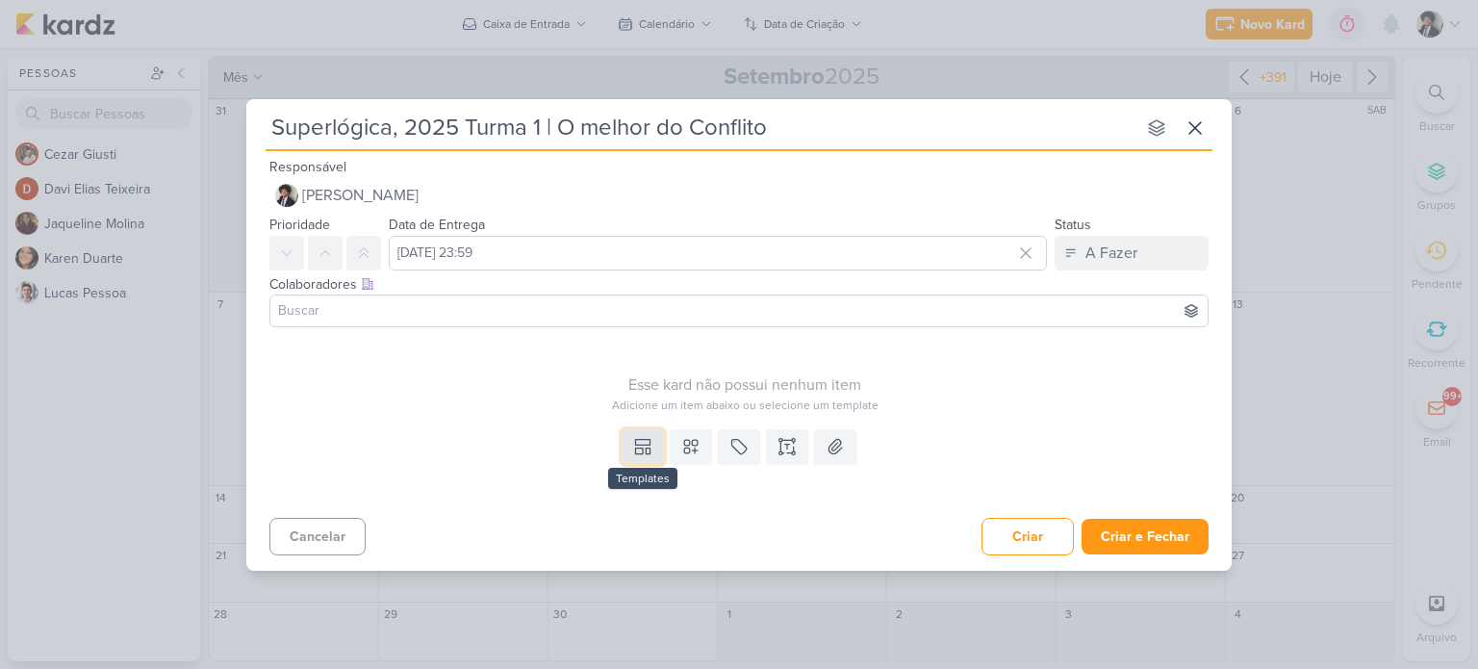
click at [637, 450] on icon at bounding box center [642, 446] width 19 height 19
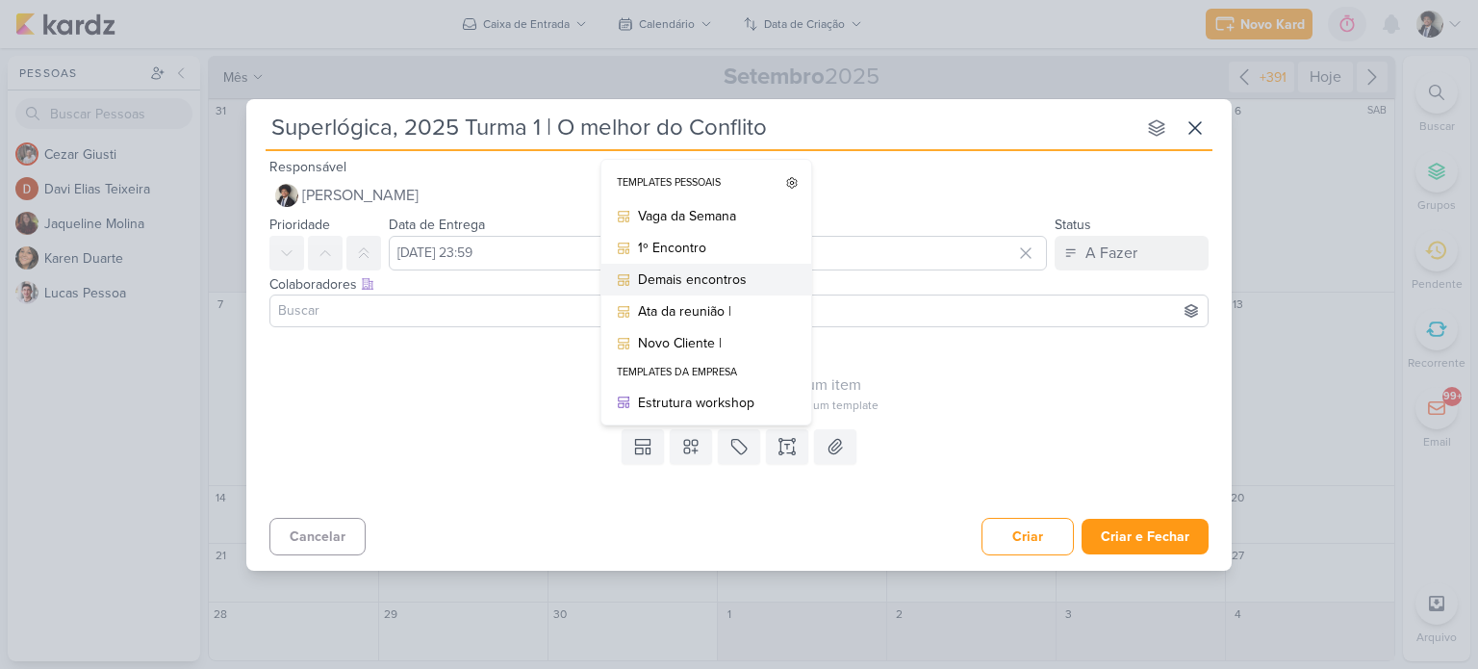
click at [710, 289] on div "Demais encontros" at bounding box center [713, 280] width 150 height 20
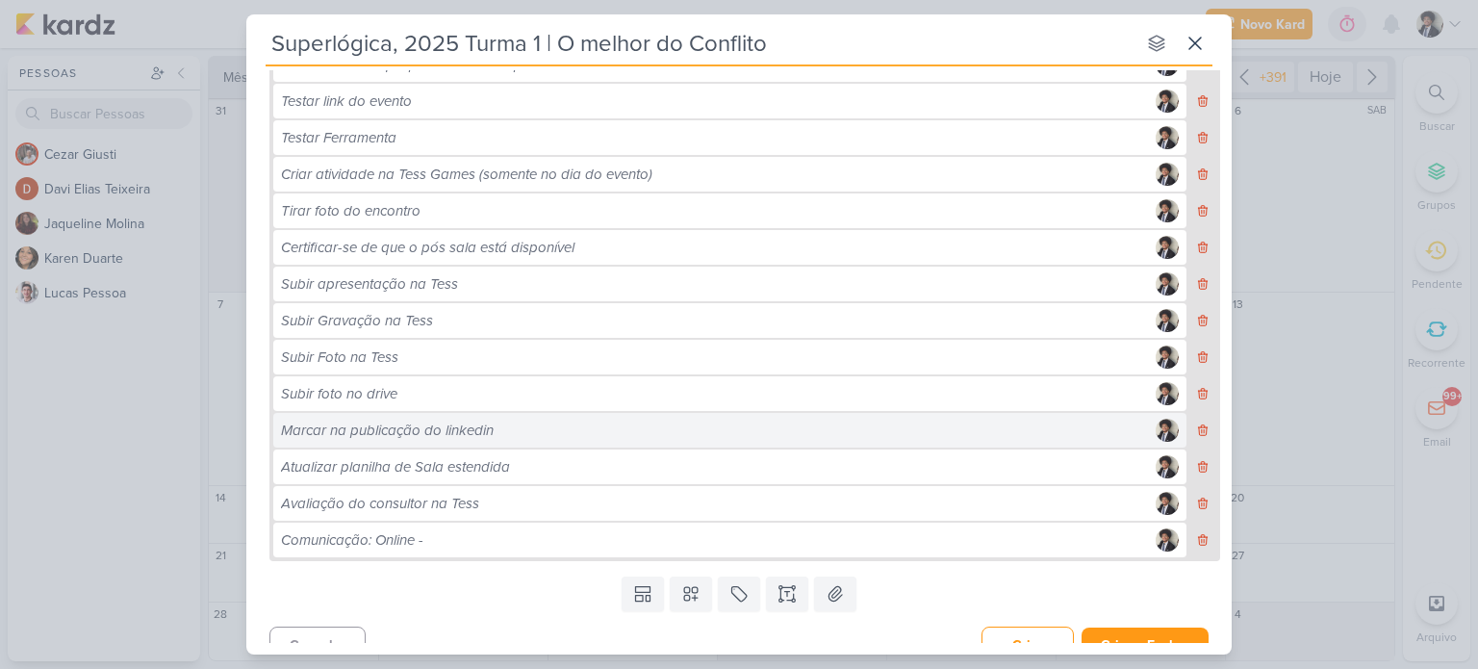
scroll to position [553, 0]
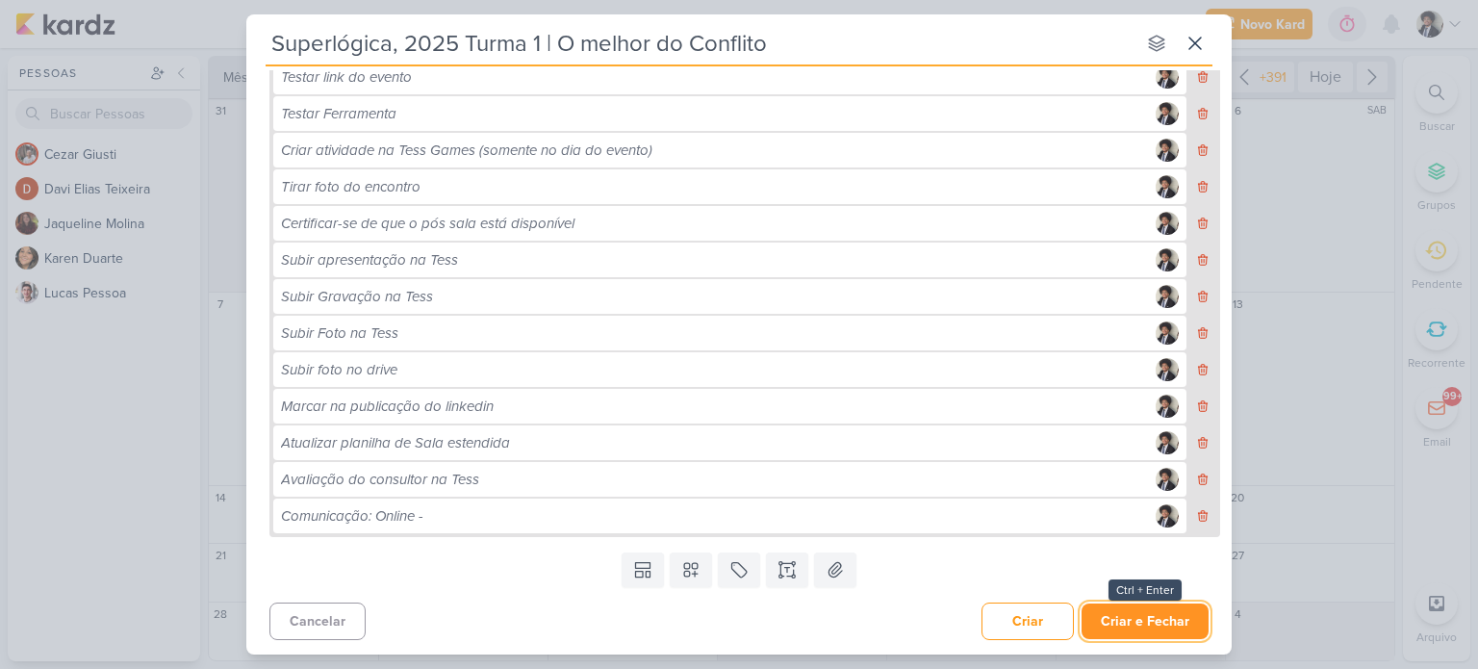
click at [1151, 619] on button "Criar e Fechar" at bounding box center [1145, 622] width 127 height 36
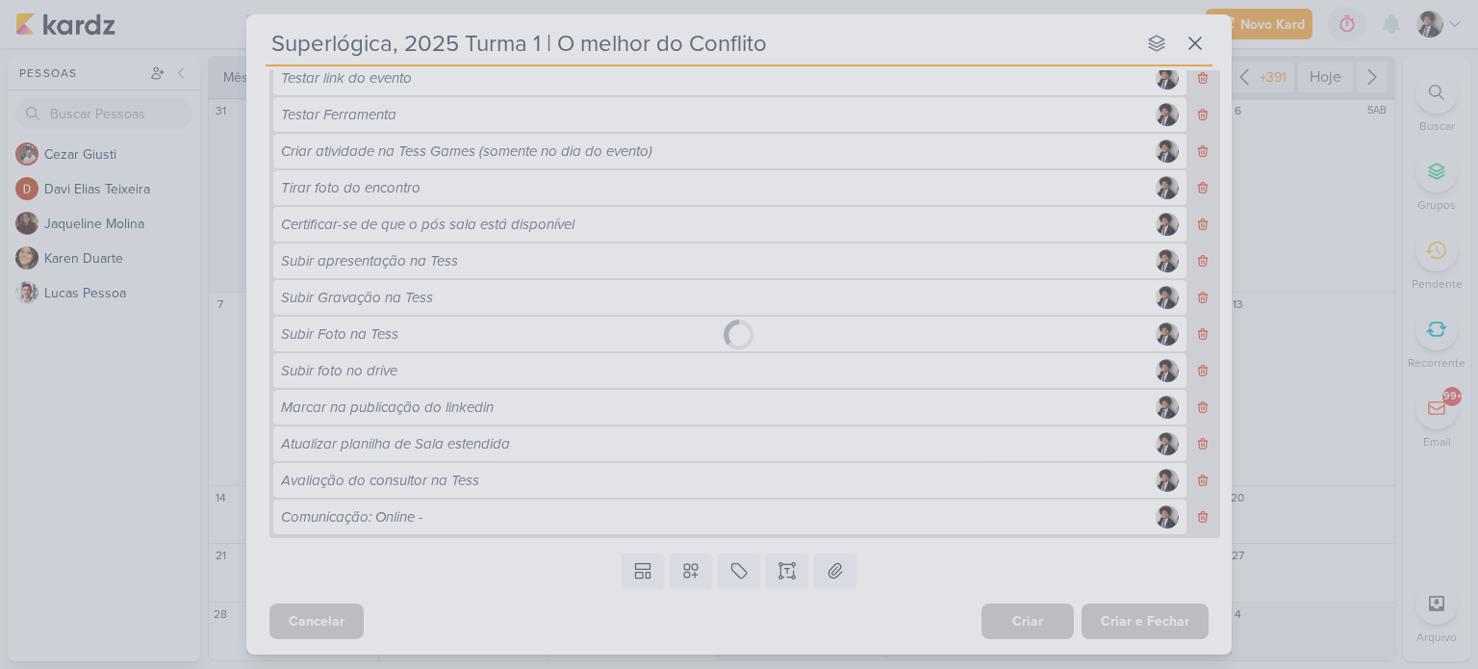
scroll to position [552, 0]
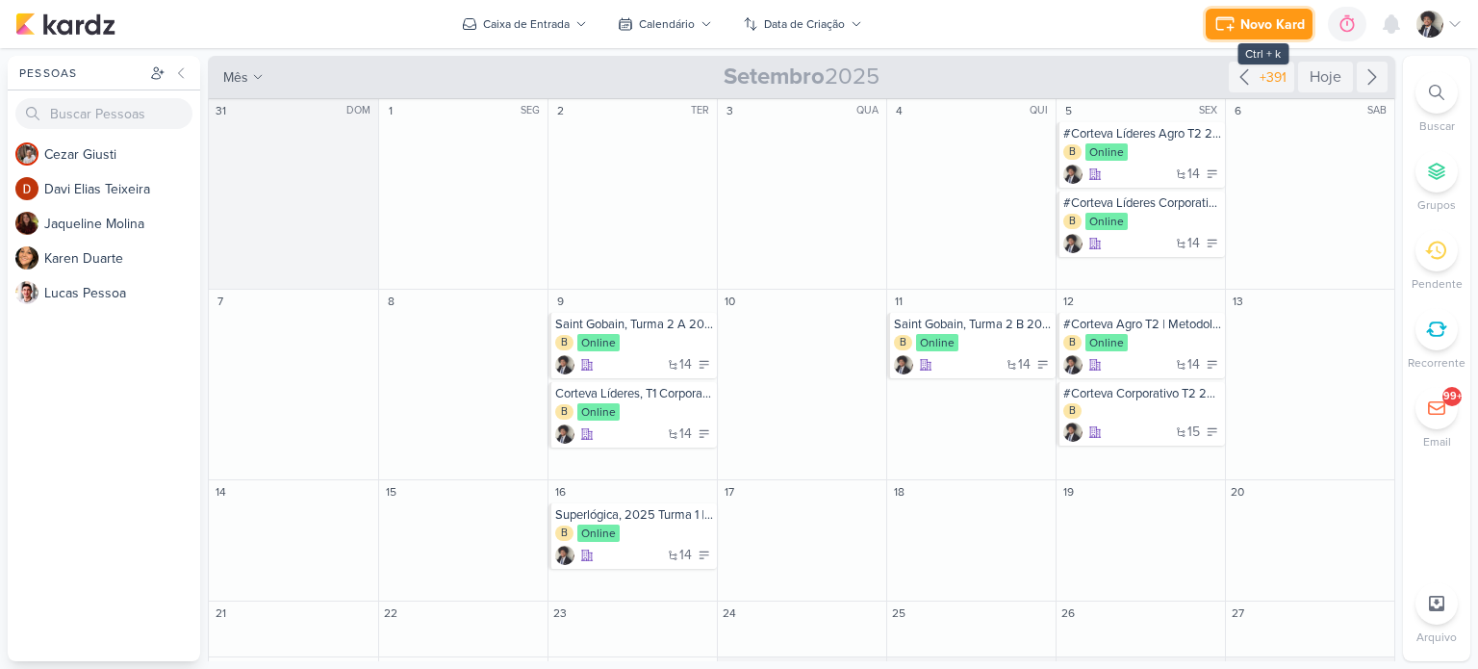
click at [1232, 26] on icon at bounding box center [1225, 24] width 23 height 23
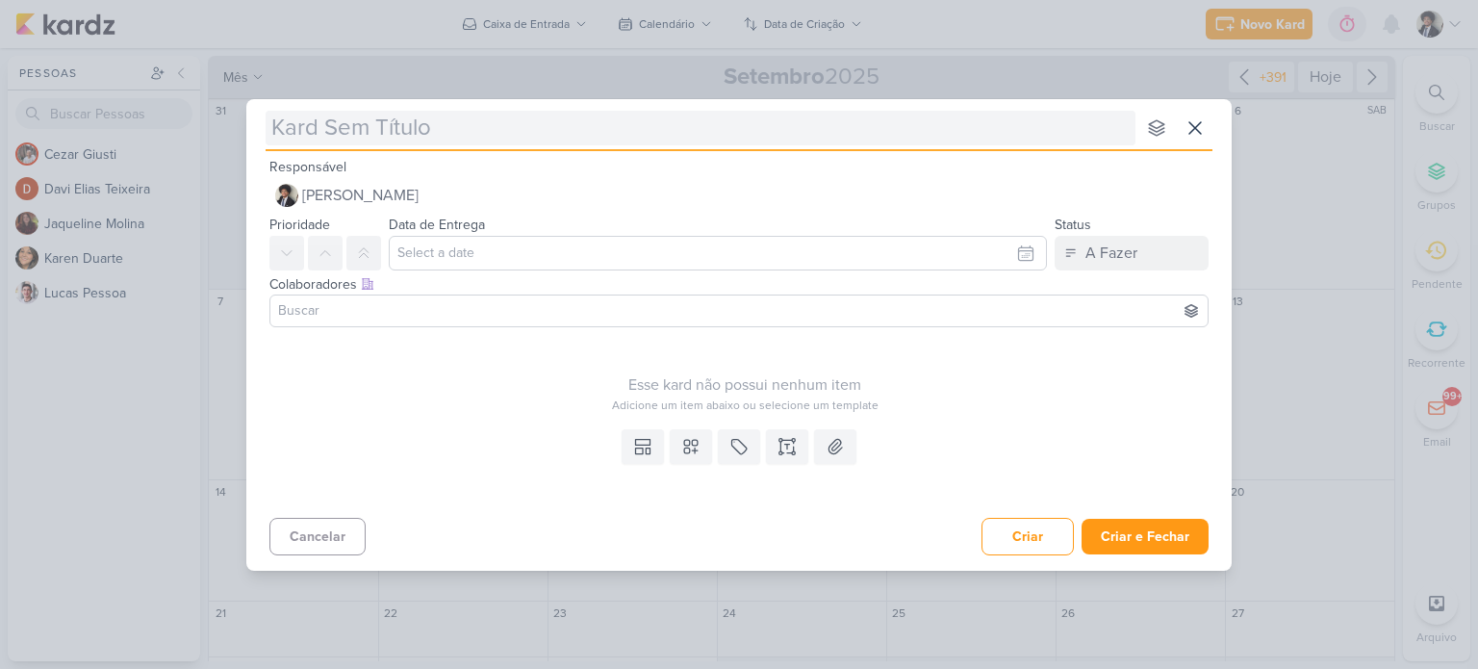
type input "Henkel, turma 1 2025 | Storytelling"
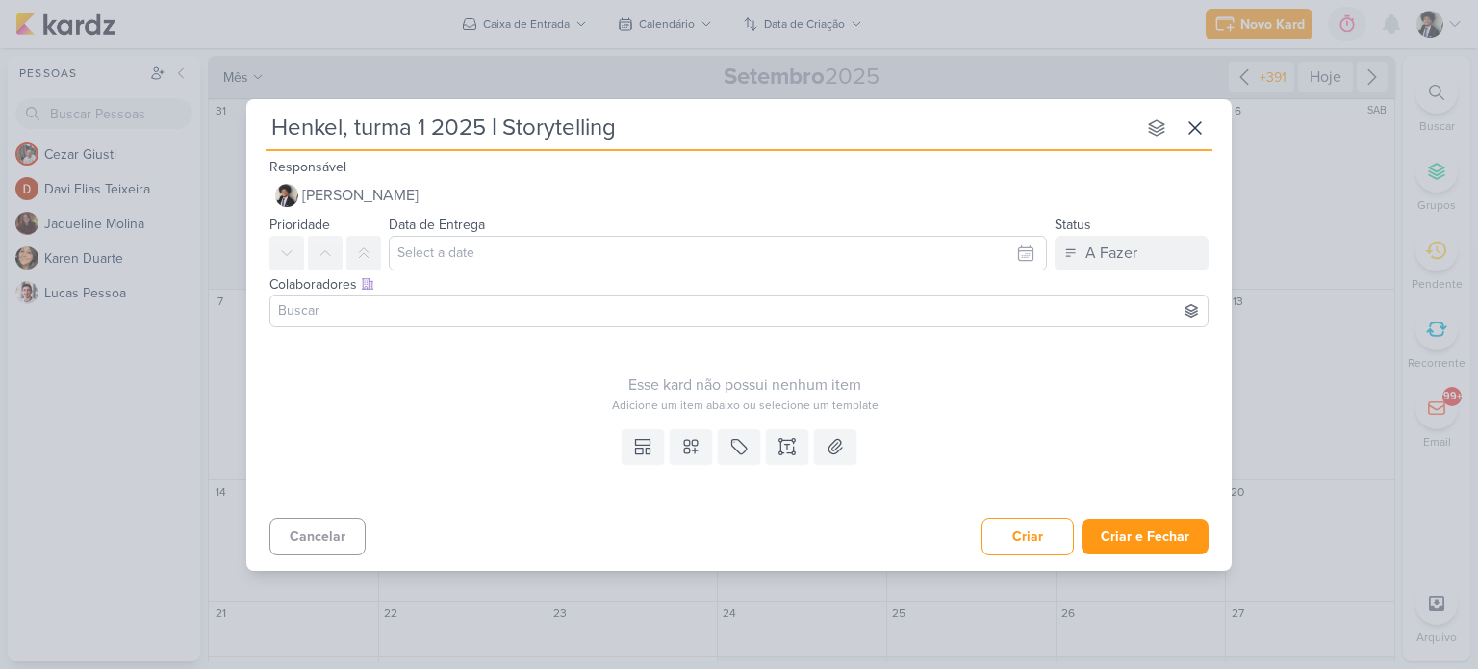
type input "Henkel, turma 1 2025 | Storytelling"
click at [524, 240] on input "text" at bounding box center [718, 253] width 658 height 35
click at [1020, 297] on icon "button" at bounding box center [1019, 299] width 23 height 23
click at [932, 411] on div "17" at bounding box center [932, 409] width 30 height 27
type input "[DATE] 23:59"
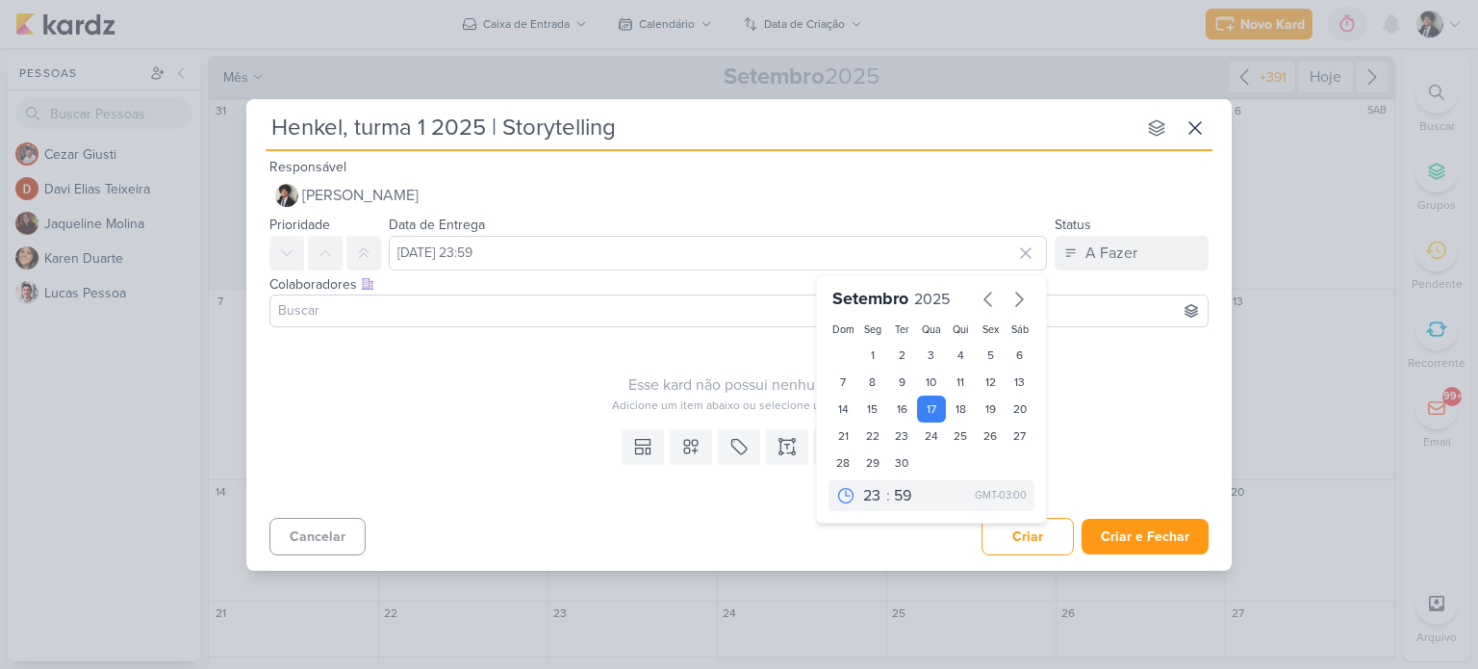
click at [489, 369] on div "Esse kard não possui nenhum item Adicione um item abaixo ou selecione um templa…" at bounding box center [745, 374] width 951 height 79
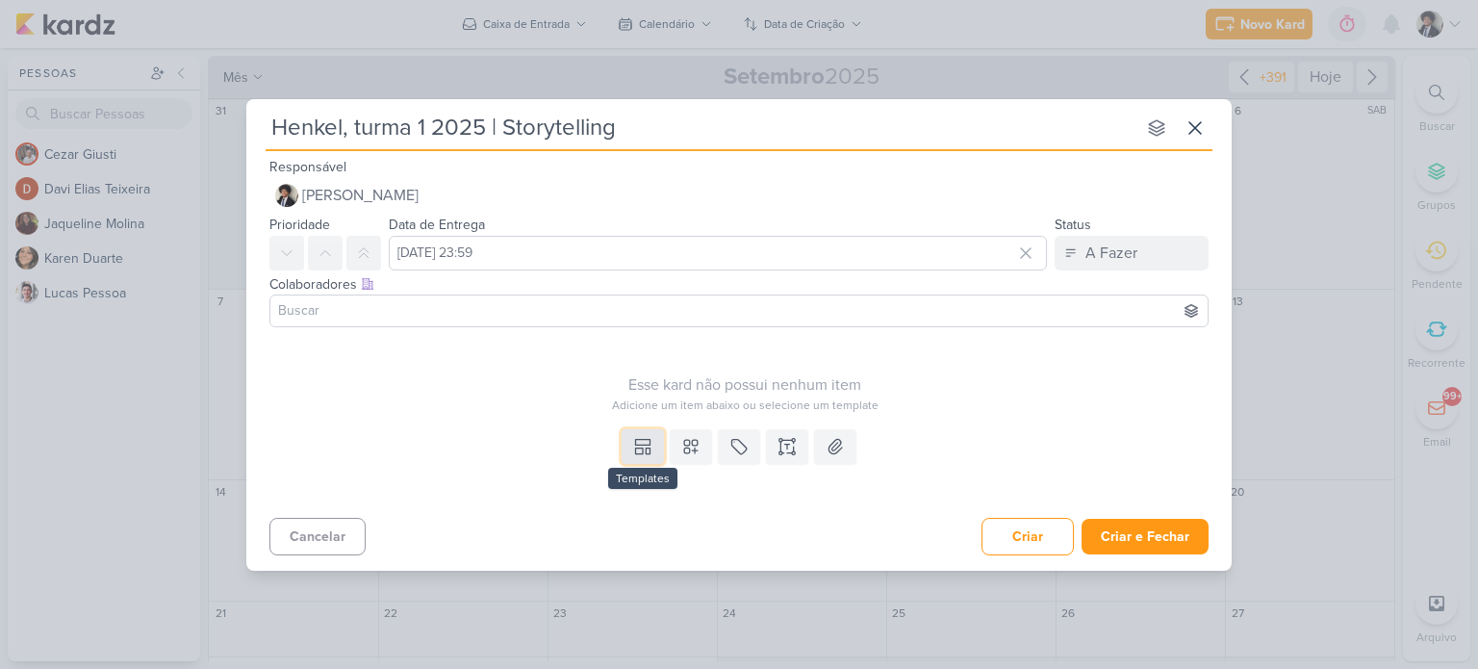
click at [644, 442] on icon at bounding box center [642, 446] width 19 height 19
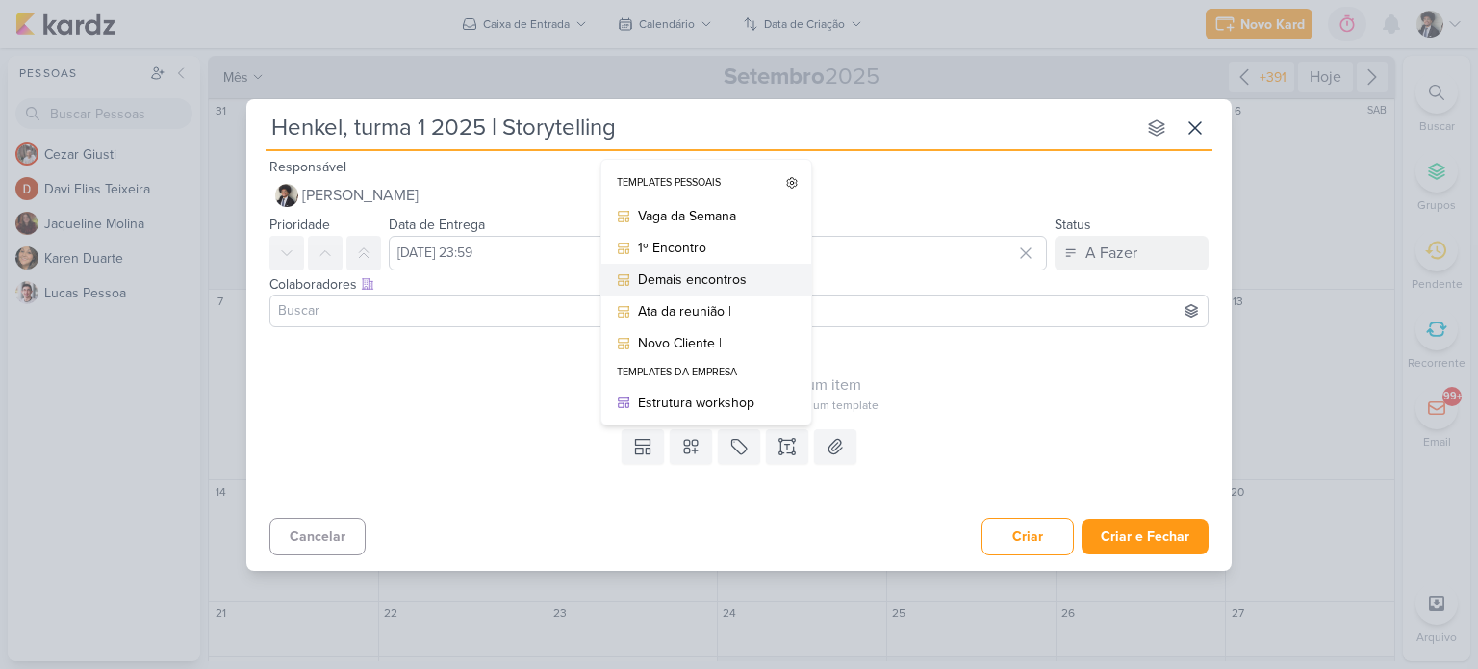
click at [683, 283] on div "Demais encontros" at bounding box center [713, 280] width 150 height 20
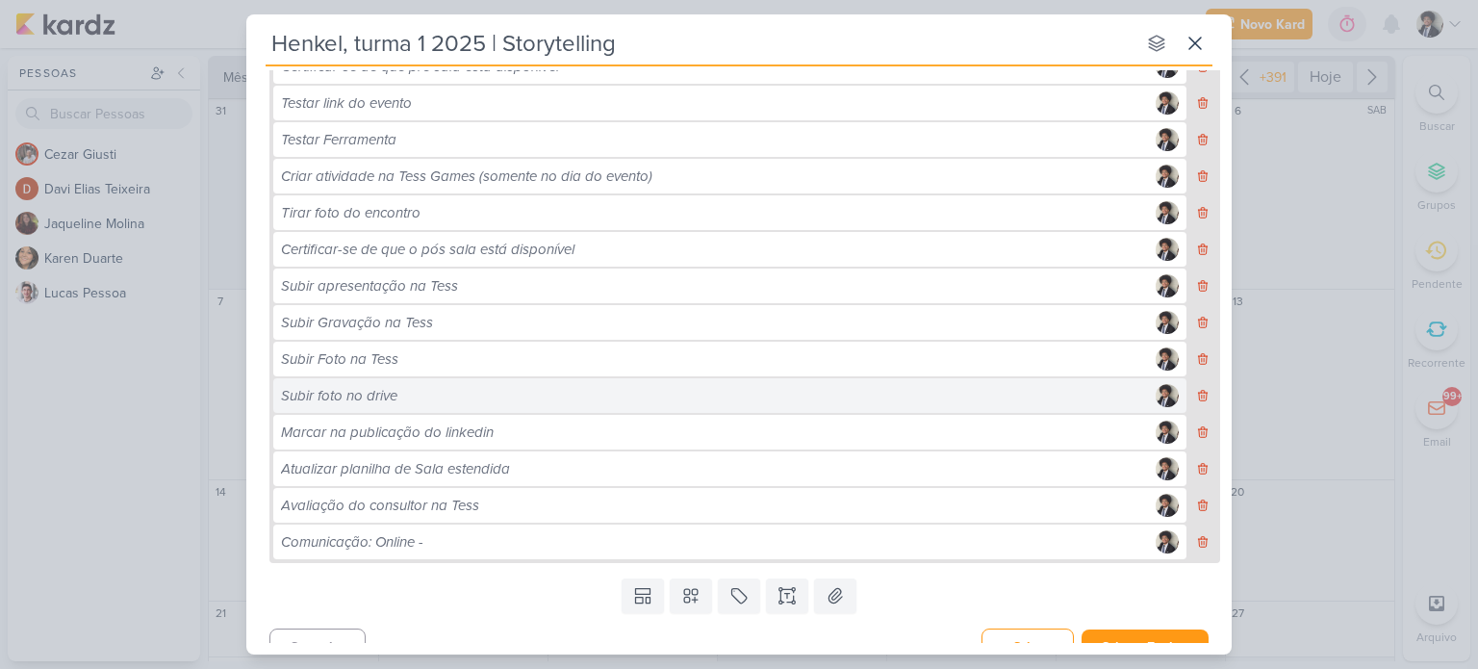
scroll to position [553, 0]
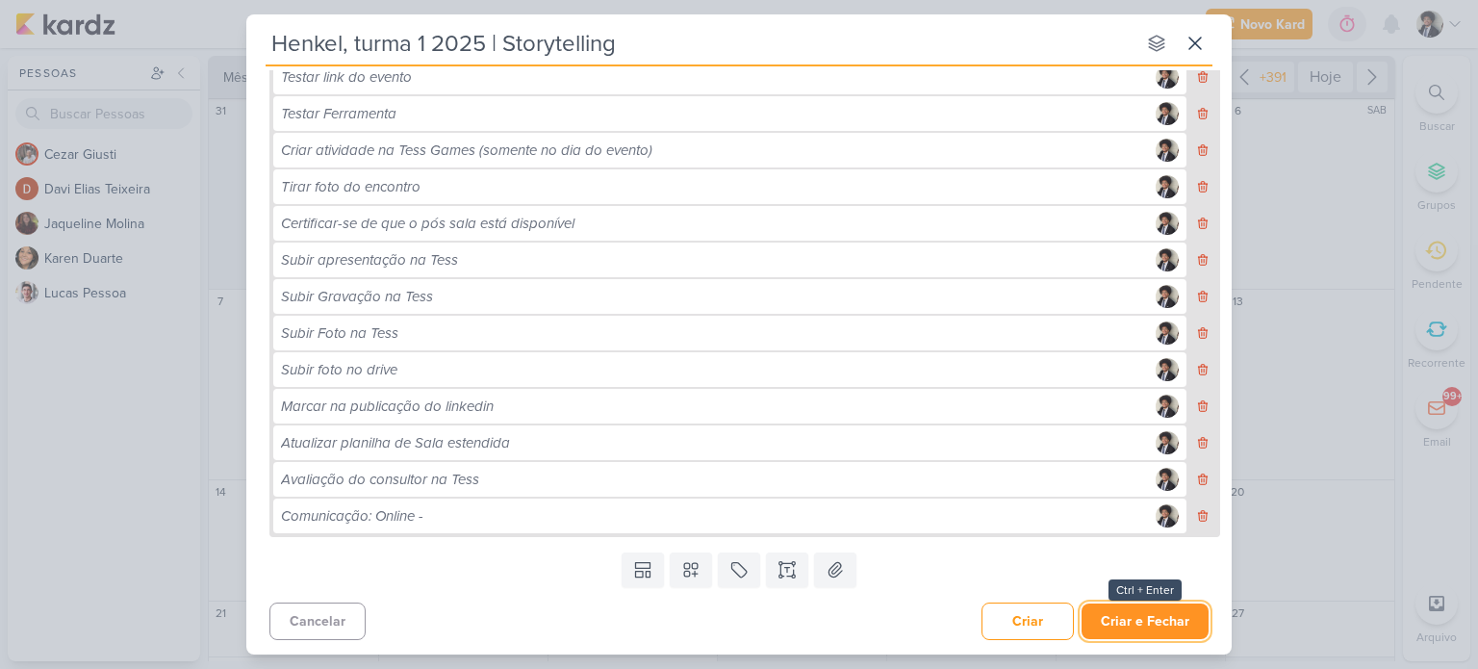
click at [1163, 613] on button "Criar e Fechar" at bounding box center [1145, 622] width 127 height 36
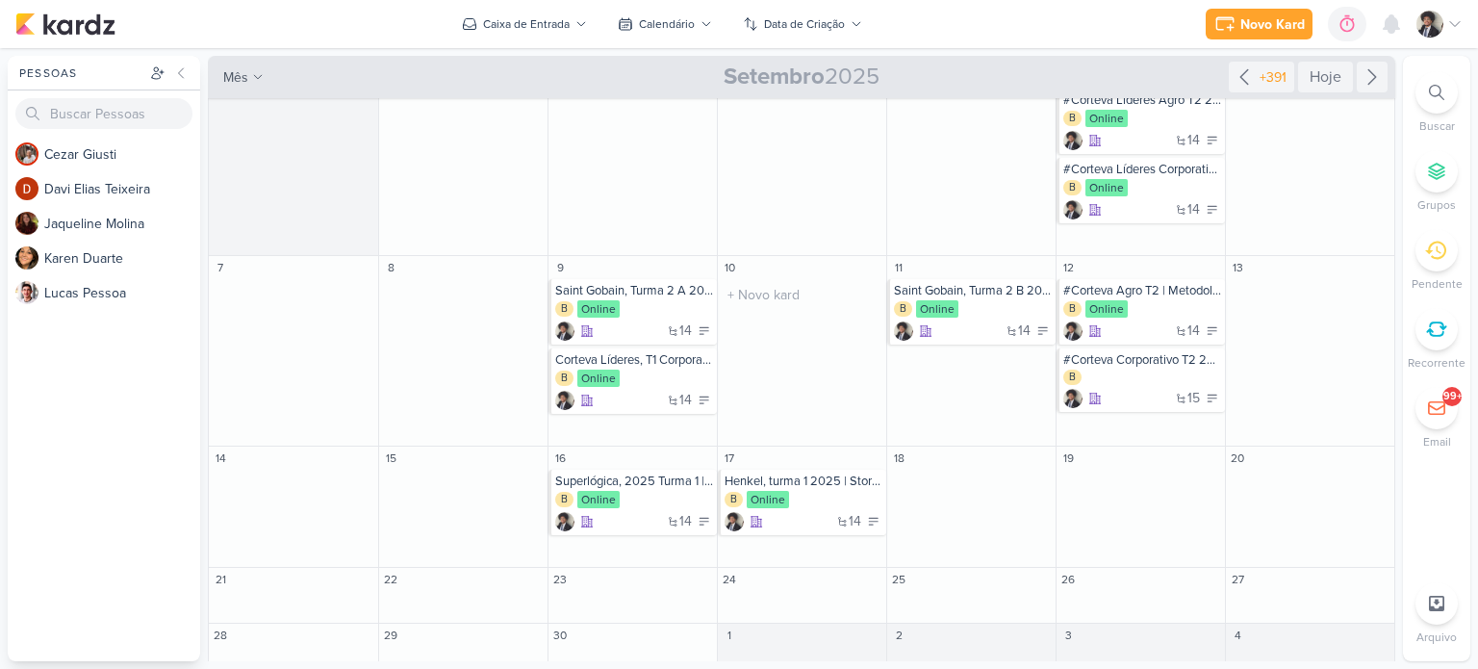
scroll to position [52, 0]
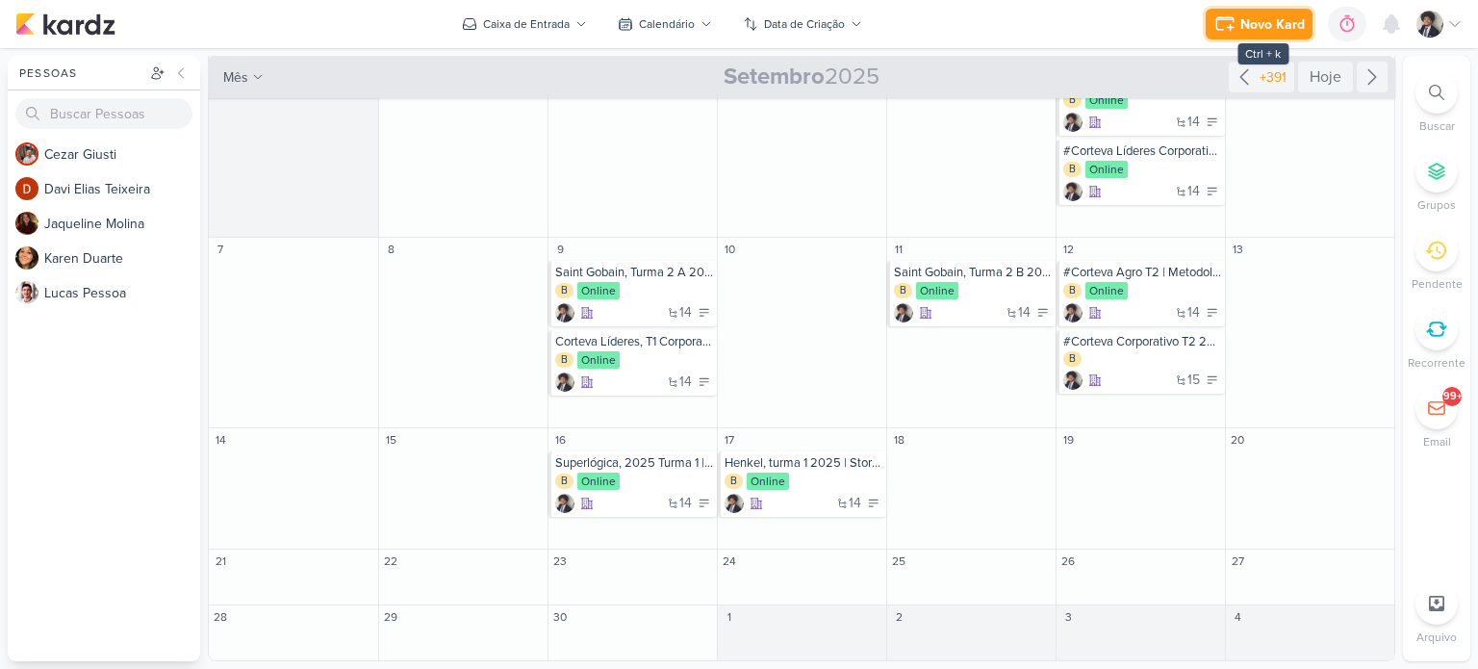
click at [1242, 22] on div "Novo Kard" at bounding box center [1273, 24] width 64 height 20
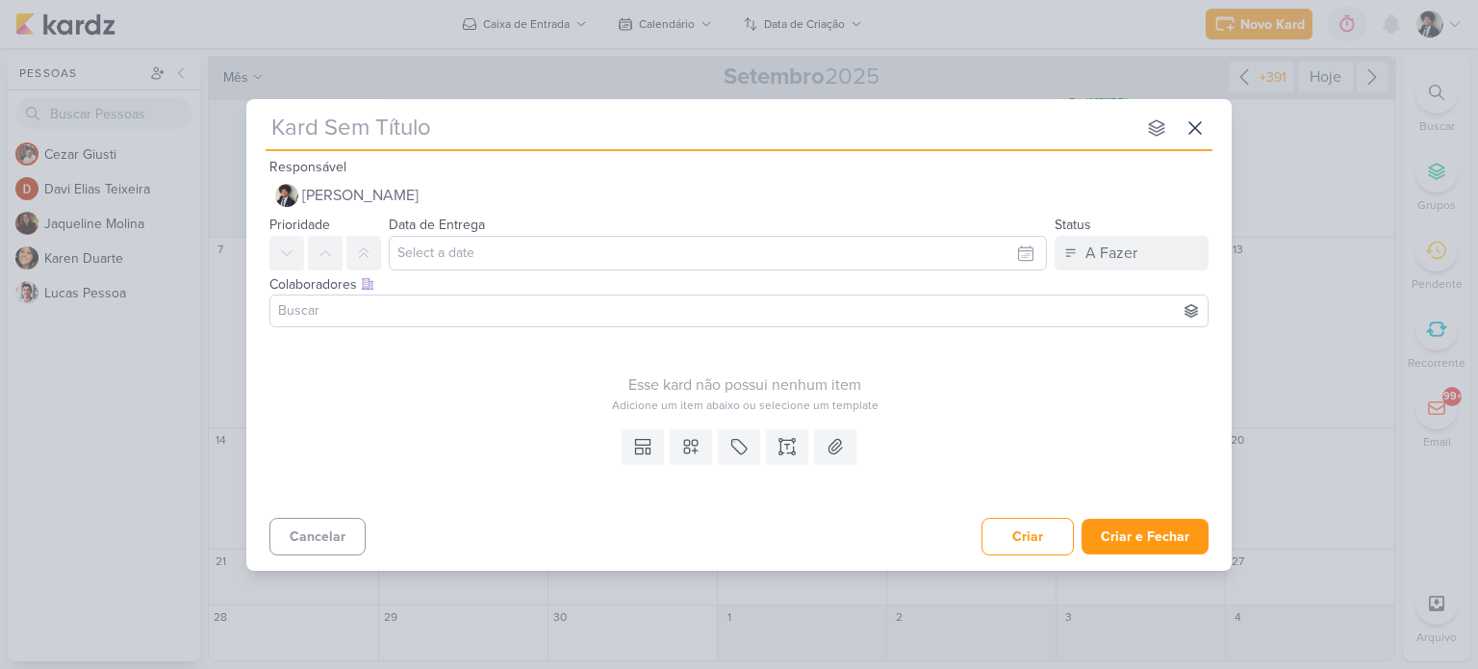
type input "#Corteva Corporativo T2 2025 | Metodologias Ágeis"
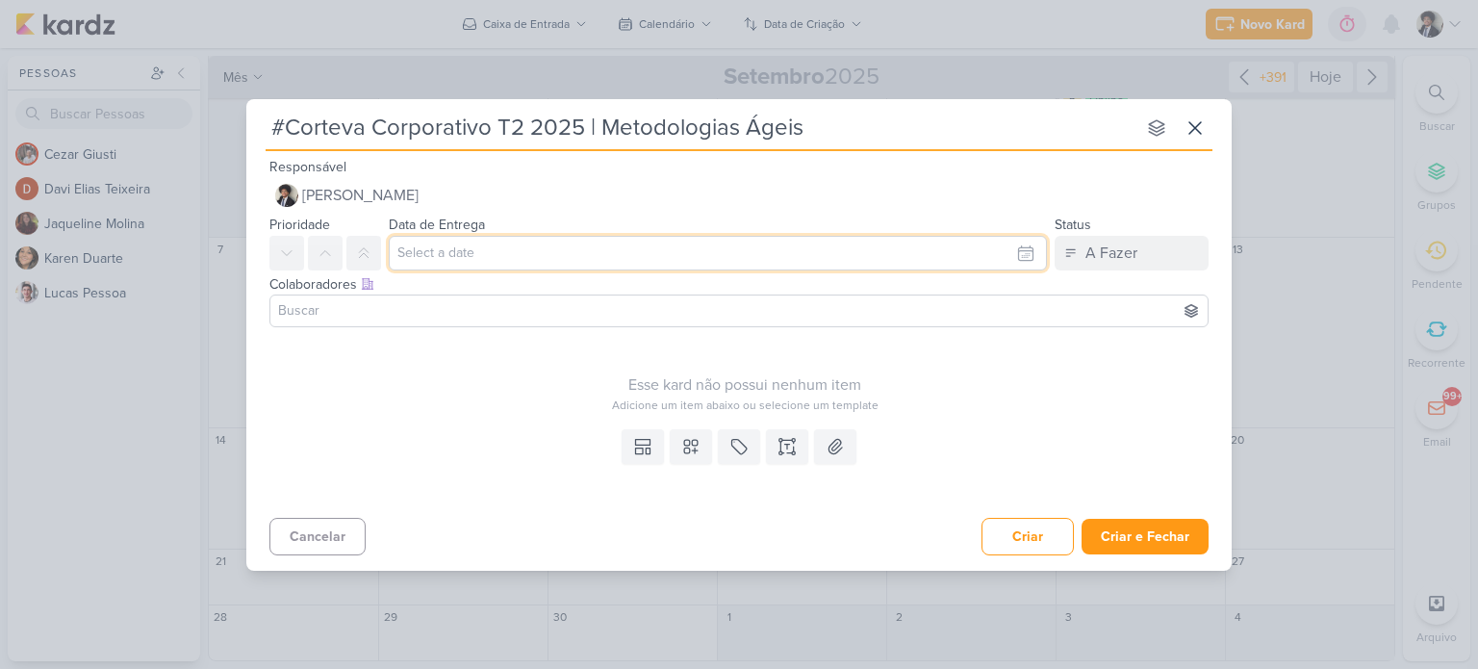
click at [461, 247] on input "text" at bounding box center [718, 253] width 658 height 35
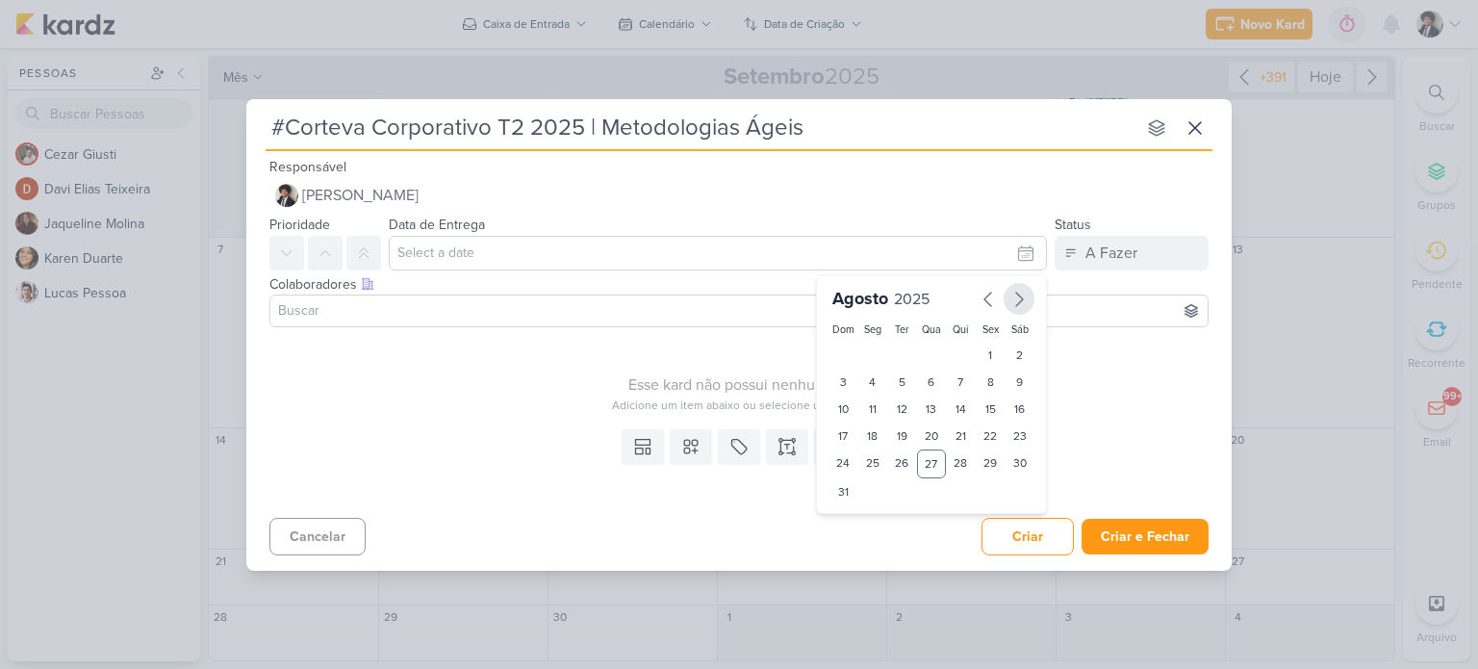
click at [1013, 303] on icon "button" at bounding box center [1019, 299] width 23 height 23
click at [962, 407] on div "18" at bounding box center [961, 409] width 30 height 27
type input "[DATE] 23:59"
click at [488, 364] on div "Esse kard não possui nenhum item Adicione um item abaixo ou selecione um templa…" at bounding box center [745, 374] width 951 height 79
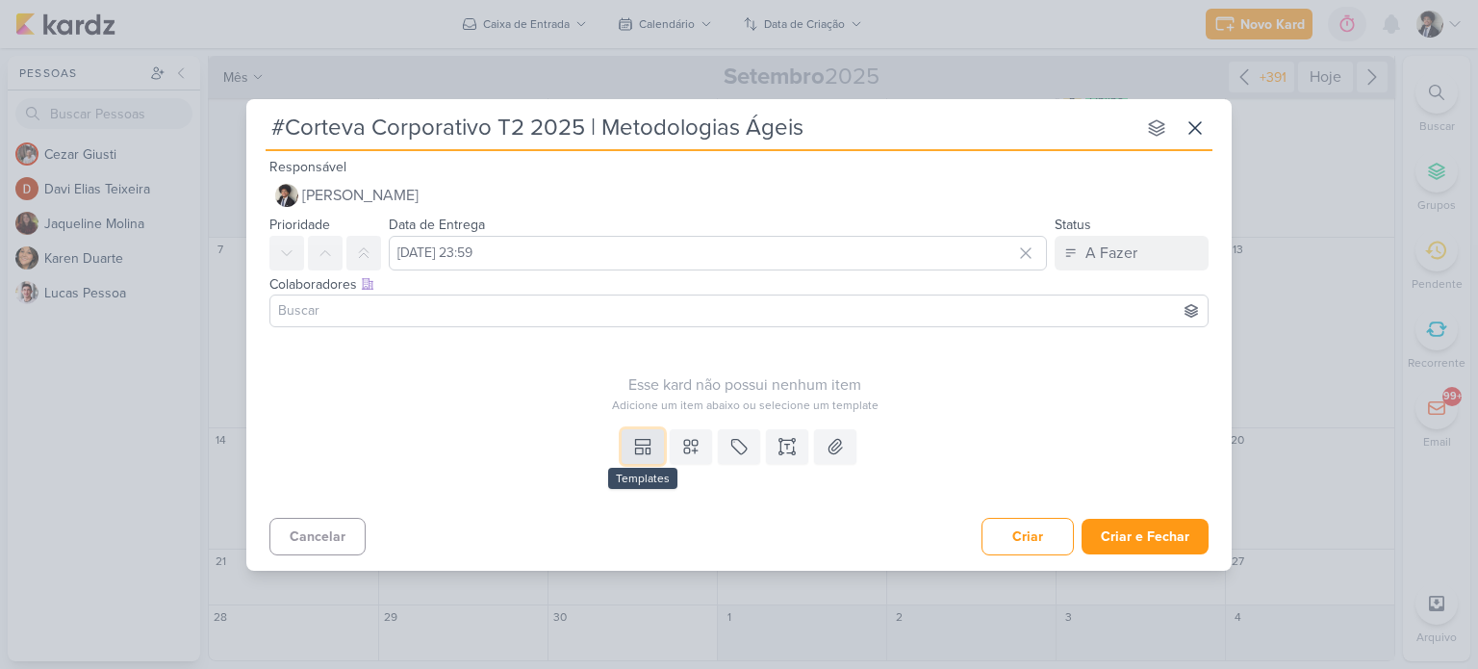
click at [630, 440] on button at bounding box center [643, 446] width 42 height 35
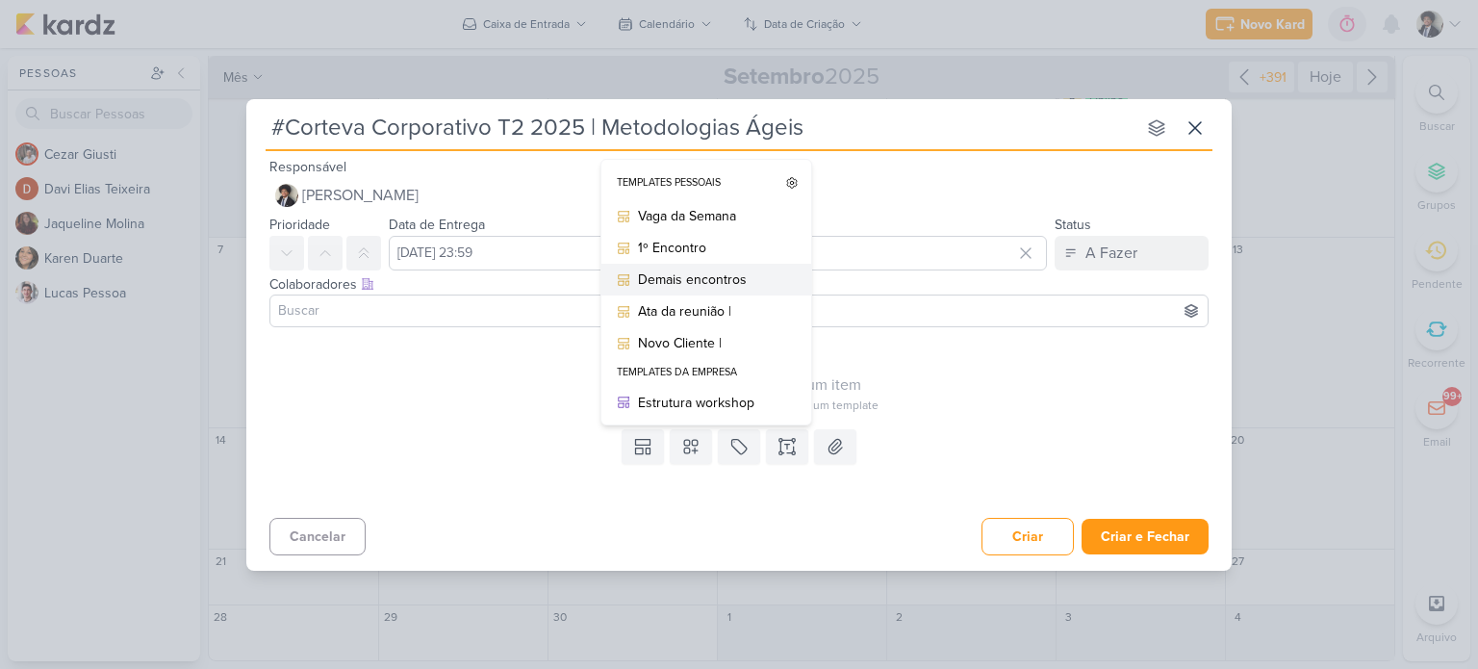
click at [722, 281] on div "Demais encontros" at bounding box center [713, 280] width 150 height 20
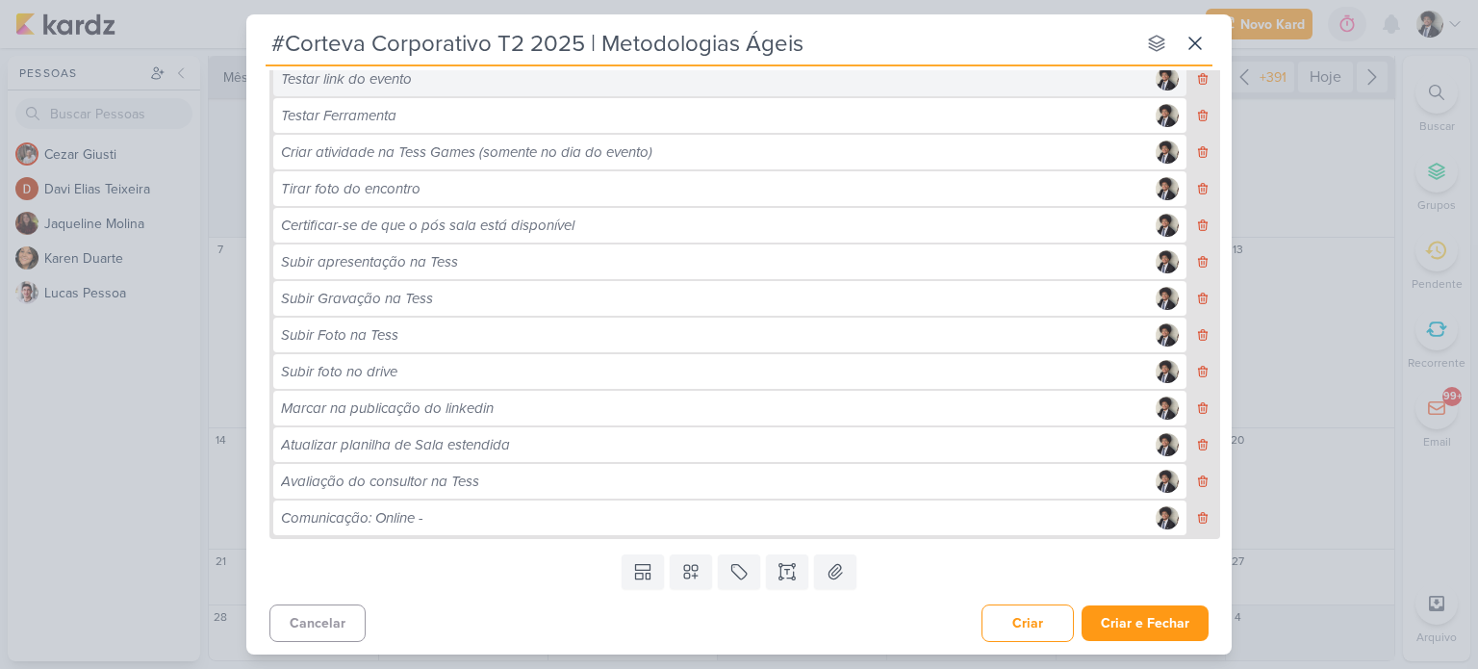
scroll to position [553, 0]
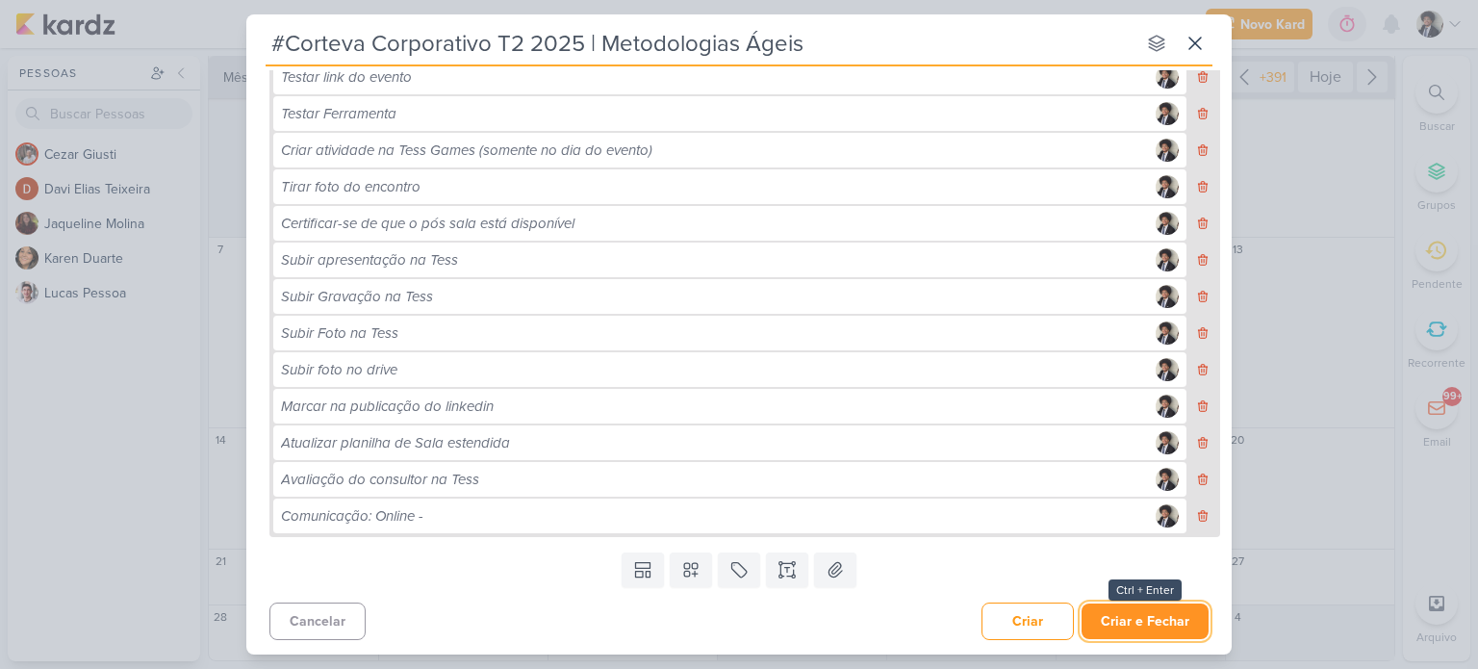
click at [1142, 618] on button "Criar e Fechar" at bounding box center [1145, 622] width 127 height 36
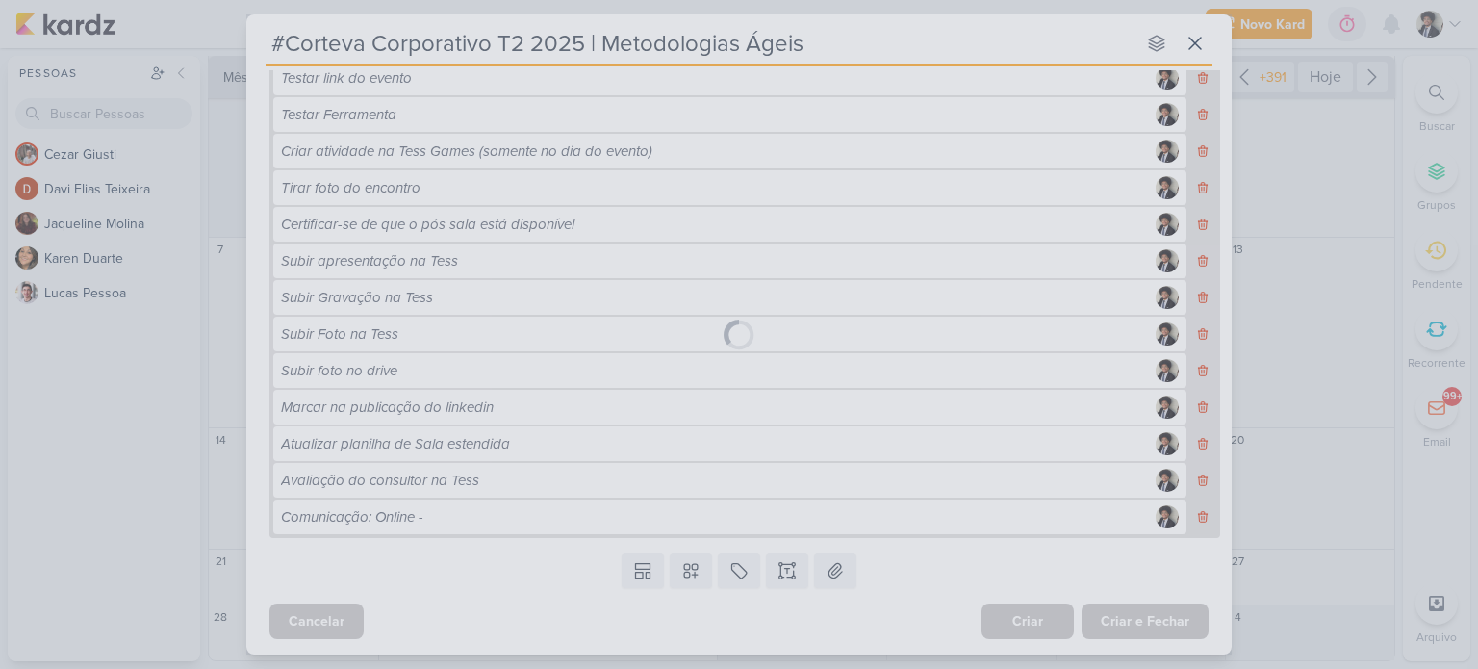
scroll to position [552, 0]
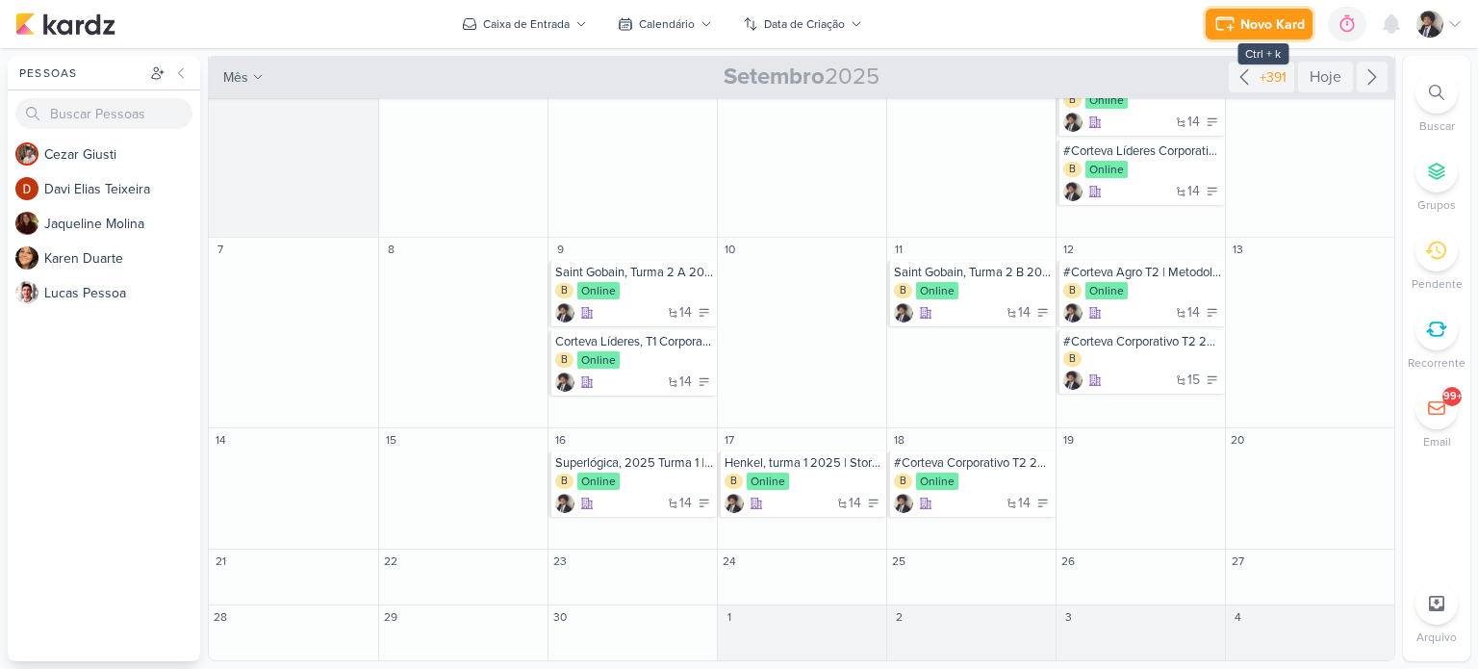
click at [1223, 28] on icon at bounding box center [1225, 24] width 23 height 23
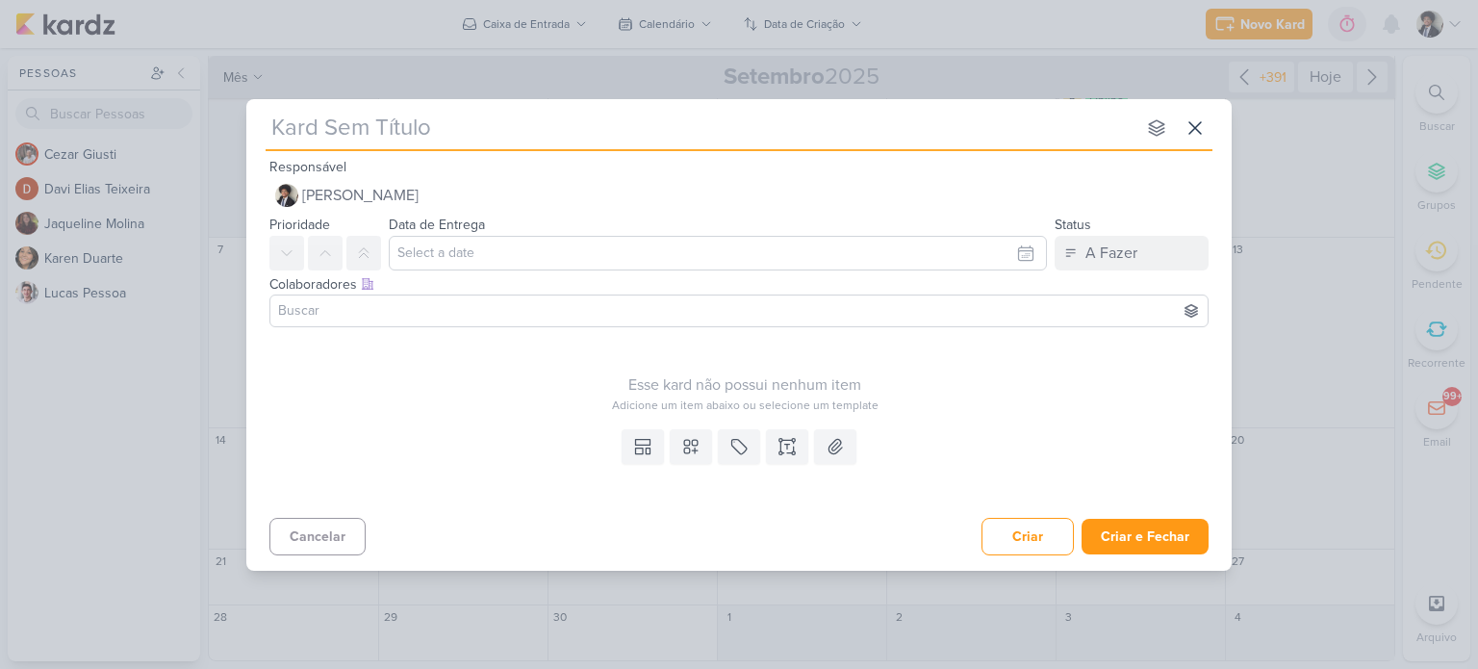
type input "Saint Gobain, Turma 2 A 2025 | Protagonismo e alta performance"
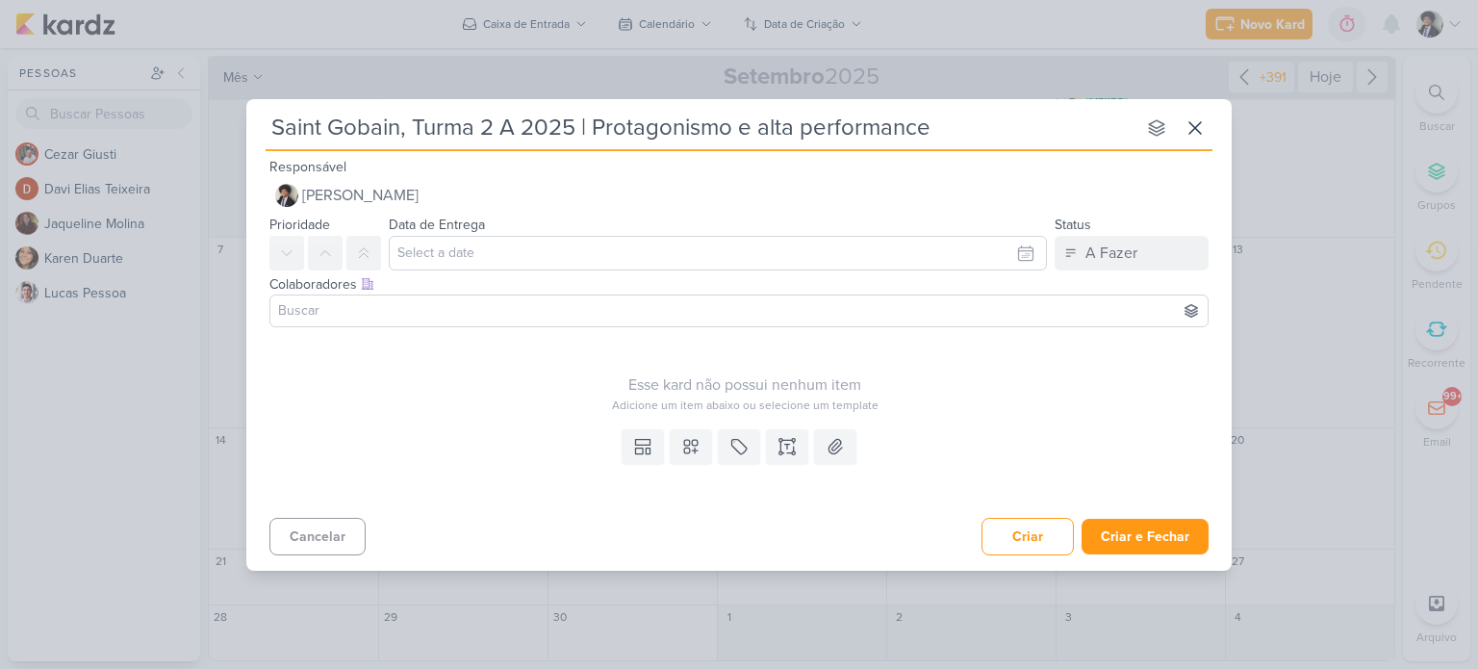
type input "Saint Gobain, Turma 2 A 2025 | Protagonismo e alta performance"
click at [471, 246] on input "text" at bounding box center [718, 253] width 658 height 35
click at [1021, 302] on icon "button" at bounding box center [1019, 299] width 23 height 23
click at [907, 438] on div "23" at bounding box center [902, 436] width 30 height 27
type input "[DATE] 23:59"
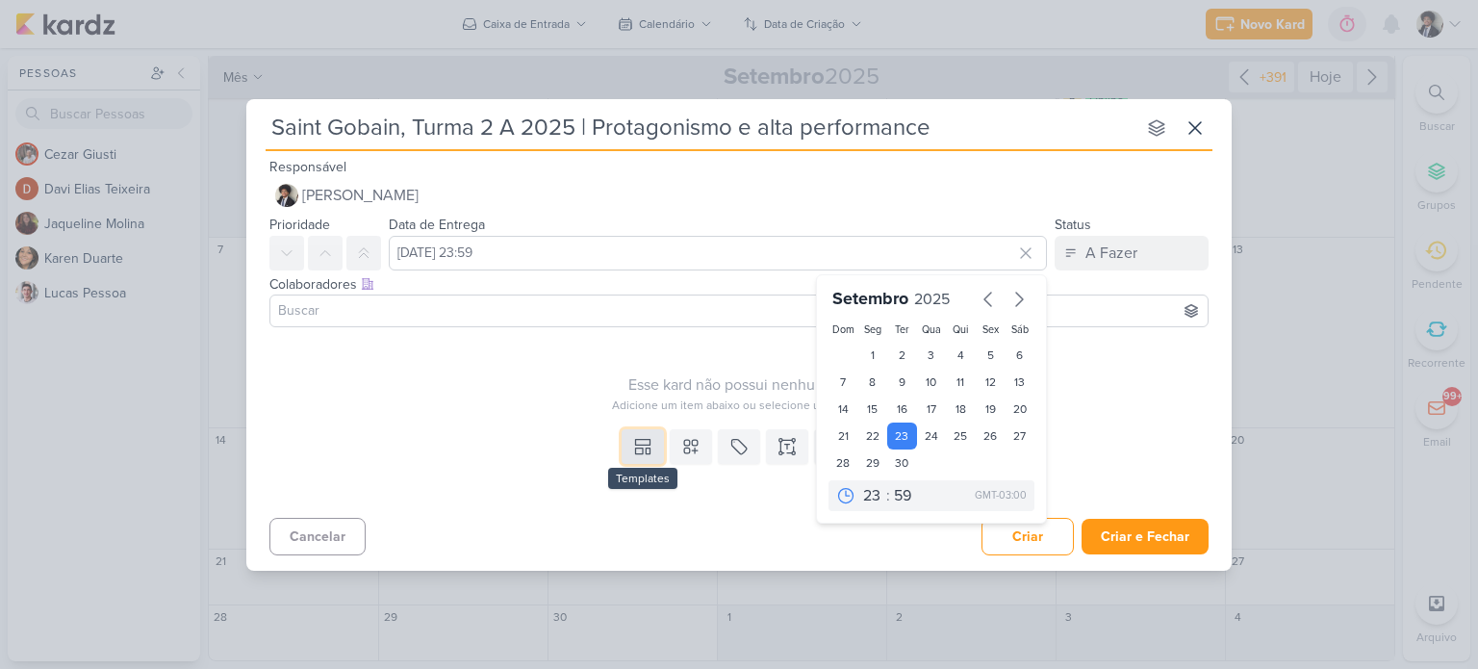
click at [649, 449] on icon at bounding box center [642, 446] width 19 height 19
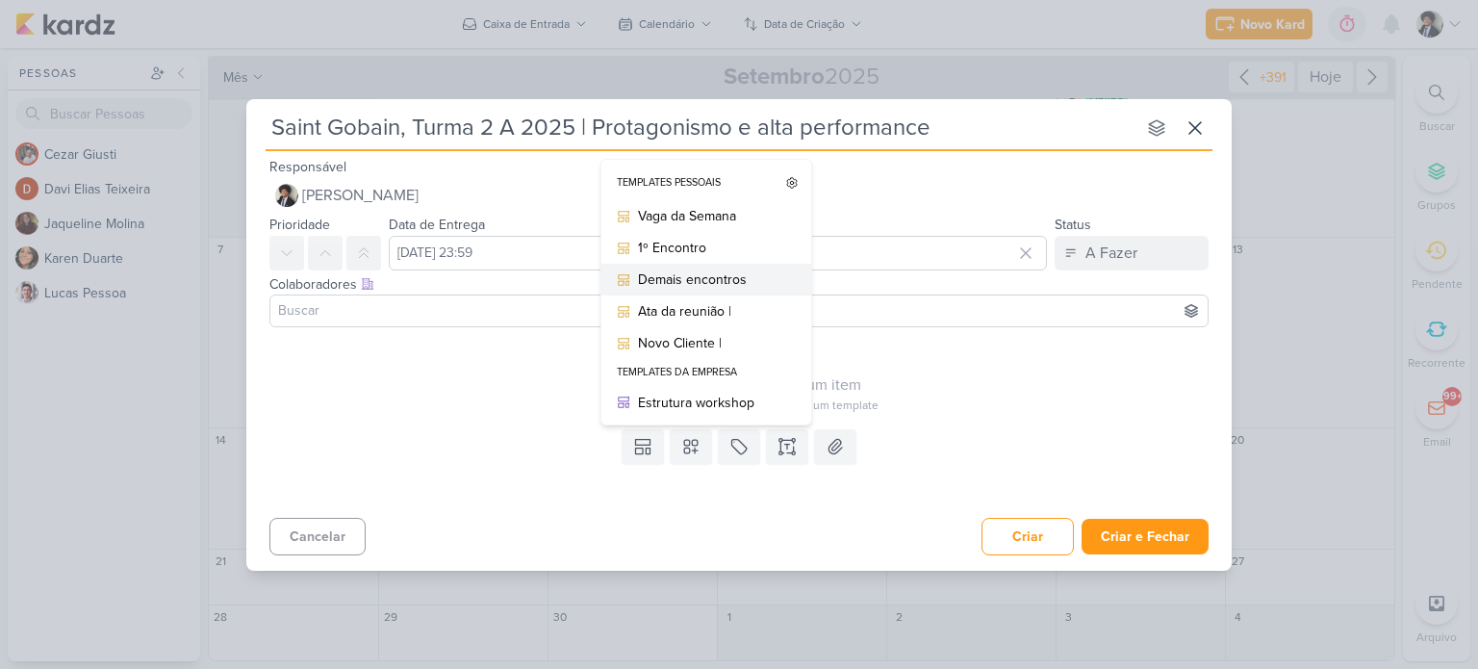
click at [716, 278] on div "Demais encontros" at bounding box center [713, 280] width 150 height 20
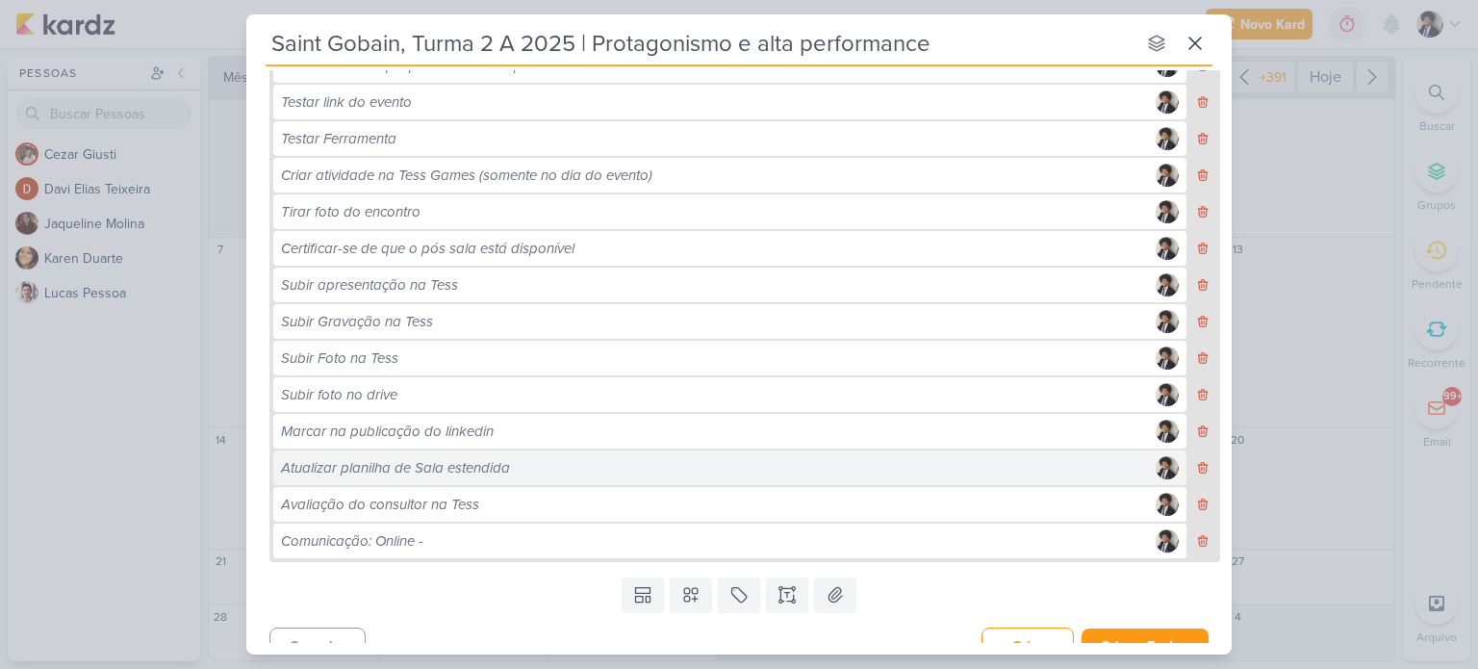
scroll to position [553, 0]
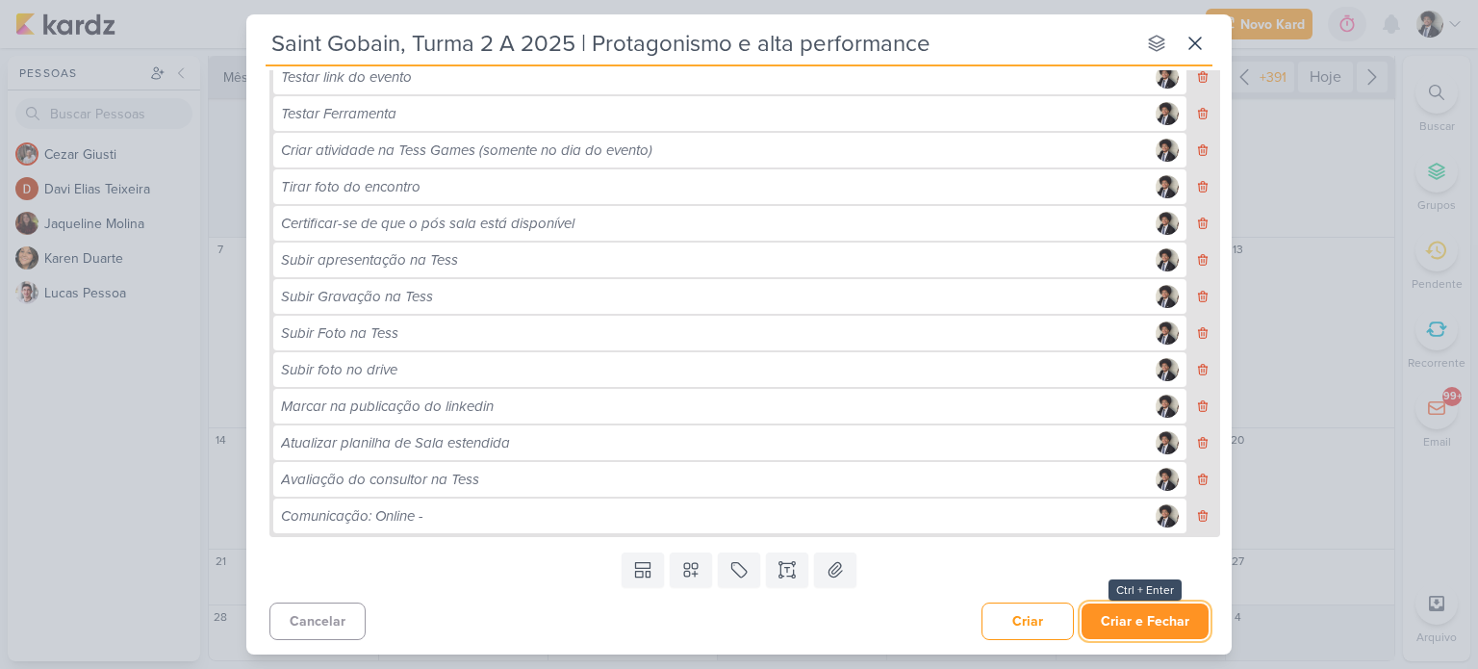
click at [1132, 611] on button "Criar e Fechar" at bounding box center [1145, 622] width 127 height 36
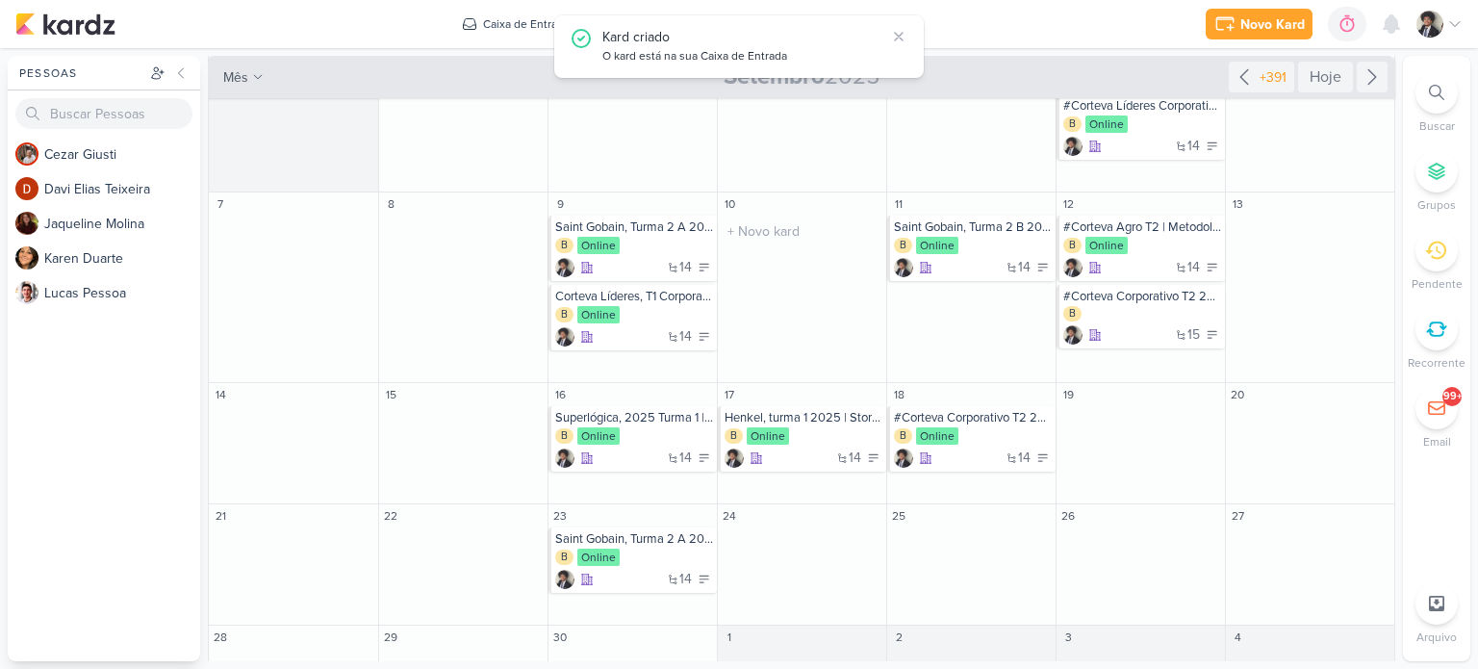
scroll to position [117, 0]
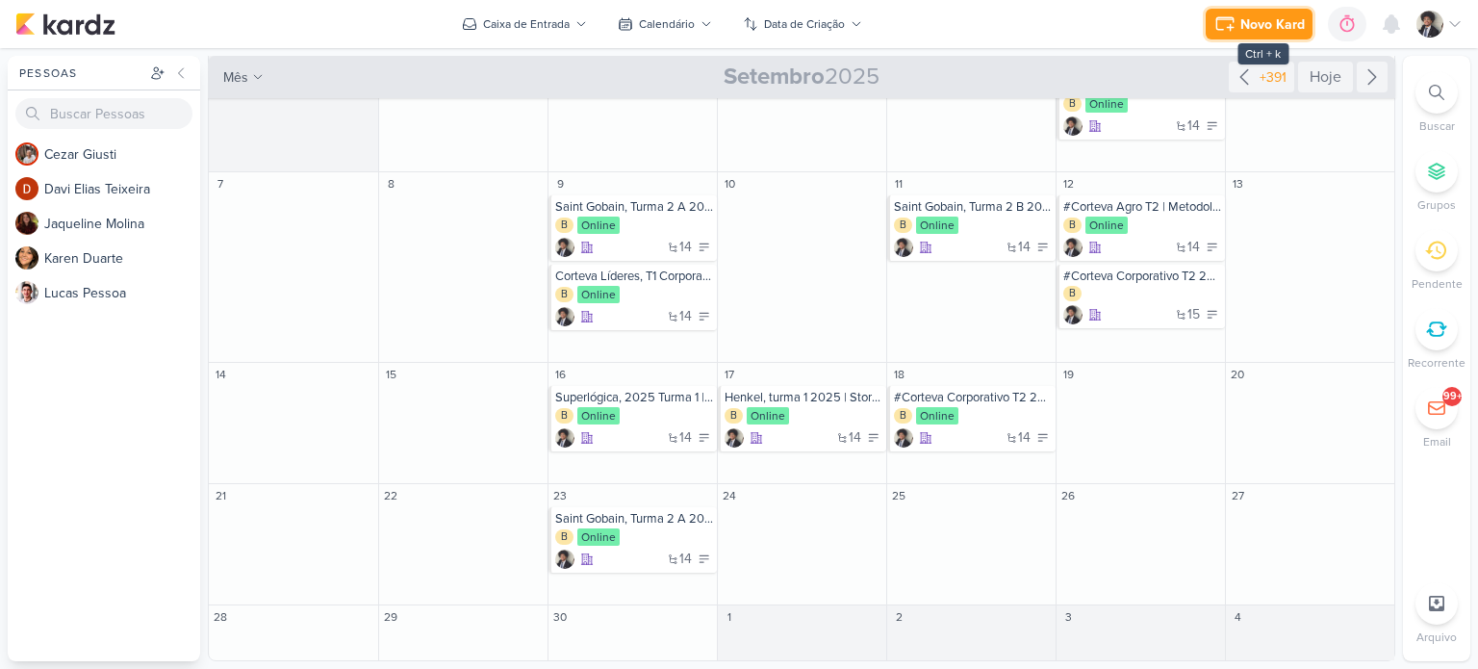
click at [1250, 24] on div "Novo Kard" at bounding box center [1273, 24] width 64 height 20
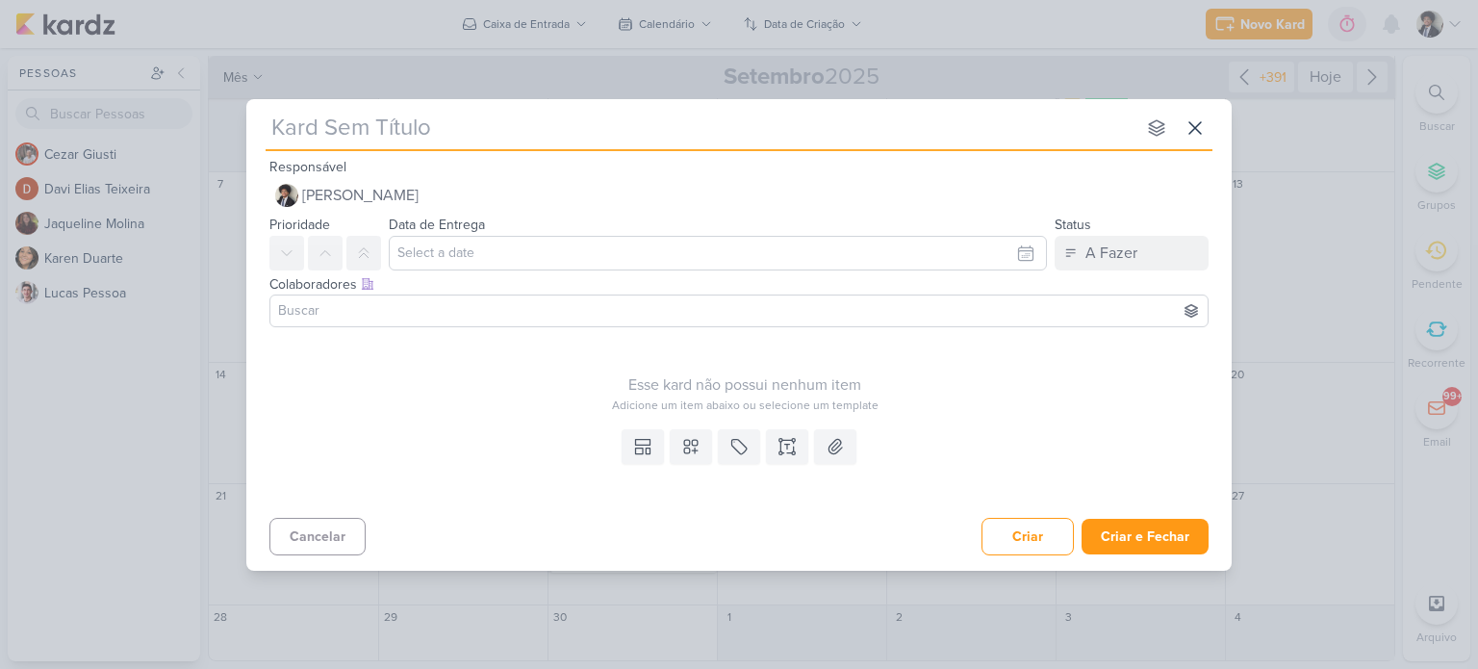
type input "Henkel, turma 1 2025 | Storytelling"
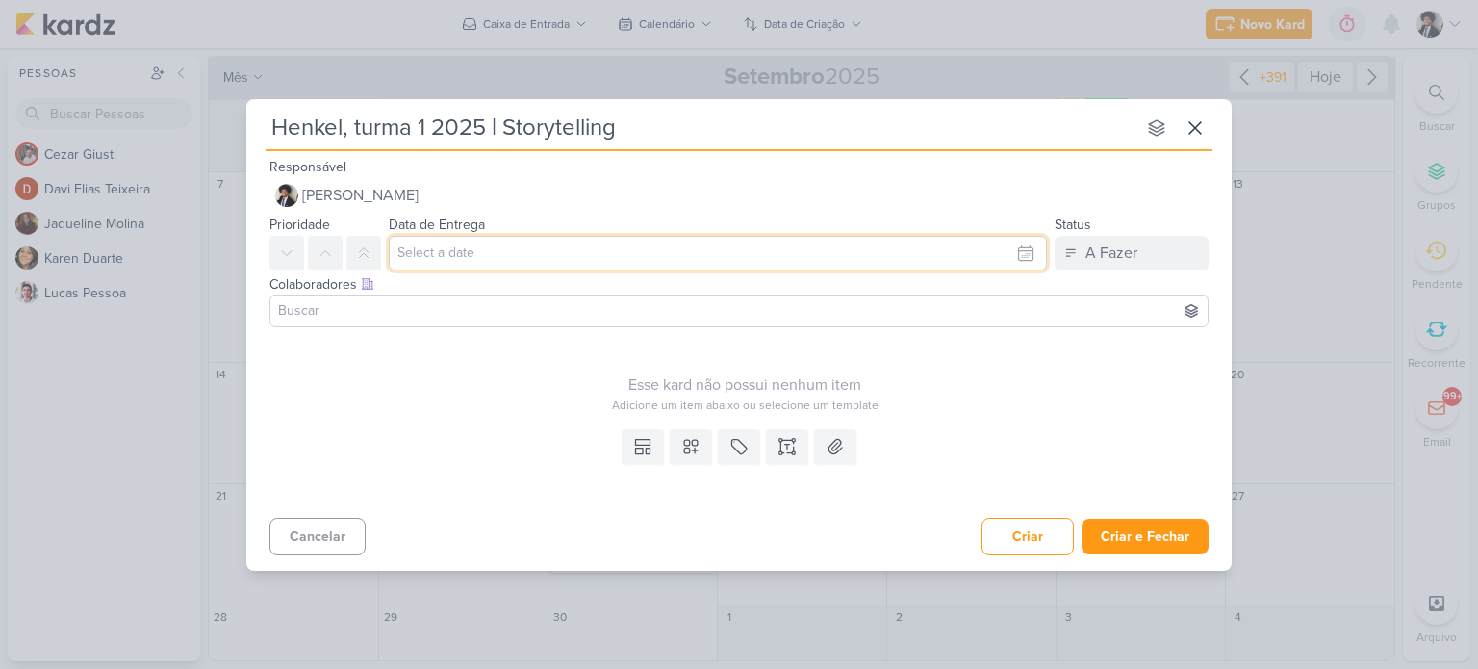
click at [585, 255] on input "text" at bounding box center [718, 253] width 658 height 35
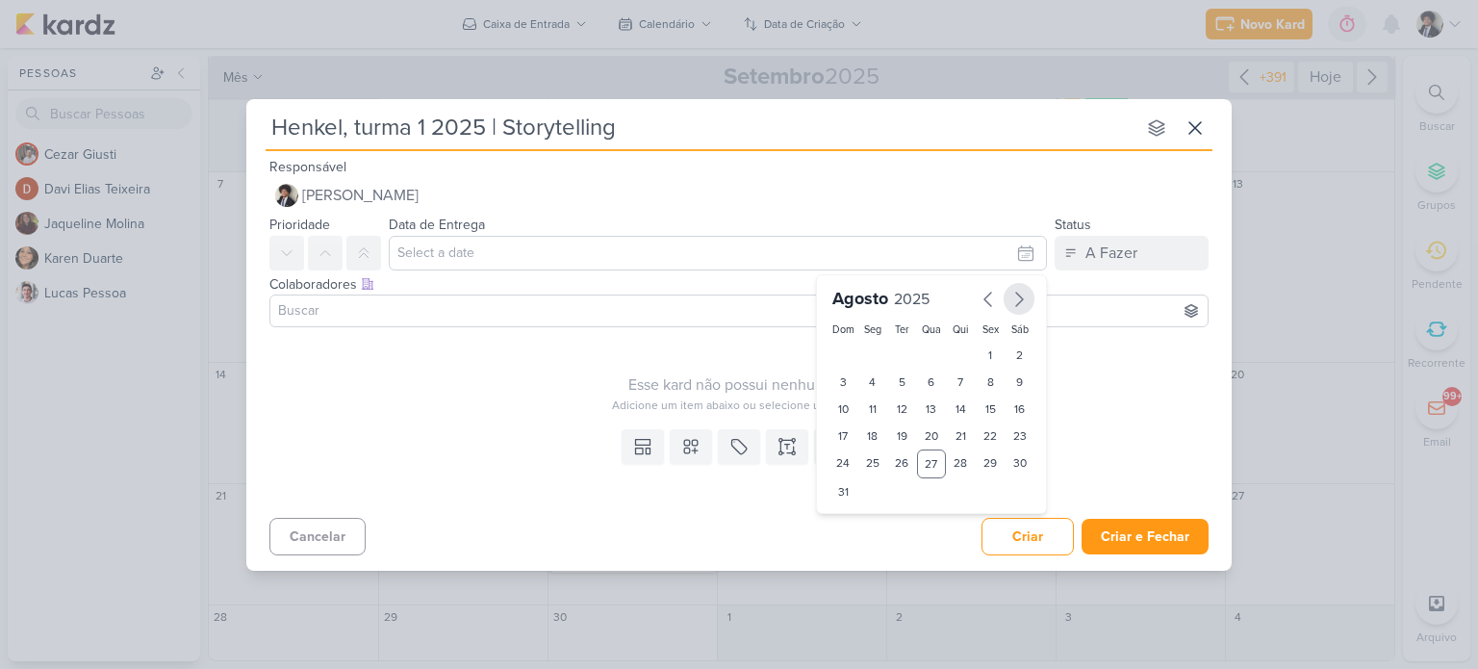
click at [1016, 296] on icon "button" at bounding box center [1019, 299] width 23 height 23
click at [928, 434] on div "24" at bounding box center [932, 436] width 30 height 27
type input "[DATE] 23:59"
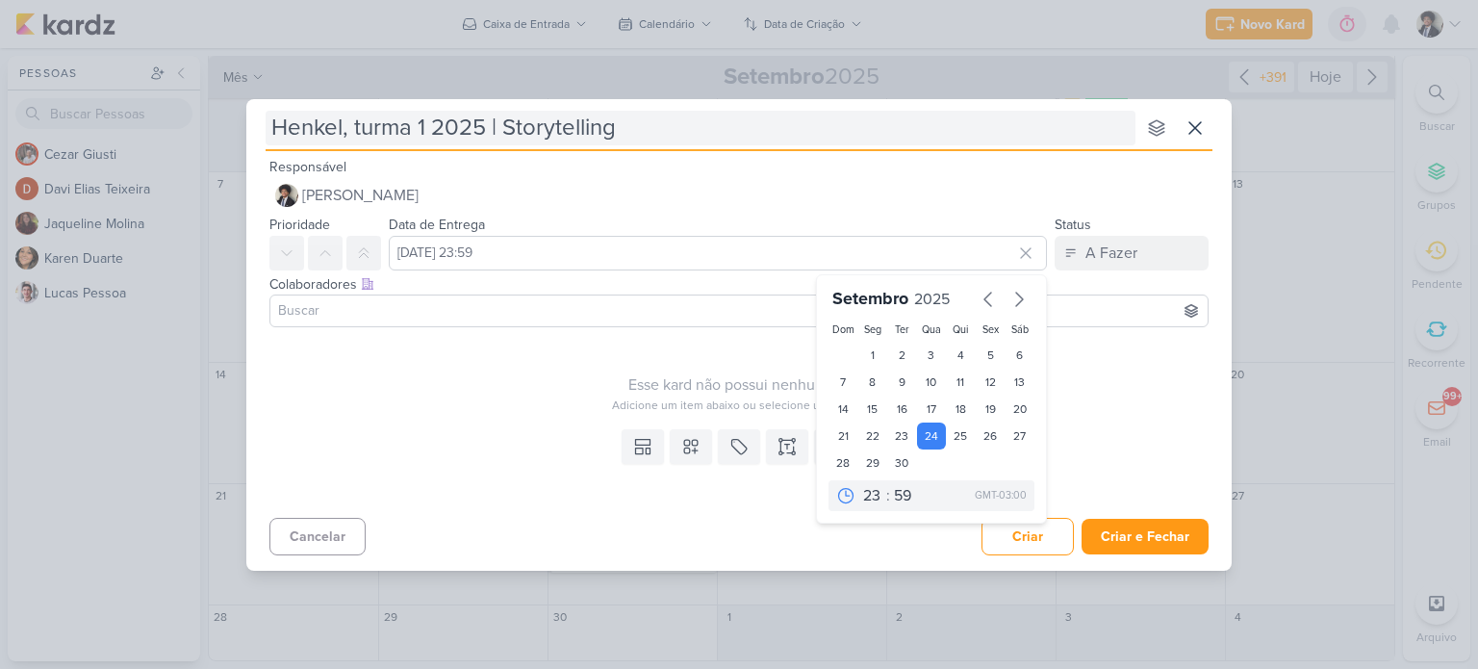
click at [701, 128] on input "Henkel, turma 1 2025 | Storytelling" at bounding box center [701, 128] width 870 height 35
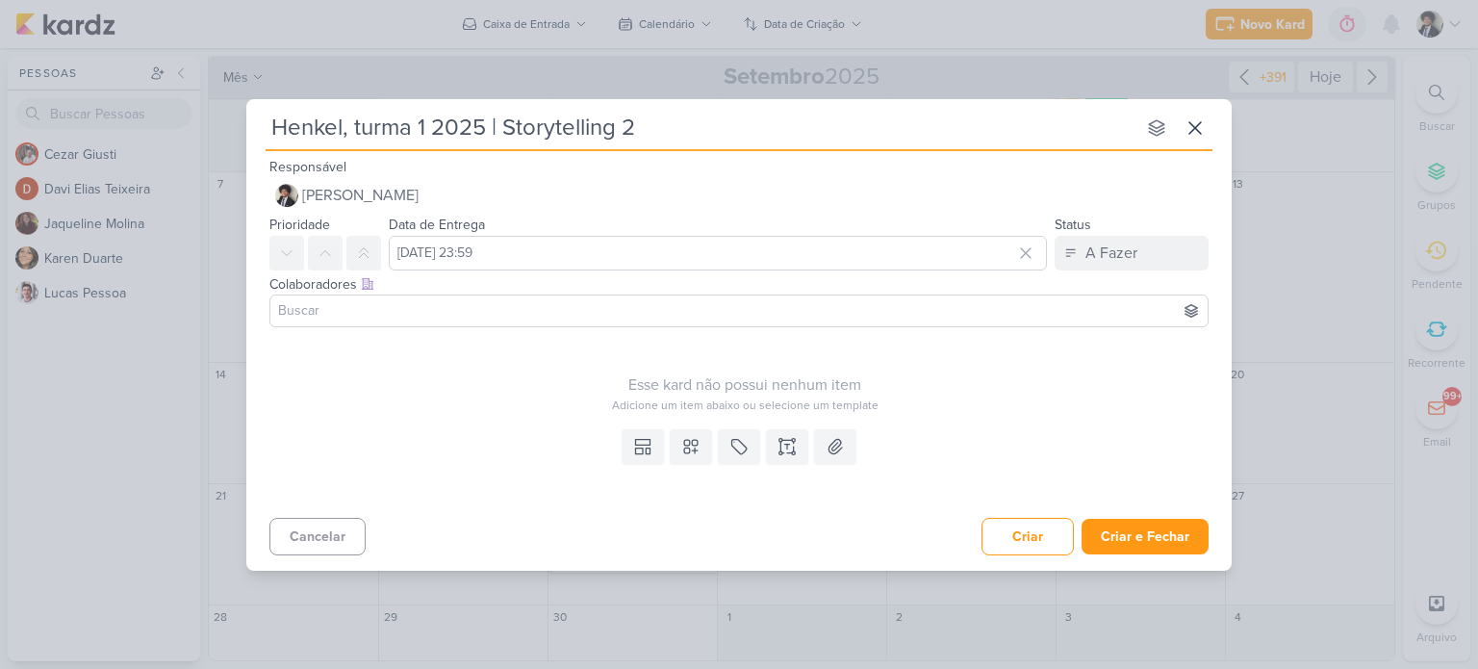
type input "Henkel, turma 1 2025 | Storytelling 2"
click at [523, 445] on div "Templates Campos Personalizados Marcadores Caixa De Texto Anexo" at bounding box center [739, 466] width 986 height 89
click at [636, 442] on icon at bounding box center [643, 442] width 14 height 6
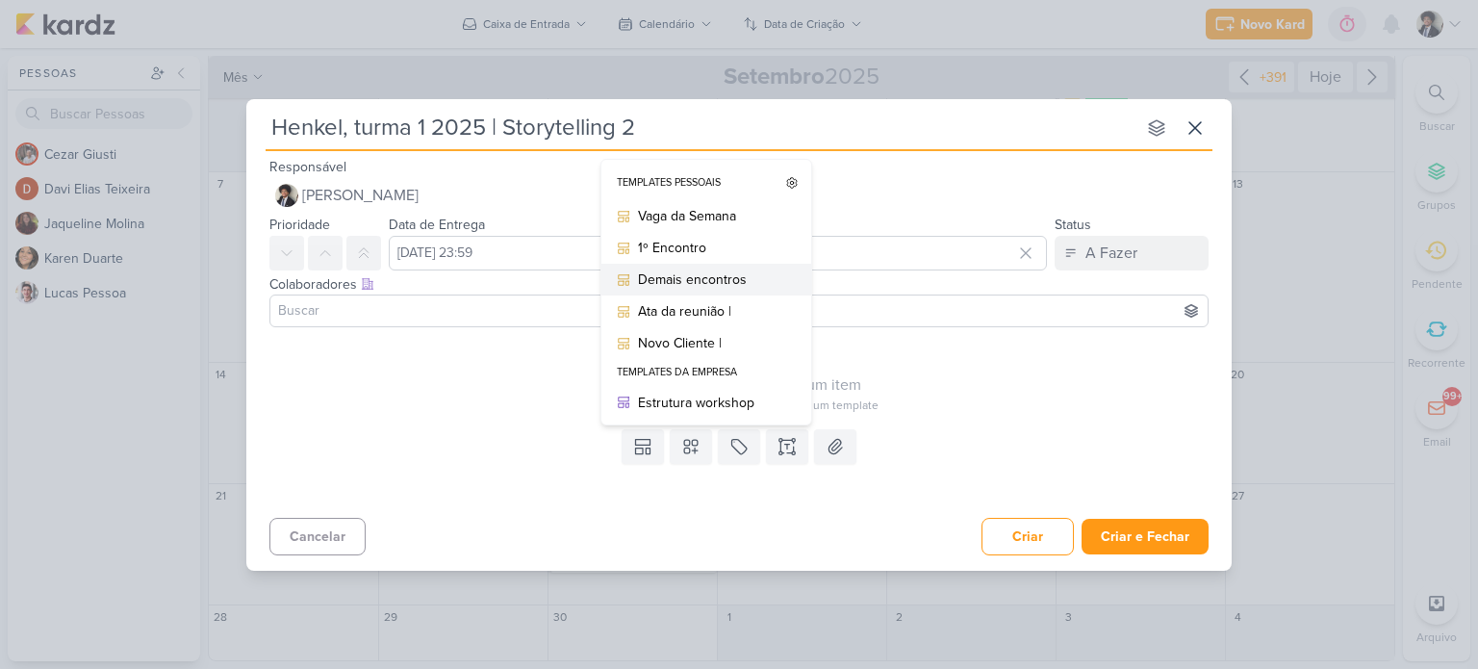
click at [724, 283] on div "Demais encontros" at bounding box center [713, 280] width 150 height 20
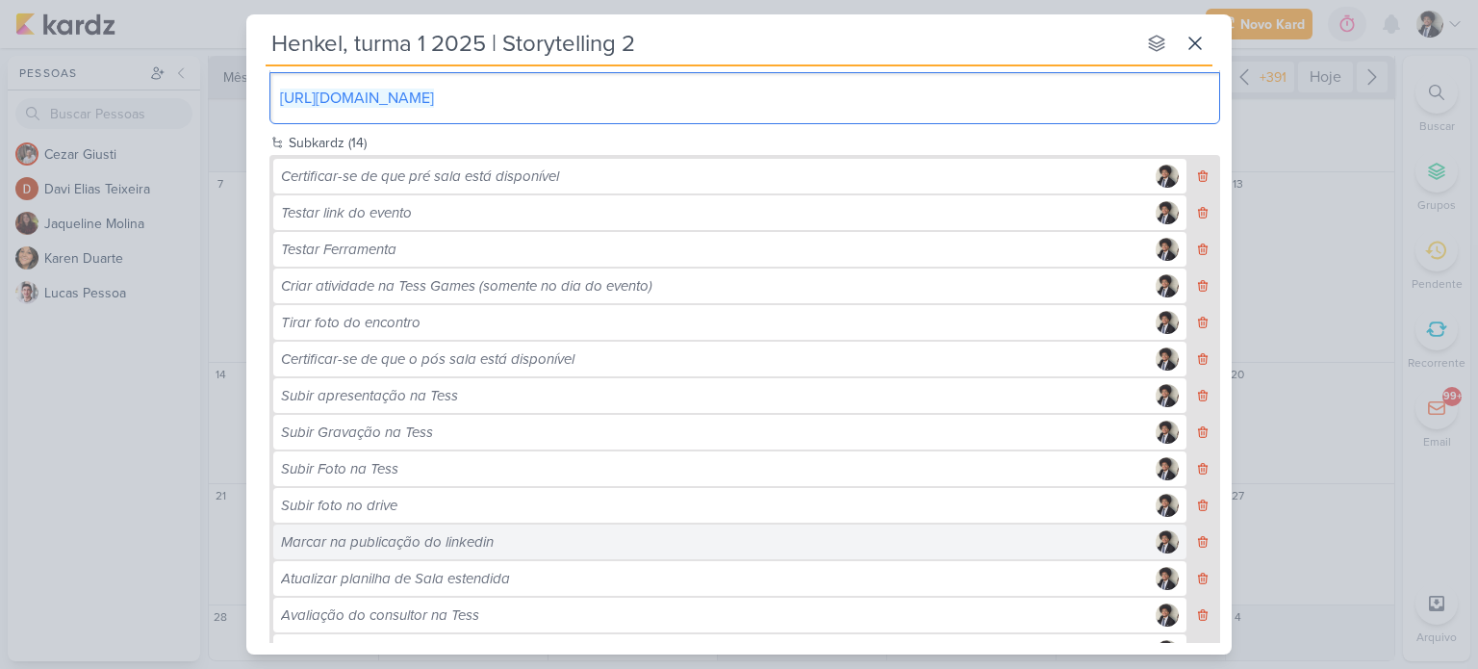
scroll to position [553, 0]
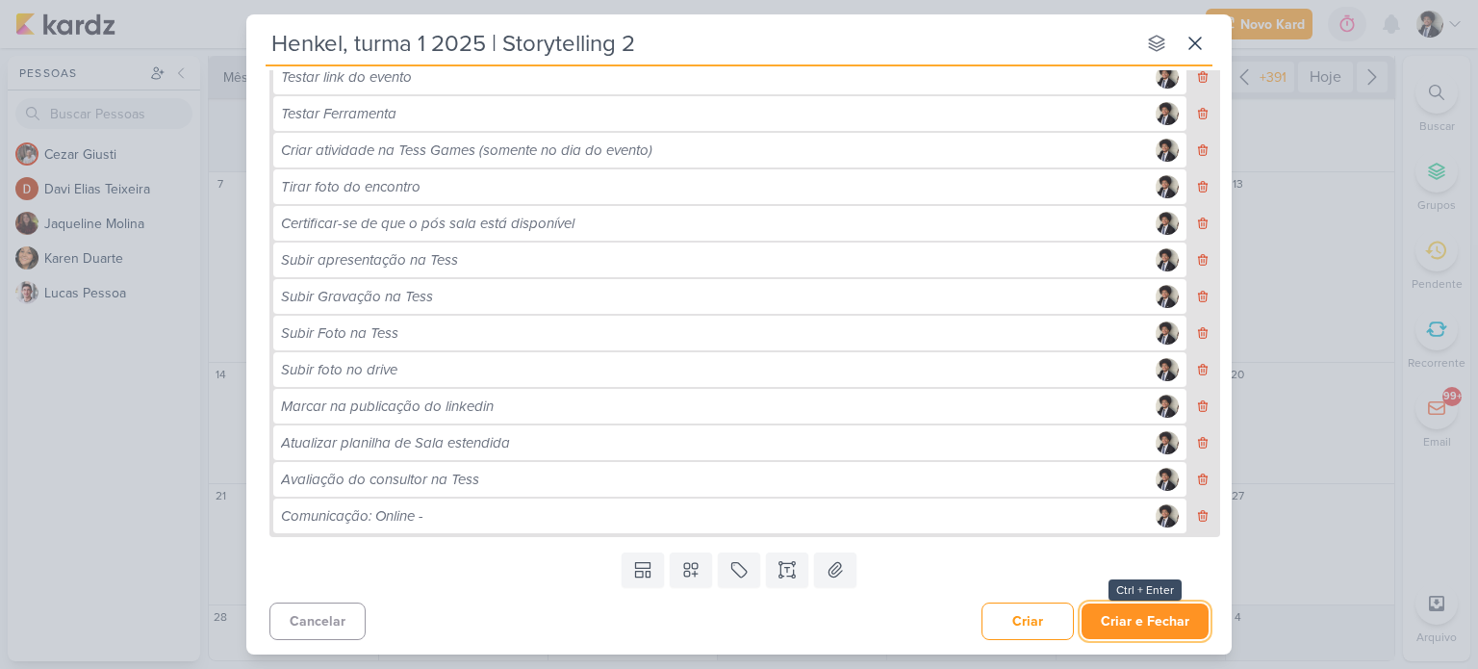
click at [1186, 622] on button "Criar e Fechar" at bounding box center [1145, 622] width 127 height 36
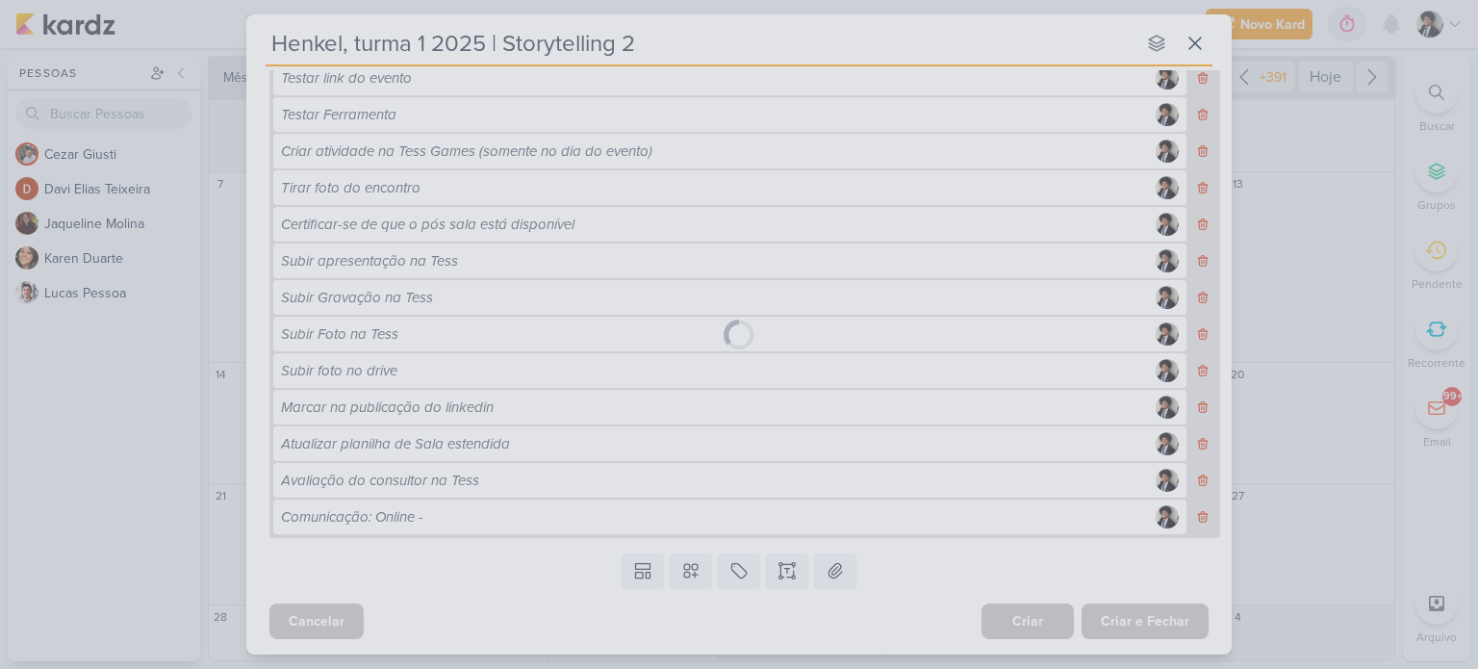
scroll to position [552, 0]
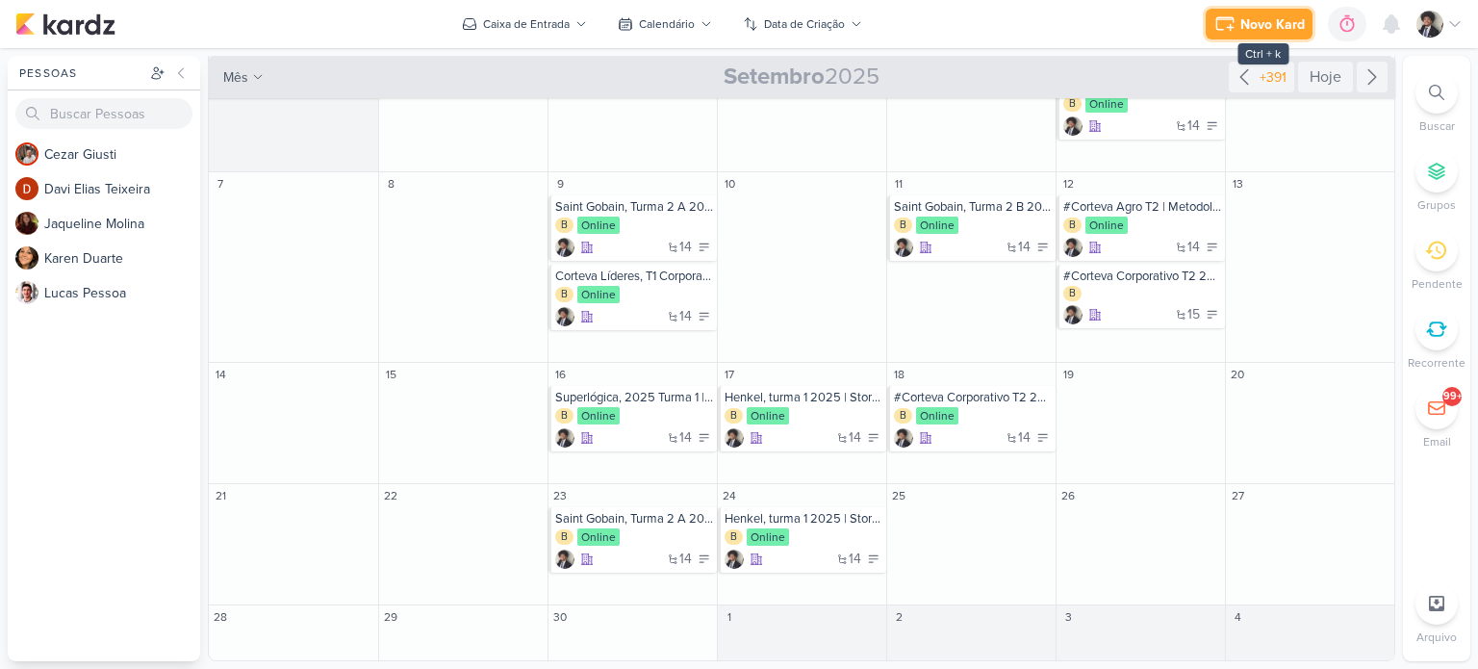
click at [1220, 22] on icon at bounding box center [1225, 24] width 23 height 23
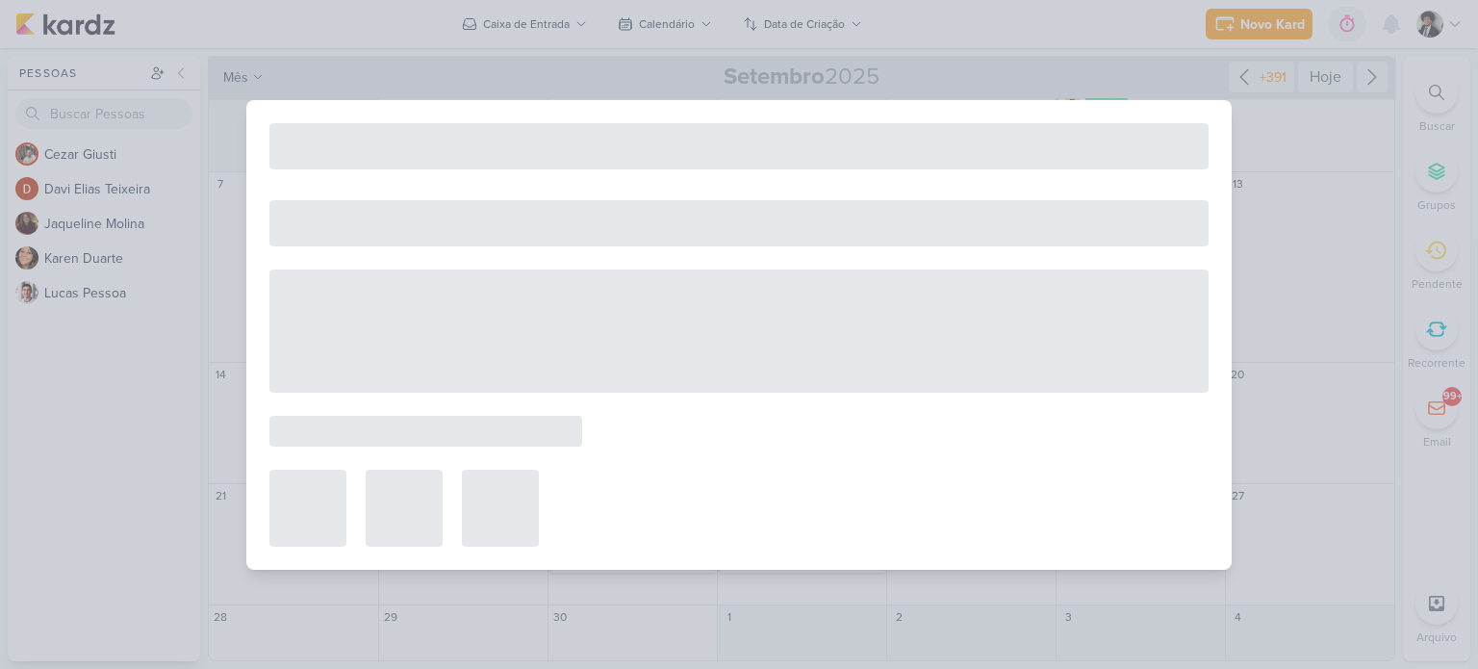
select select "59"
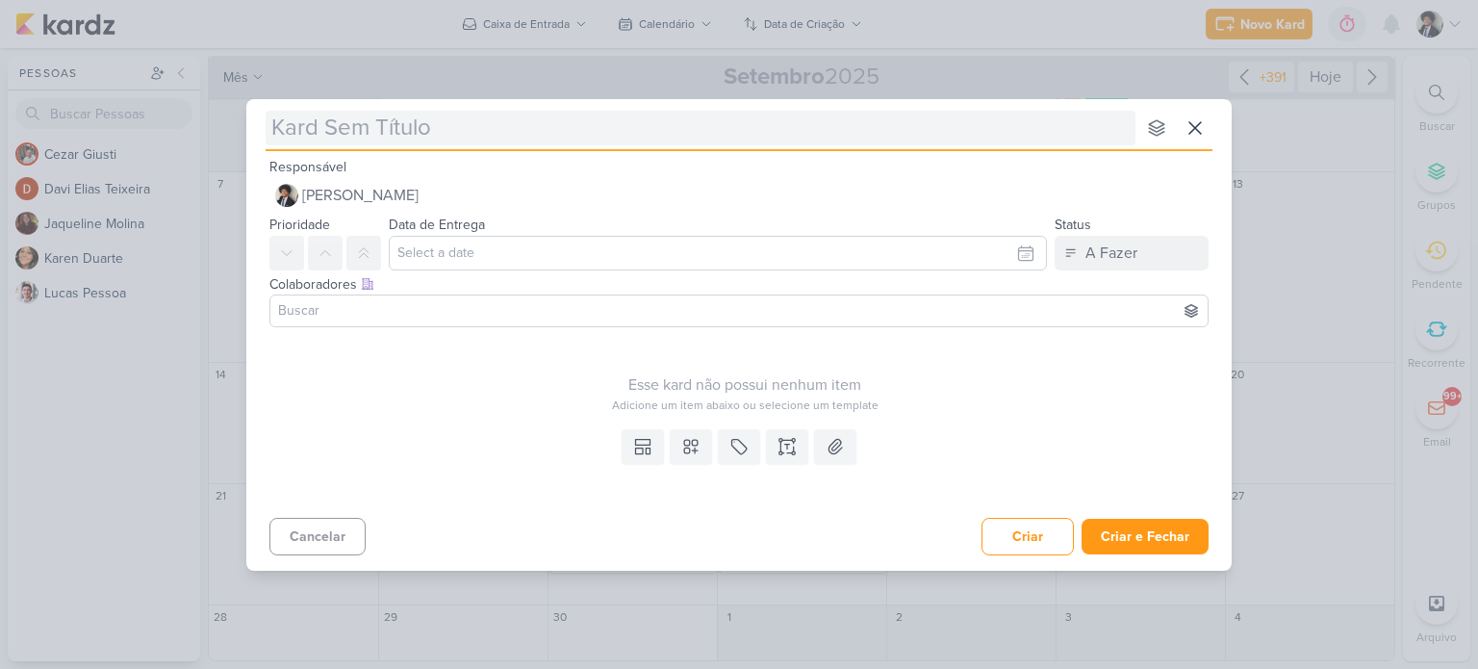
type input "Saint Gobain, Turma 2 B 2025 | Protagonismo e alta performance"
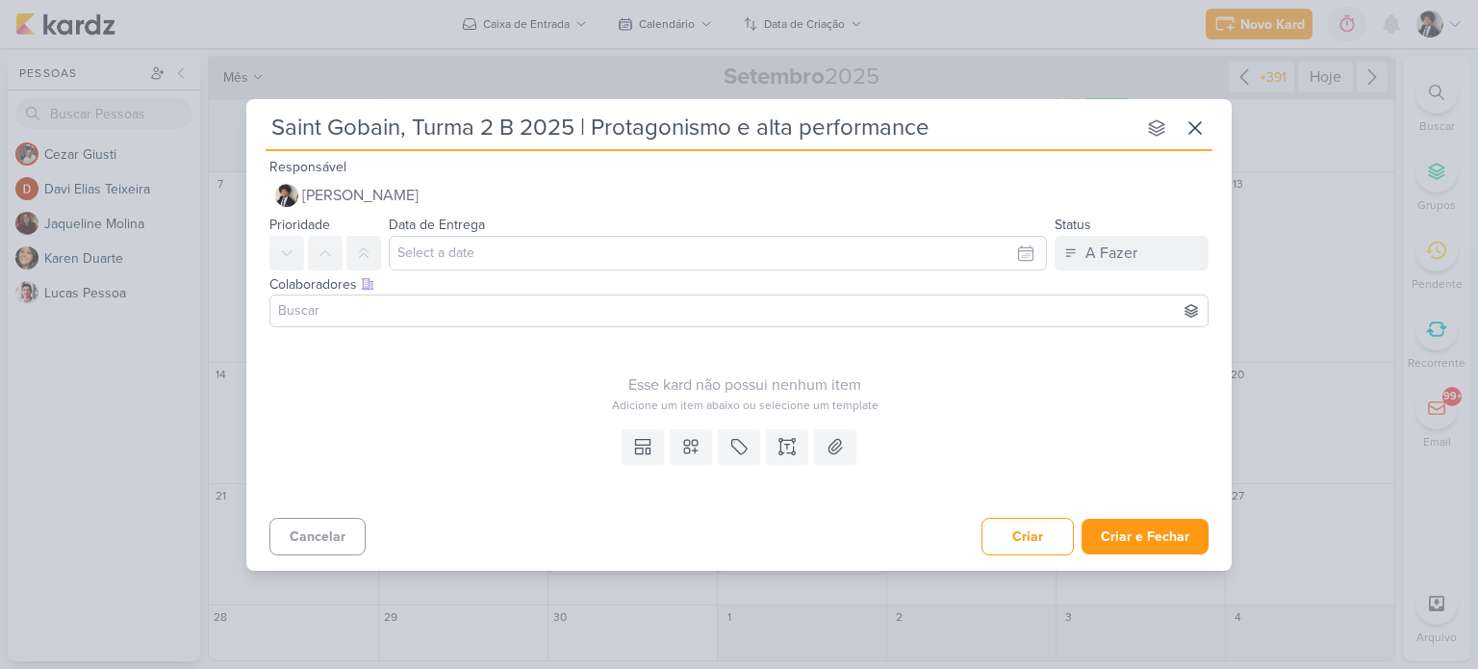
type input "Saint Gobain, Turma 2 B 2025 | Protagonismo e alta performance"
click at [520, 250] on input "text" at bounding box center [718, 253] width 658 height 35
click at [1017, 305] on icon "button" at bounding box center [1019, 299] width 23 height 23
click at [967, 435] on div "25" at bounding box center [961, 436] width 30 height 27
type input "[DATE] 23:59"
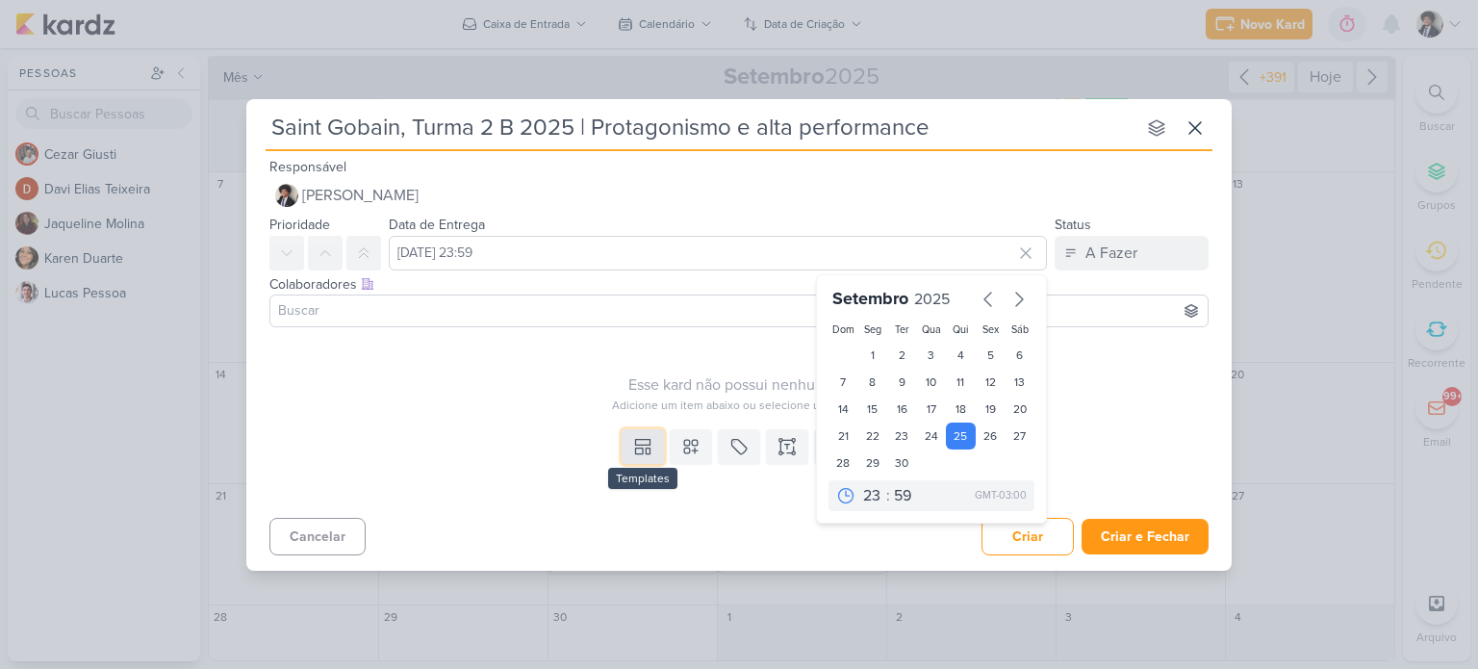
click at [648, 434] on button at bounding box center [643, 446] width 42 height 35
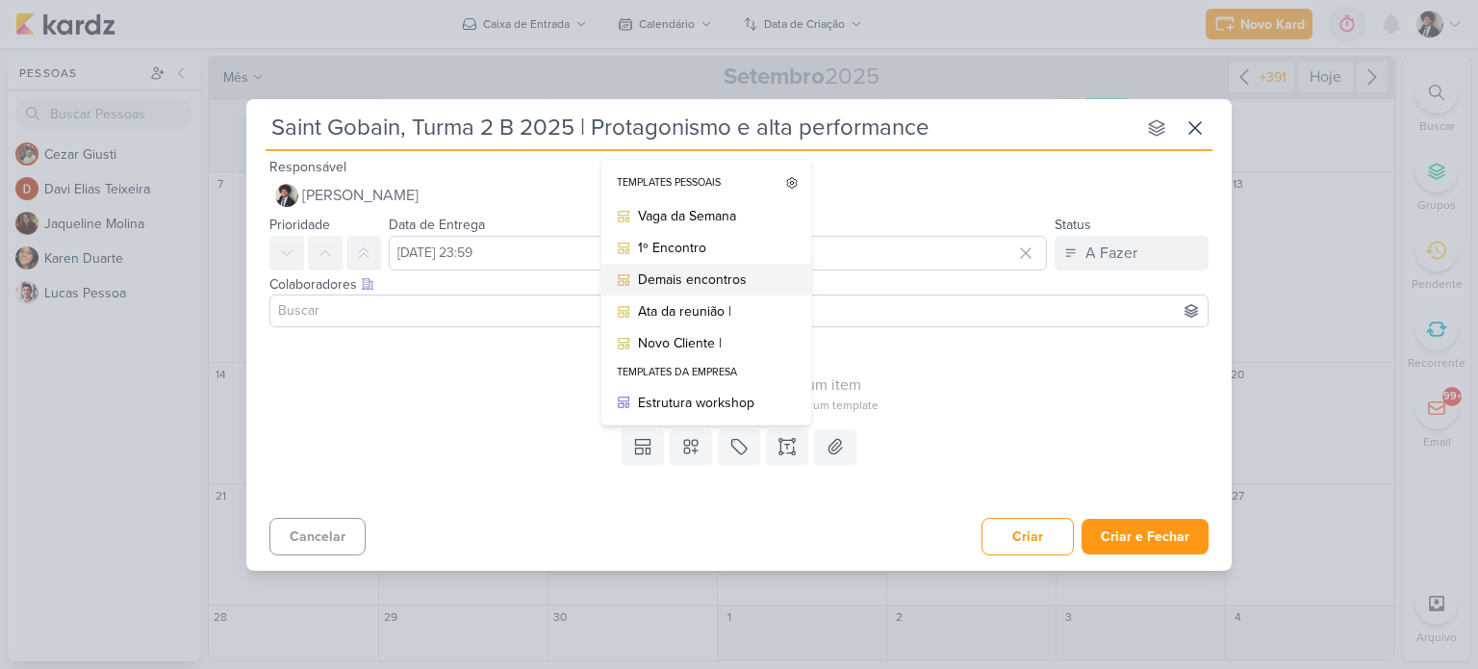
click at [747, 277] on div "Demais encontros" at bounding box center [713, 280] width 150 height 20
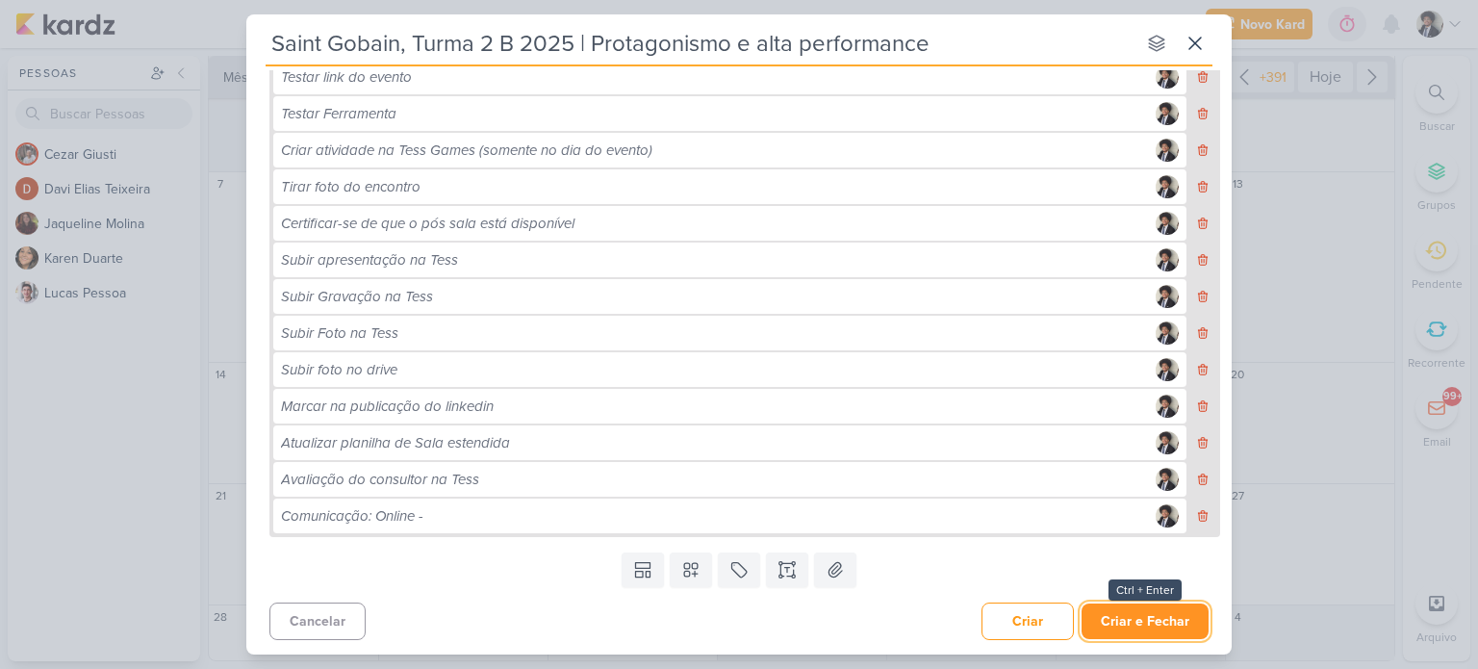
click at [1157, 619] on button "Criar e Fechar" at bounding box center [1145, 622] width 127 height 36
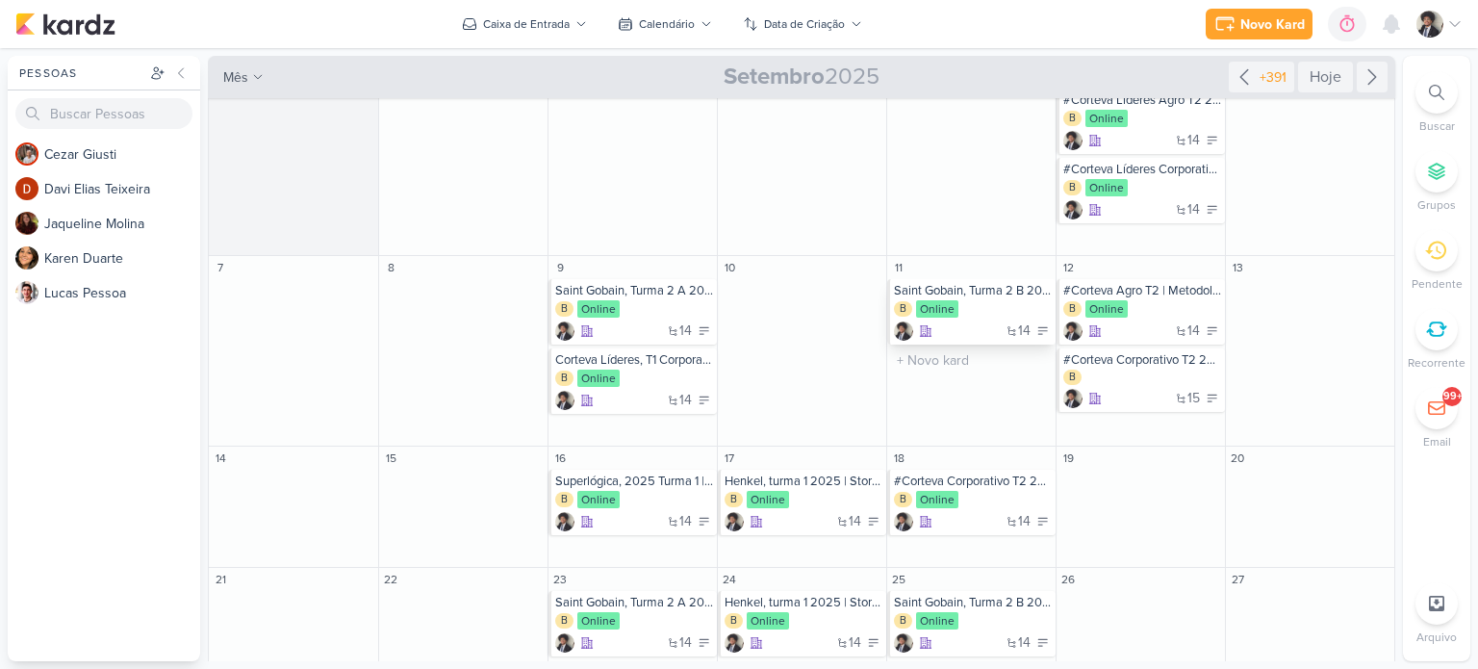
scroll to position [0, 0]
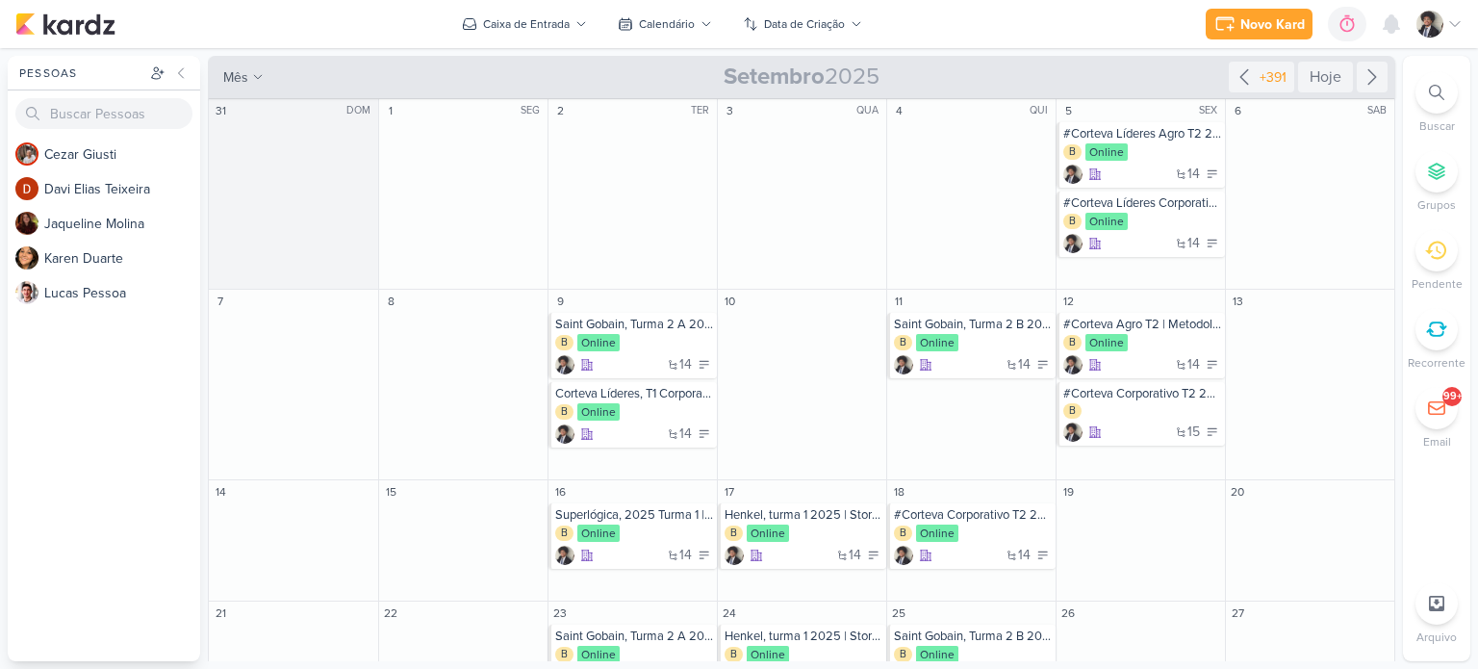
click at [957, 24] on div "Novo Kard Ctrl + k 0h0m Sessão desligada... Hoje 0h0m Semana 0h0m Mês 0h0m" at bounding box center [739, 24] width 1448 height 48
click at [275, 36] on div "Novo Kard Ctrl + k 0h0m Sessão desligada... Hoje 0h0m Semana 0h0m Mês 0h0m" at bounding box center [739, 24] width 1448 height 48
